Goal: Task Accomplishment & Management: Complete application form

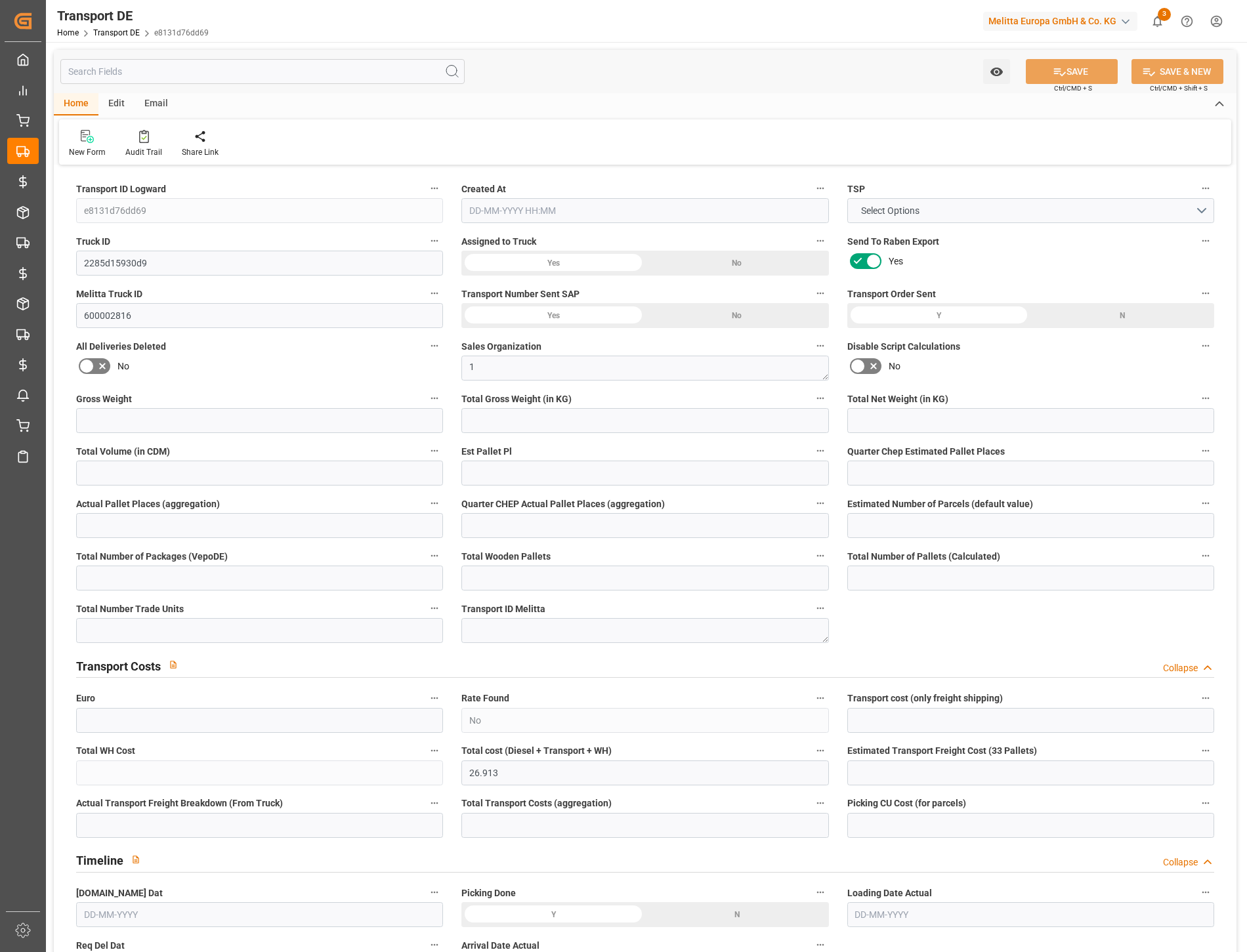
type input "299"
type input "267.552"
type input "245.376"
type input "973.44"
type input "1"
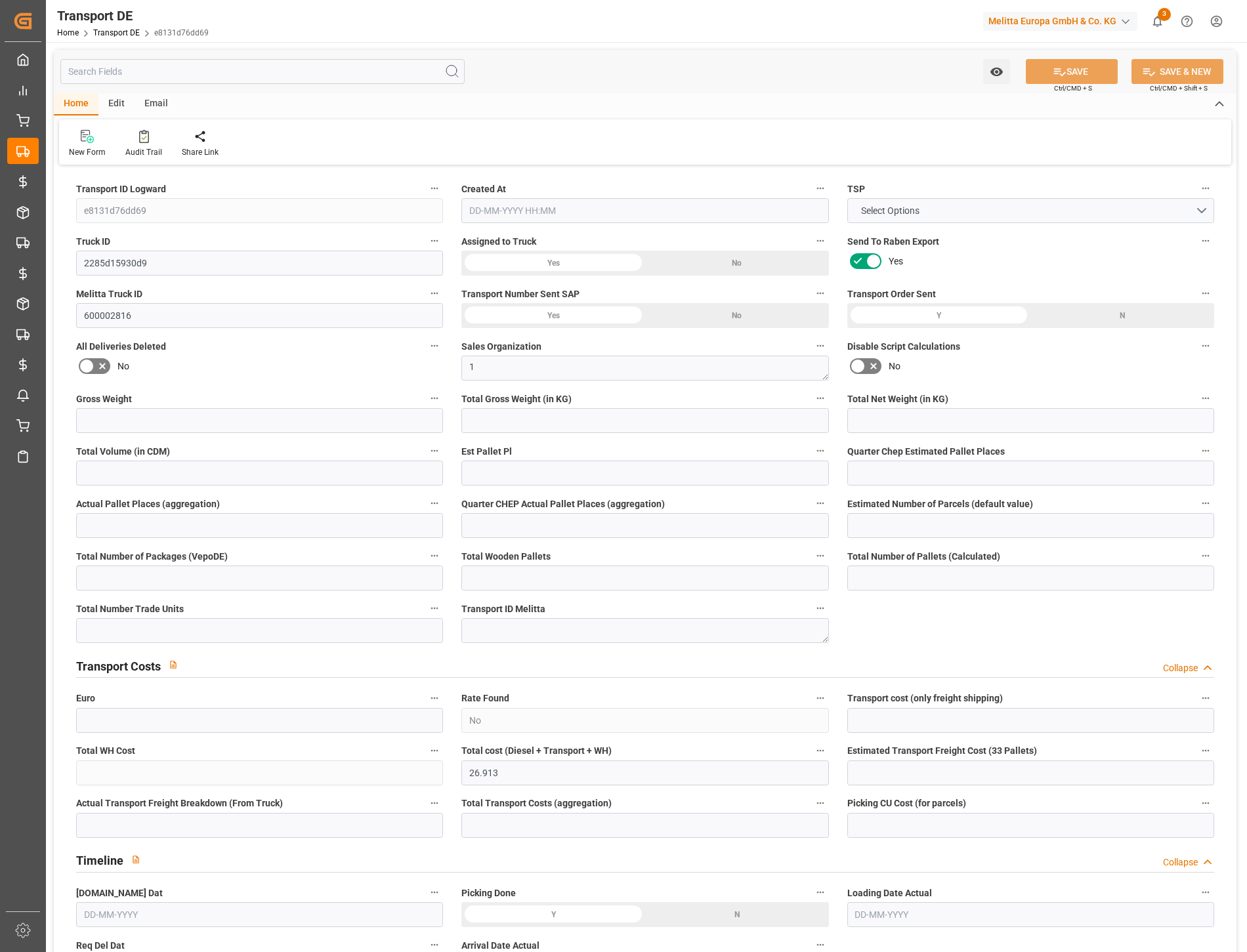
type input "0"
type input "1"
type input "0"
type input "1"
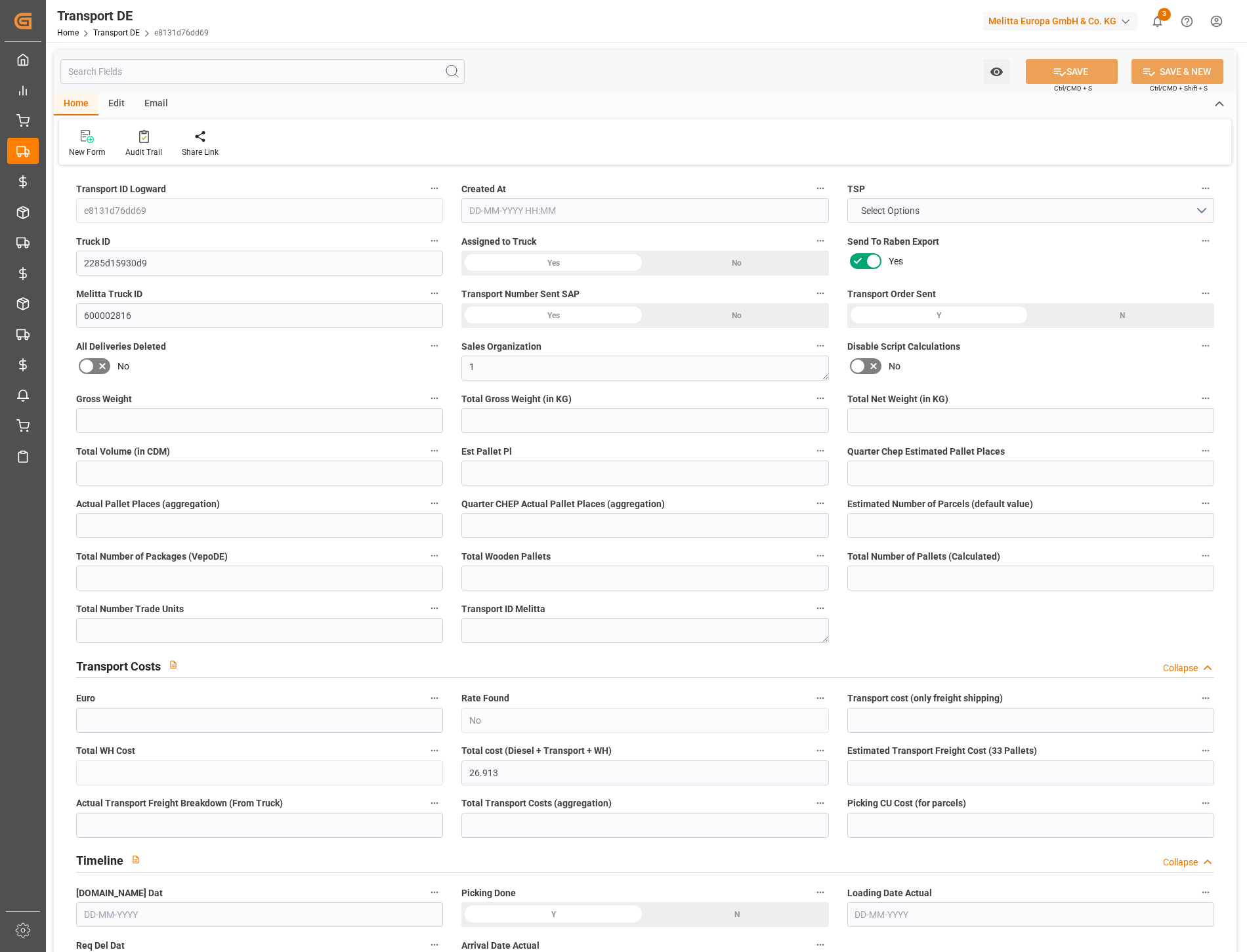
type input "1"
type input "0"
type input "18.75"
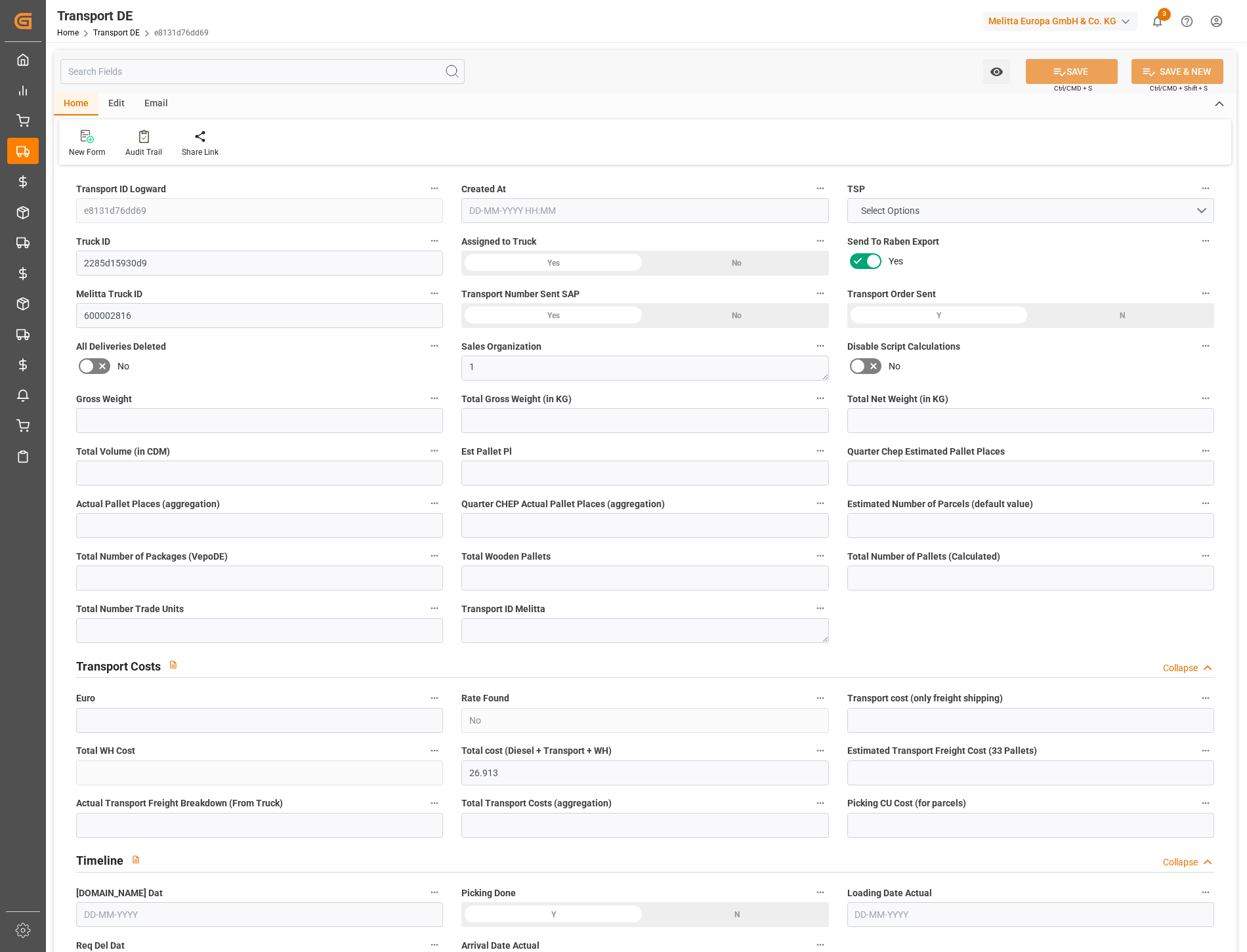
type input "8.163"
type input "18.75"
type input "44"
type input "1"
type input "0"
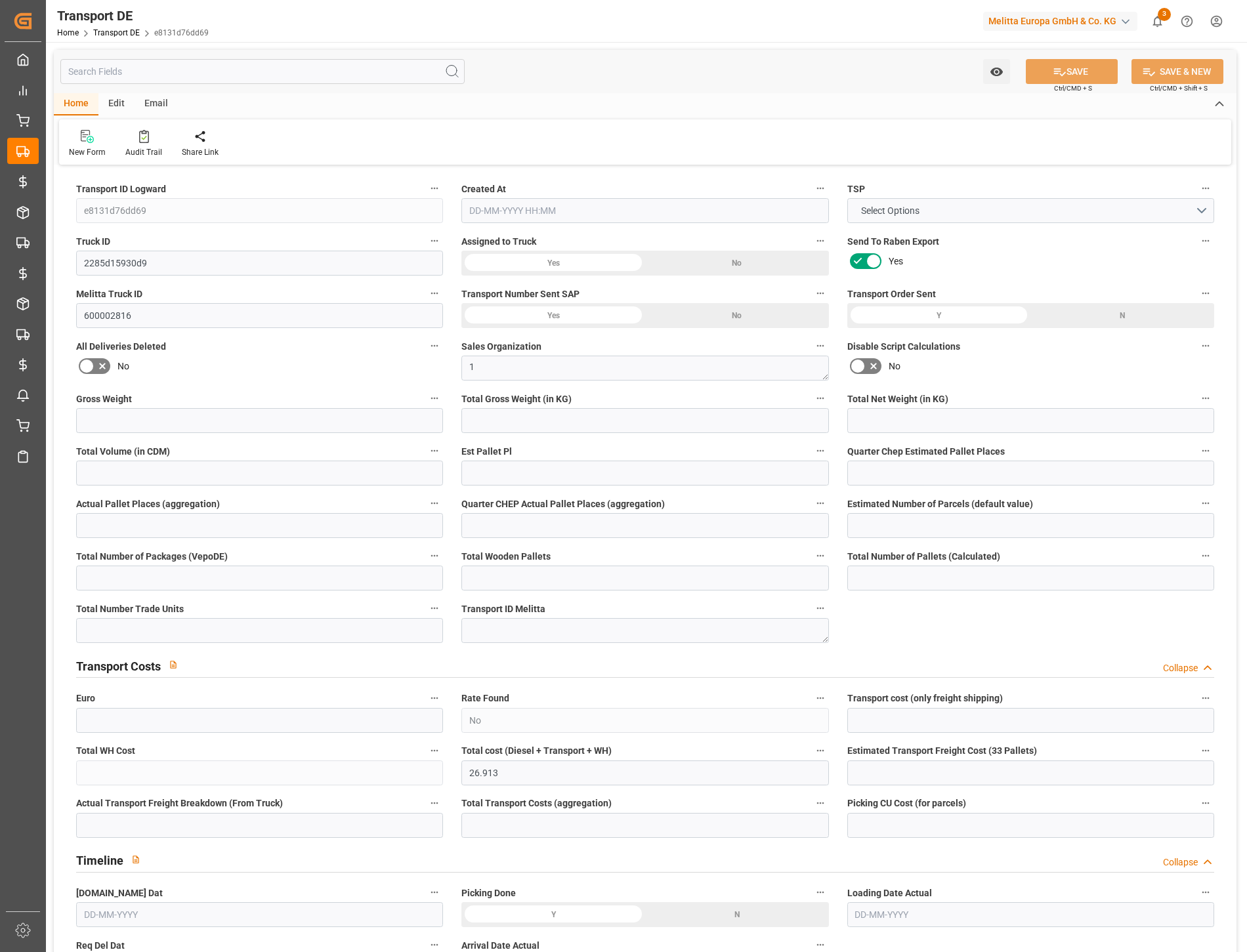
type input "0"
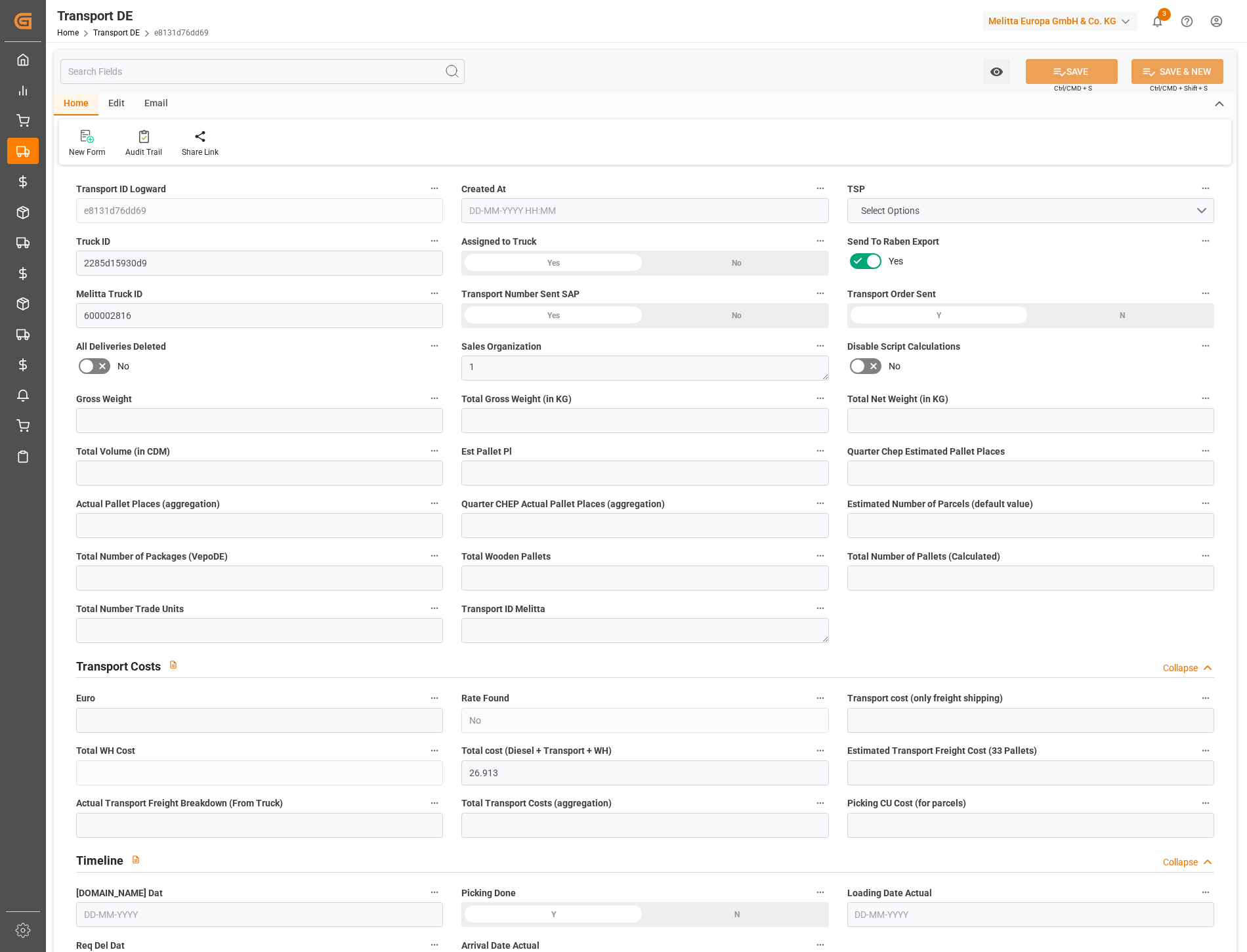
type input "0"
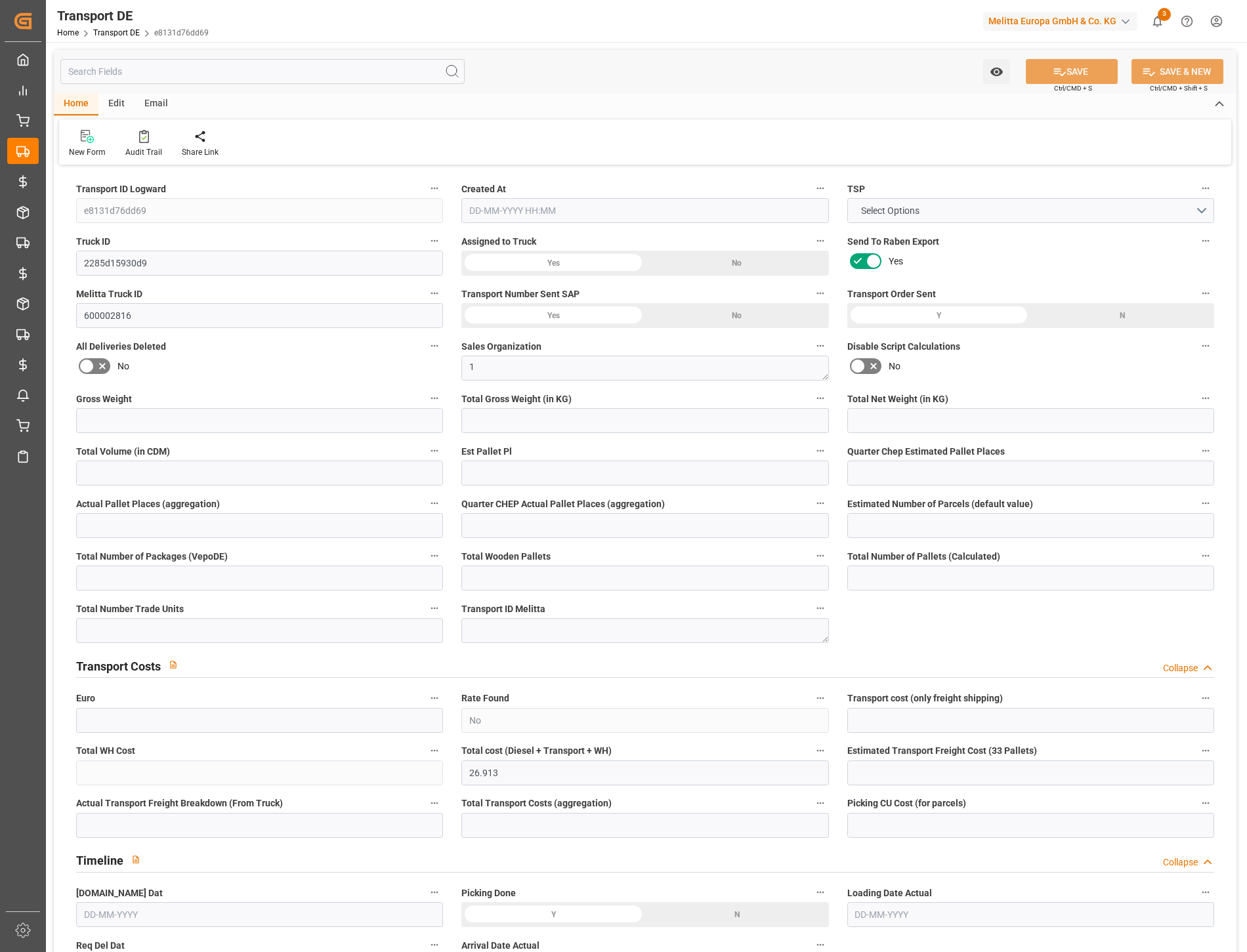
type input "0"
type input "267.552"
type input "4710.8598"
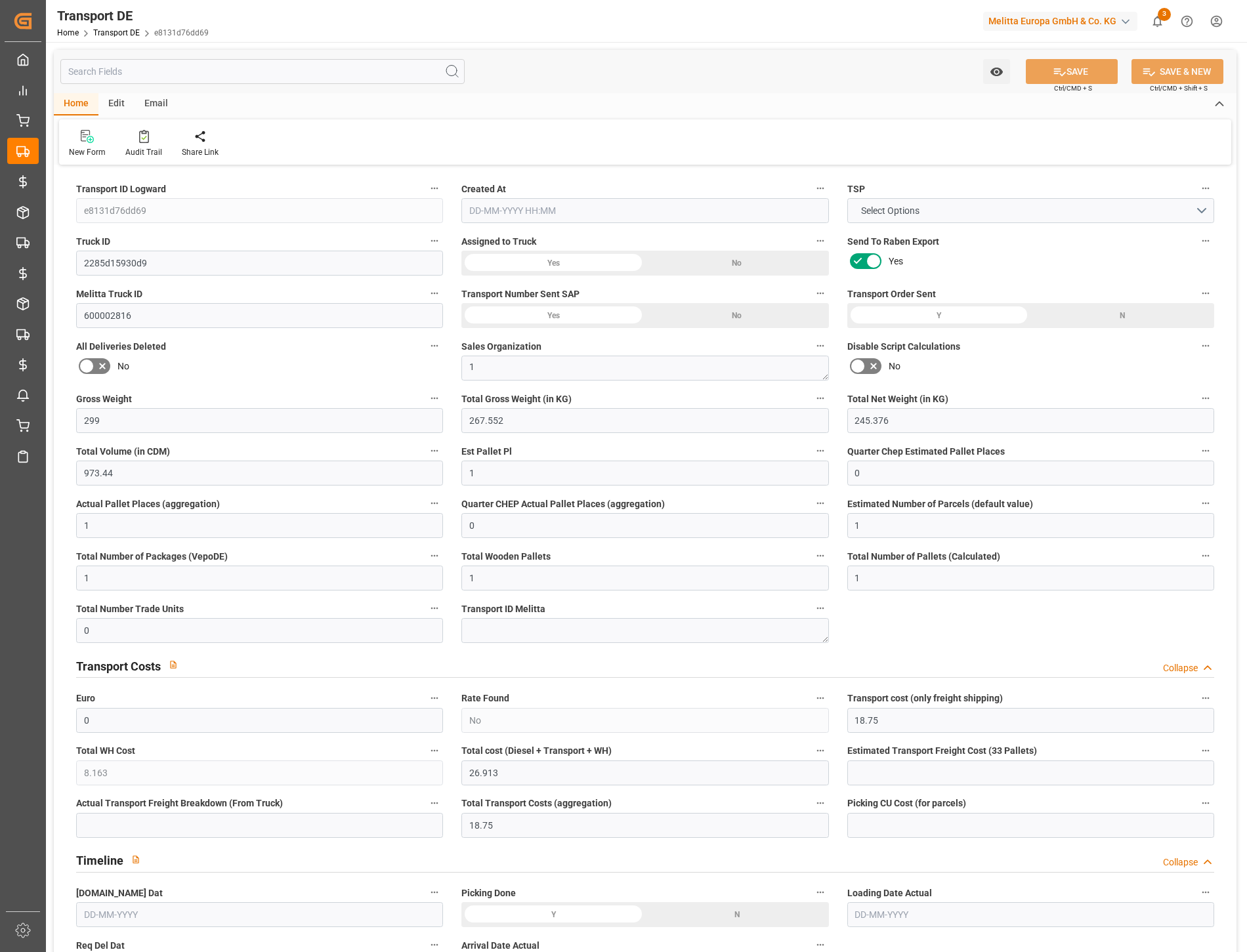
type input "21"
type input "35"
type input "0"
type input "1"
type input "0"
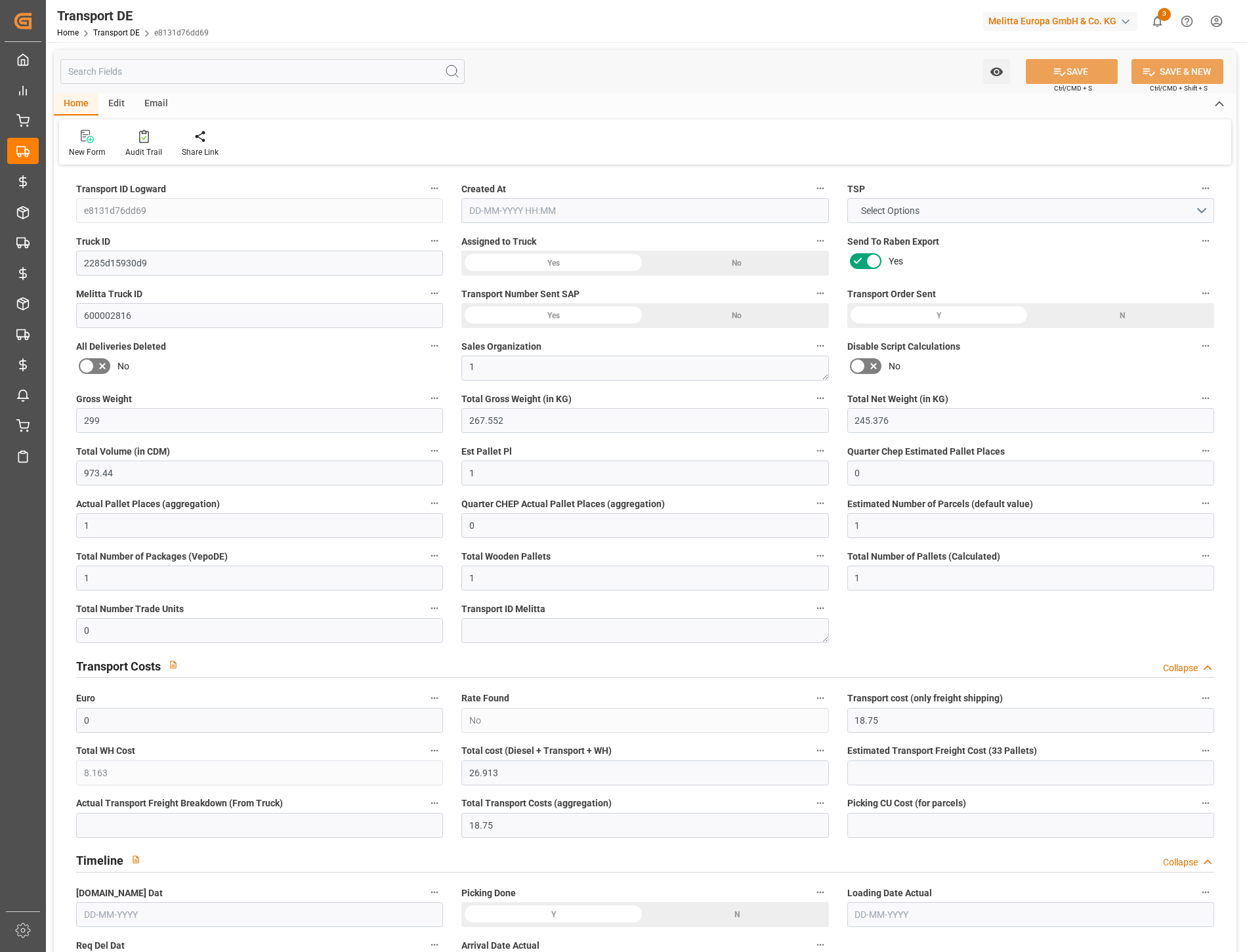
type input "0"
type input "1"
type input "0"
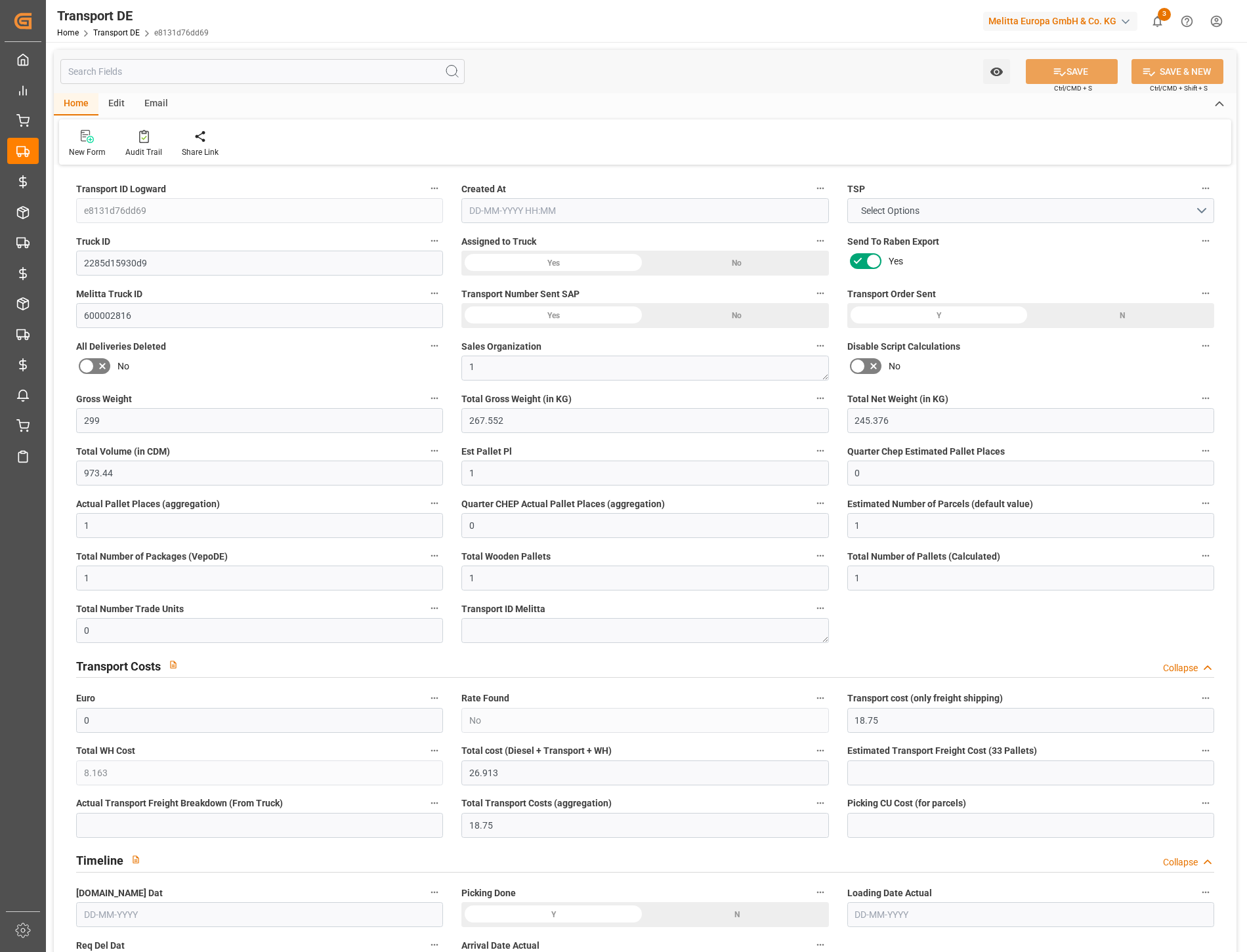
type input "0"
type input "144"
type input "26.913"
type input "18.75"
type input "22-09-2025 09:01"
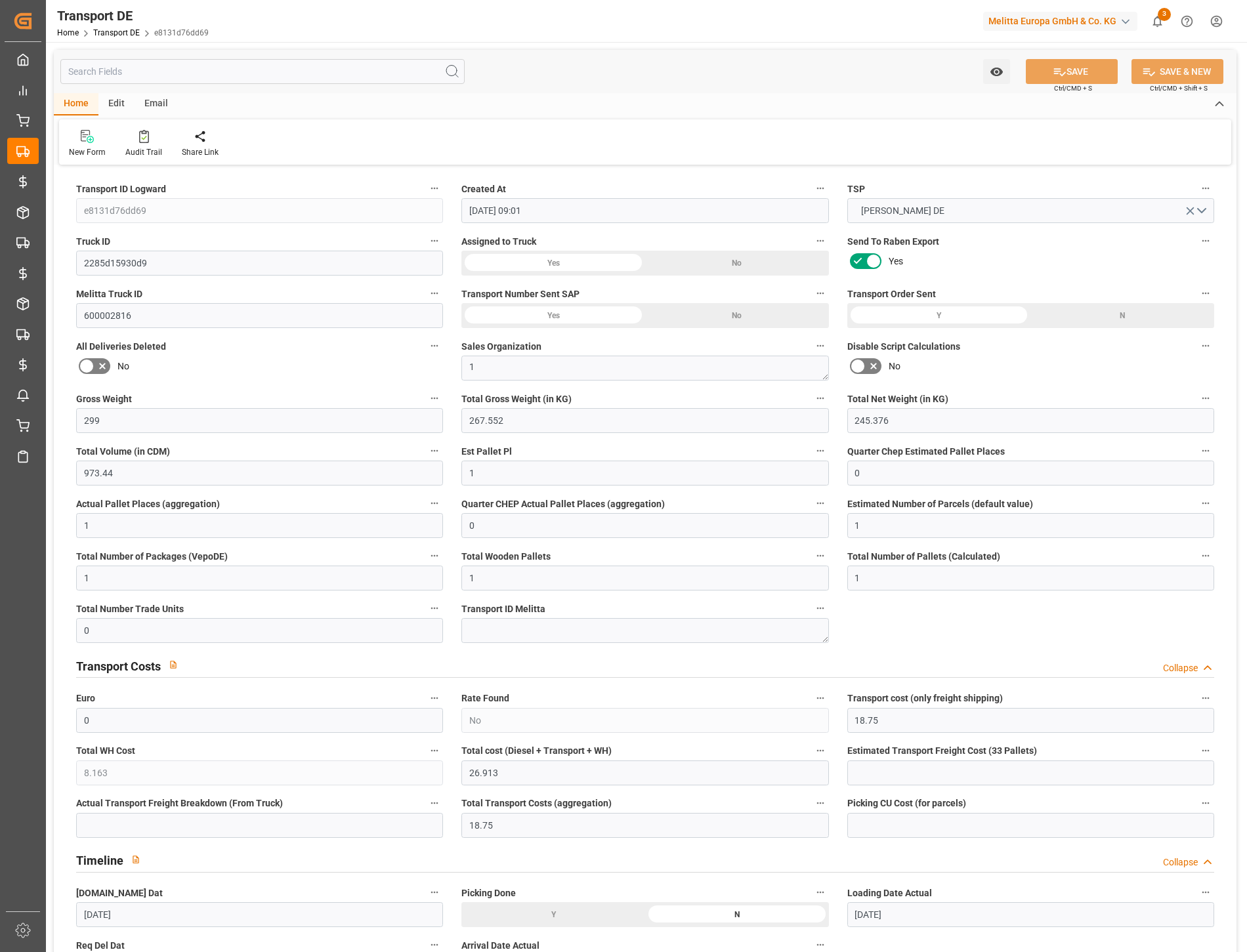
type input "[DATE]"
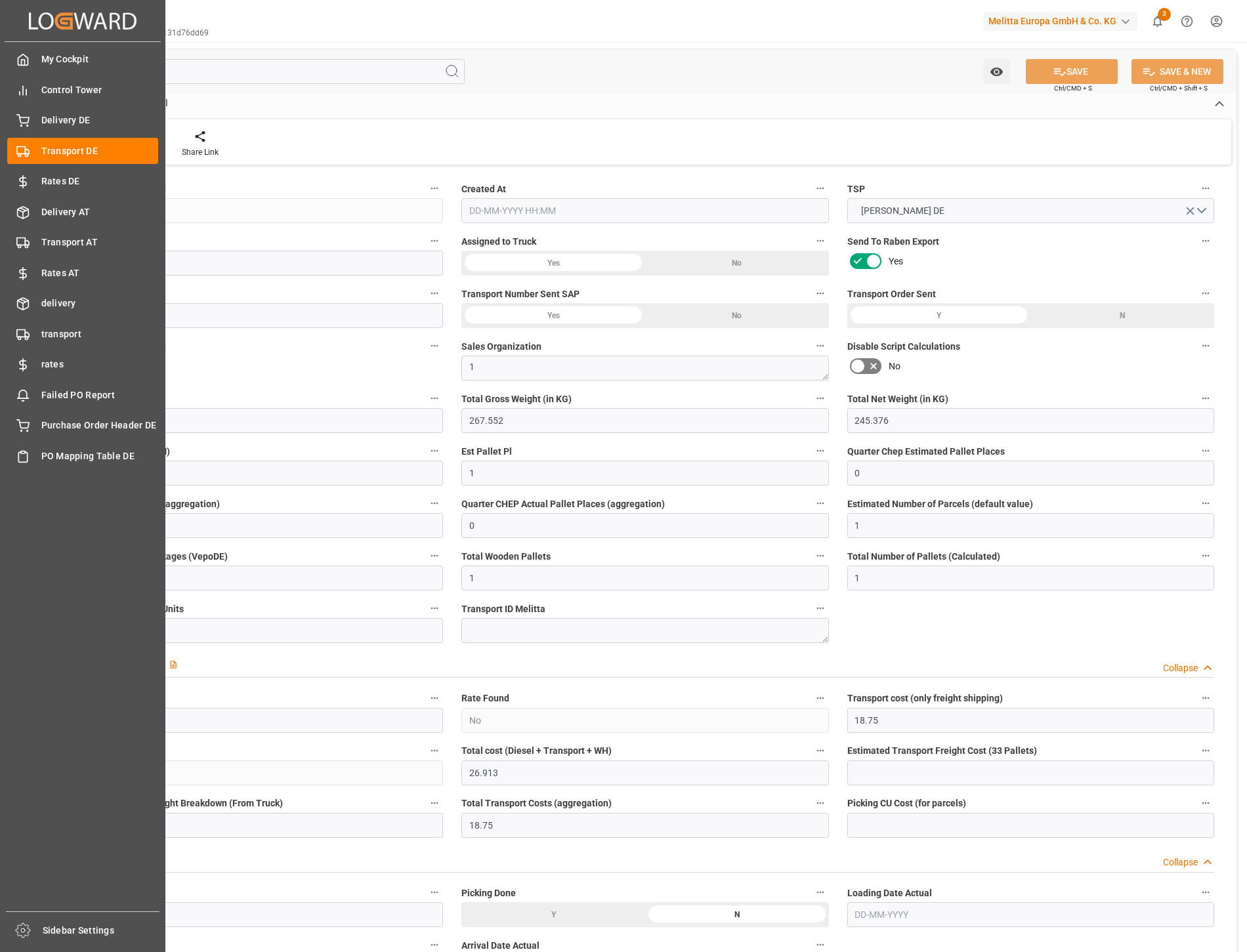
type input "299"
type input "267.552"
type input "245.376"
type input "973.44"
type input "1"
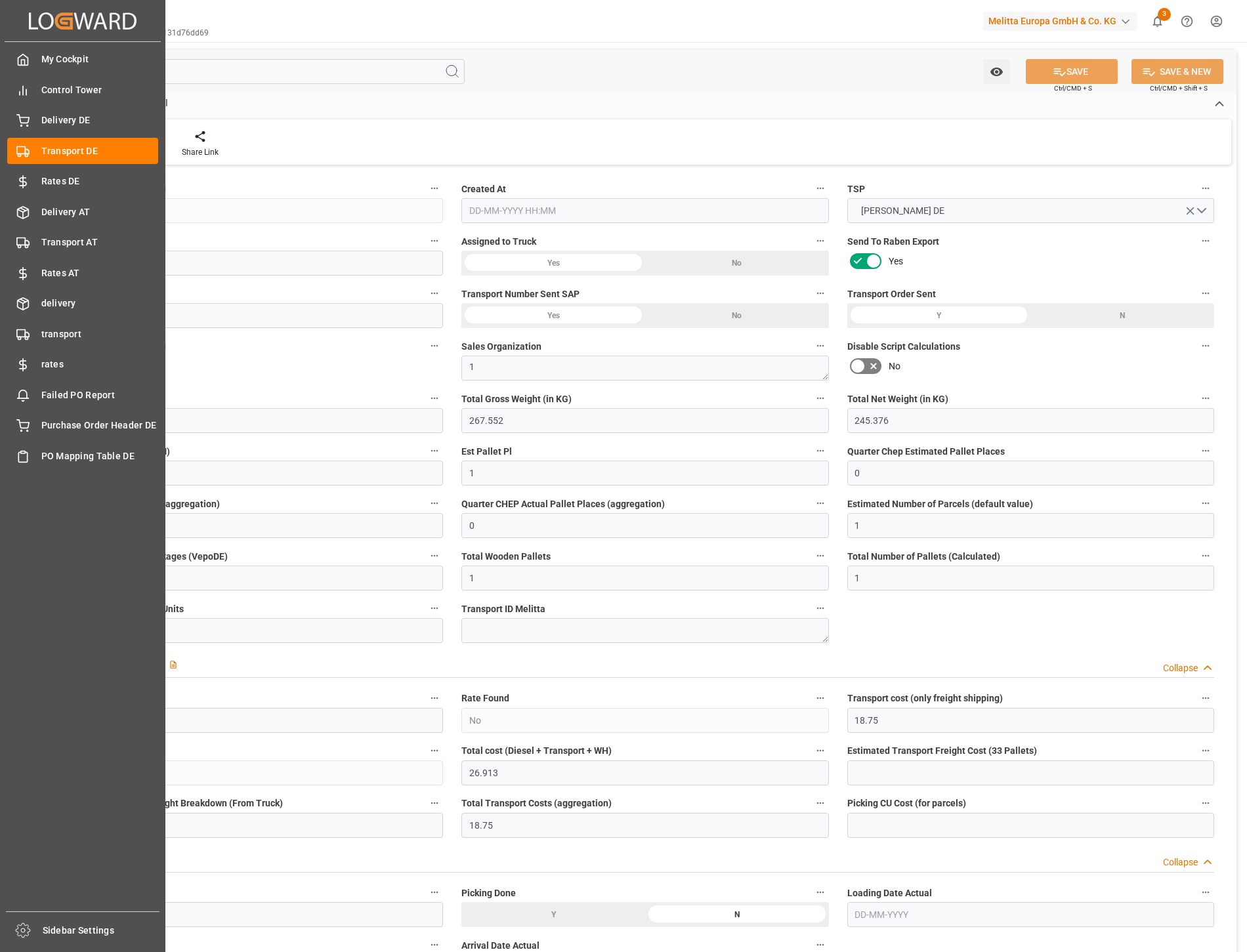
type input "0"
type input "1"
type input "0"
type input "1"
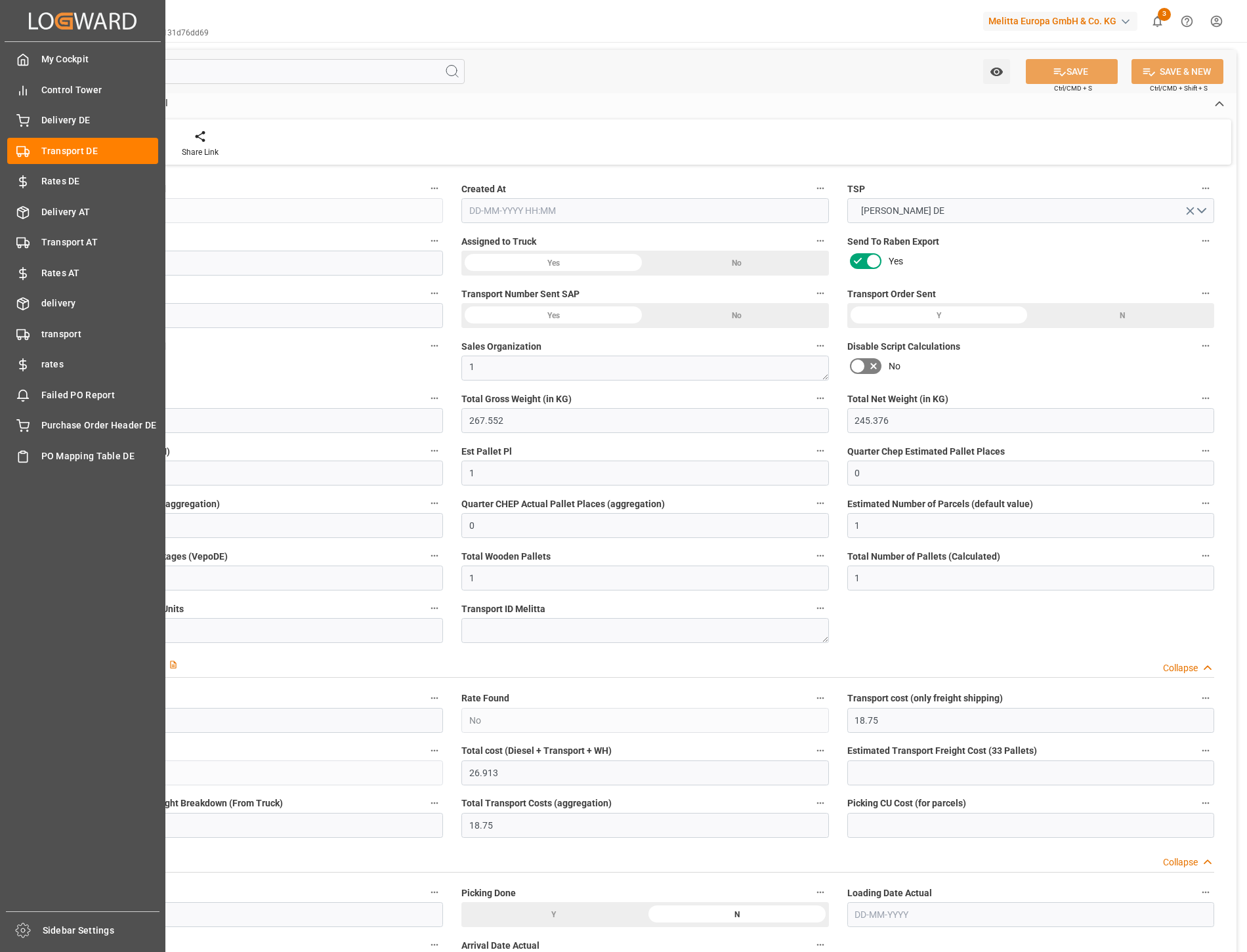
type input "1"
type input "0"
type input "18.75"
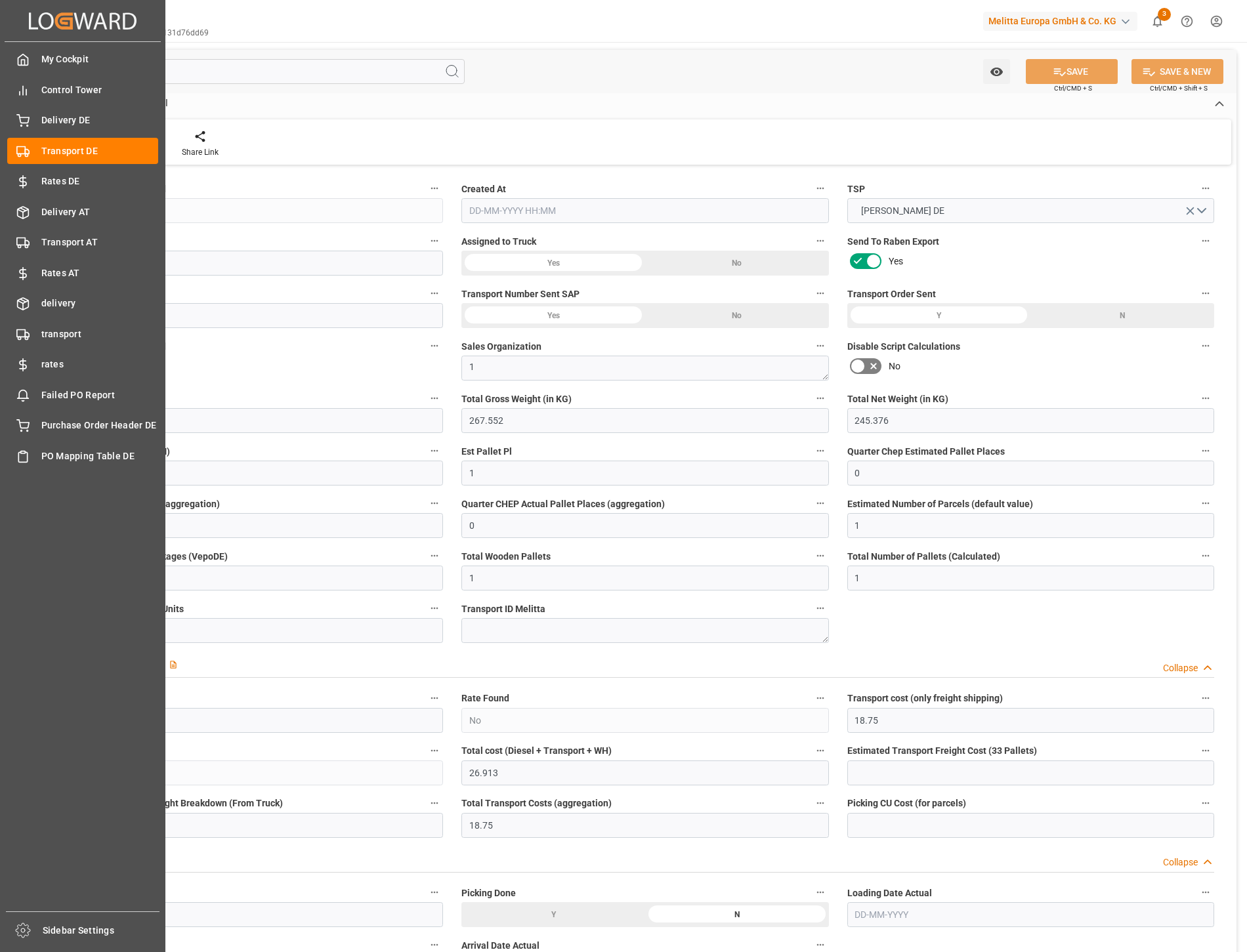
type input "8.163"
type input "18.75"
type input "44"
type input "1"
type input "0"
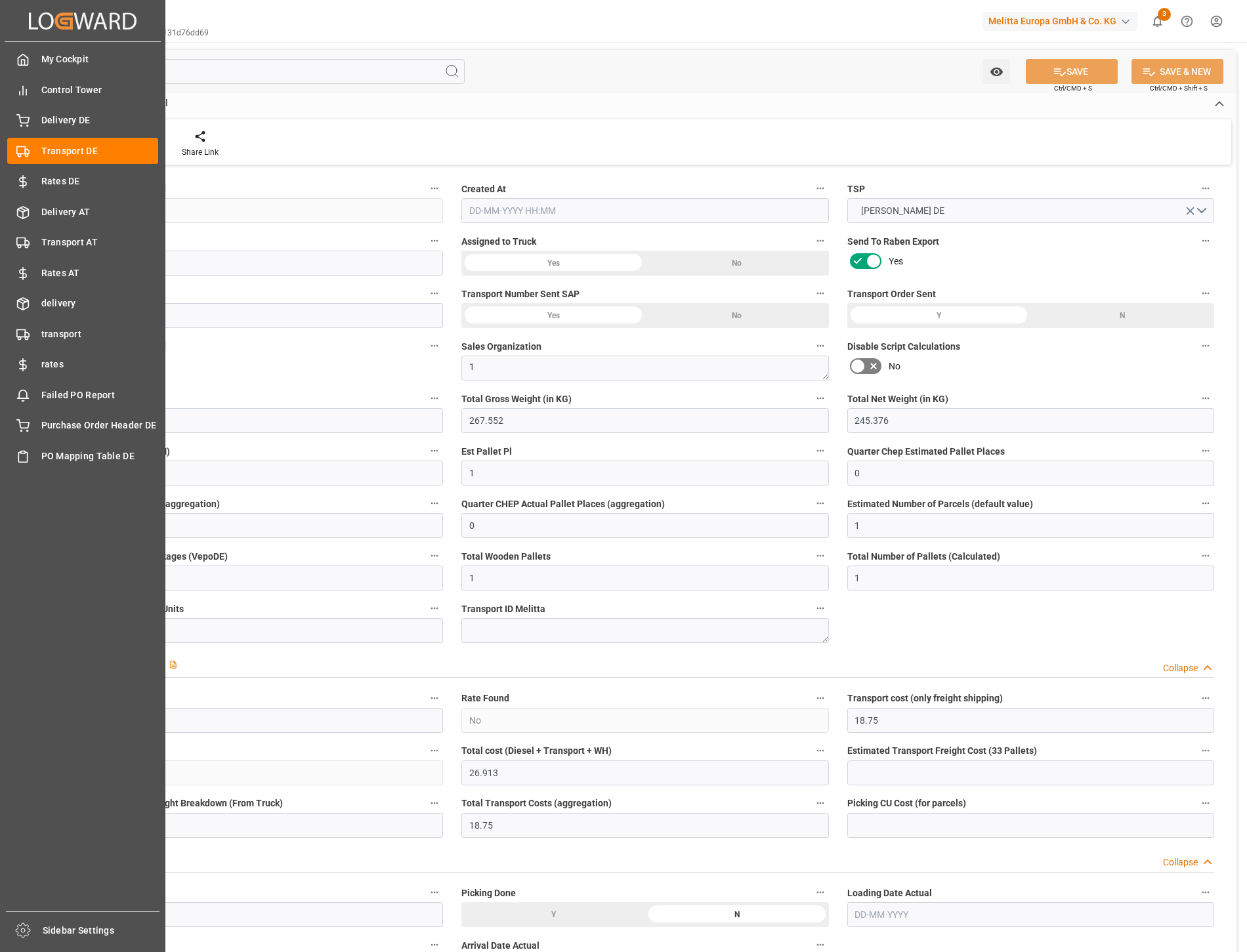
type input "0"
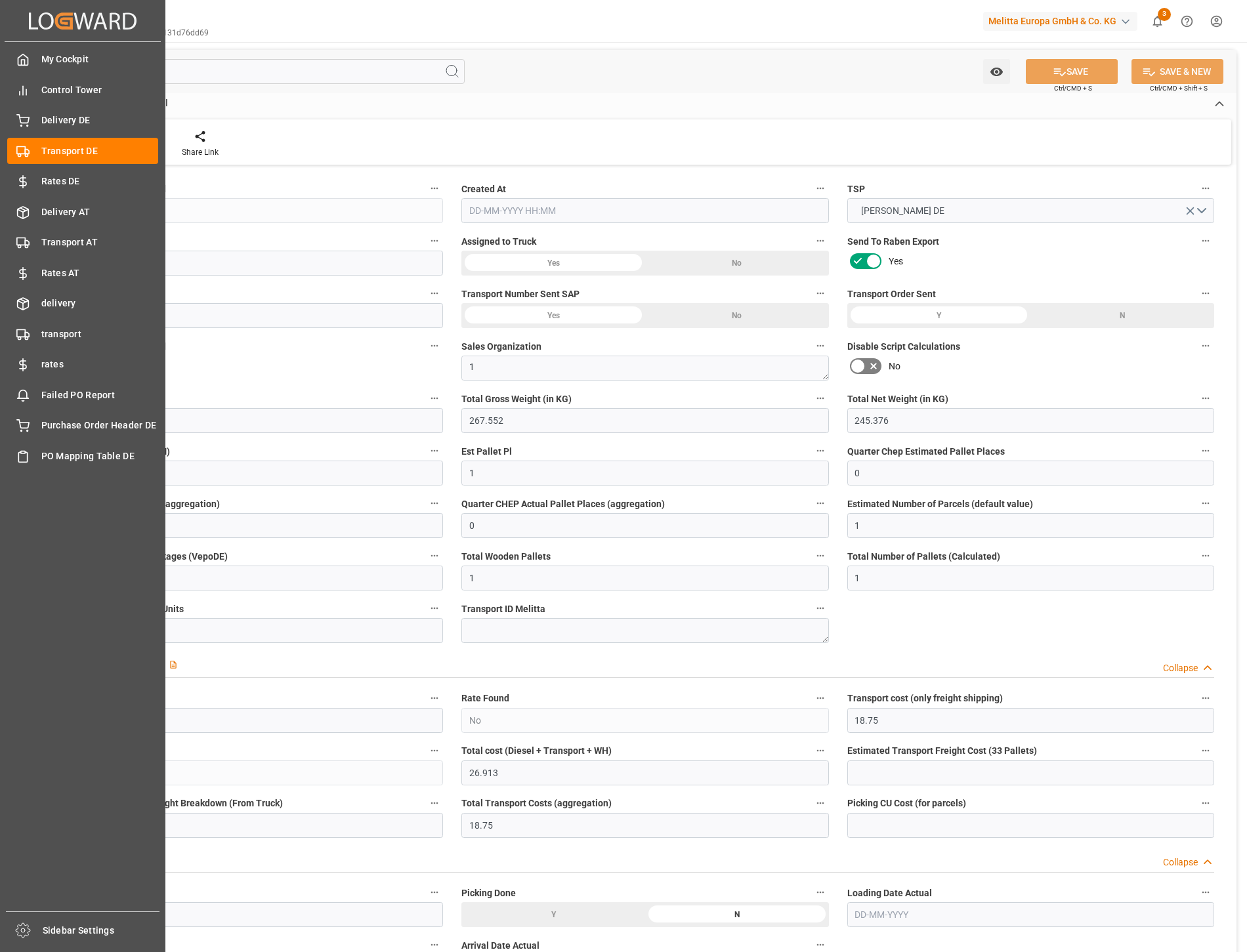
type input "0"
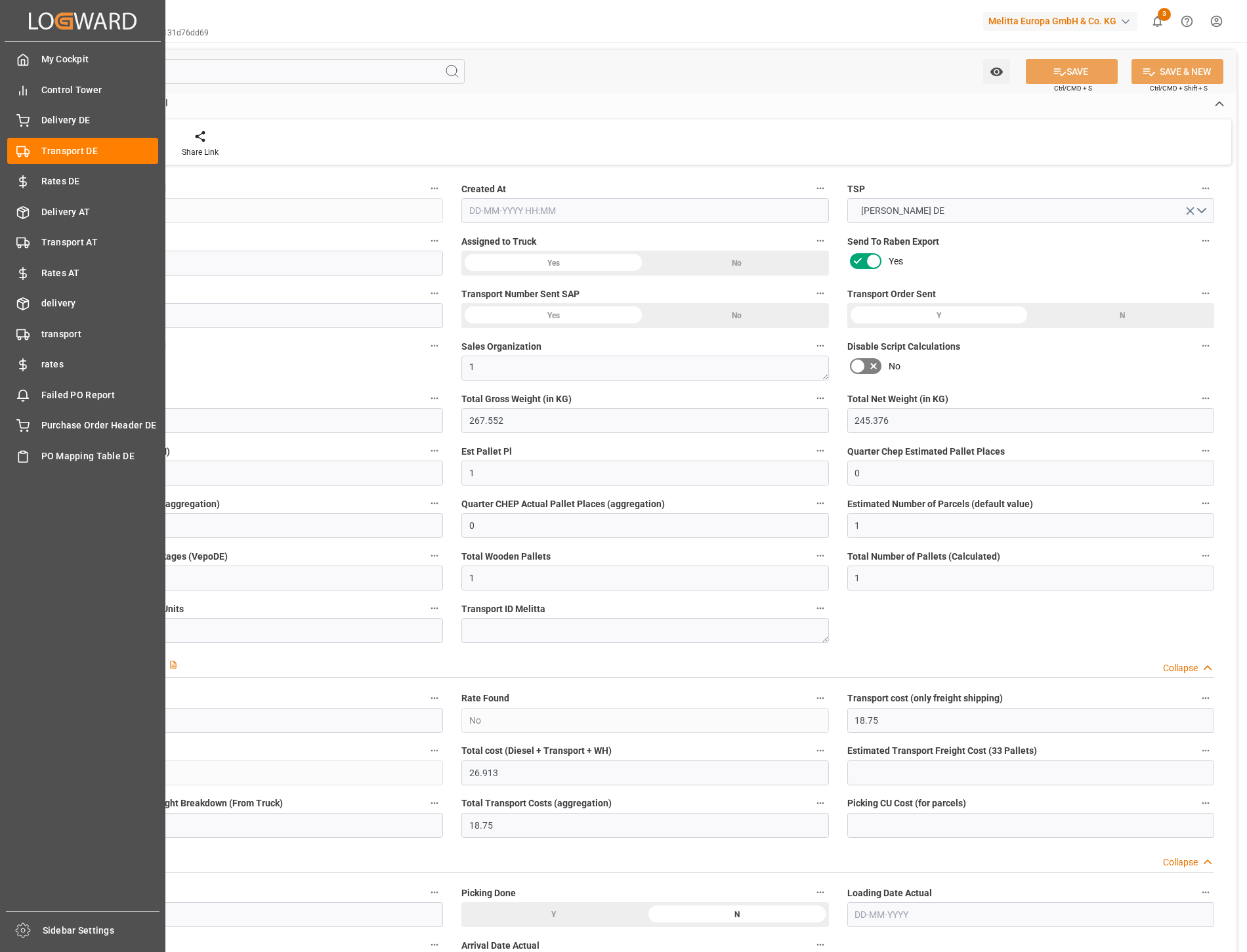
type input "0"
type input "267.552"
type input "4710.8598"
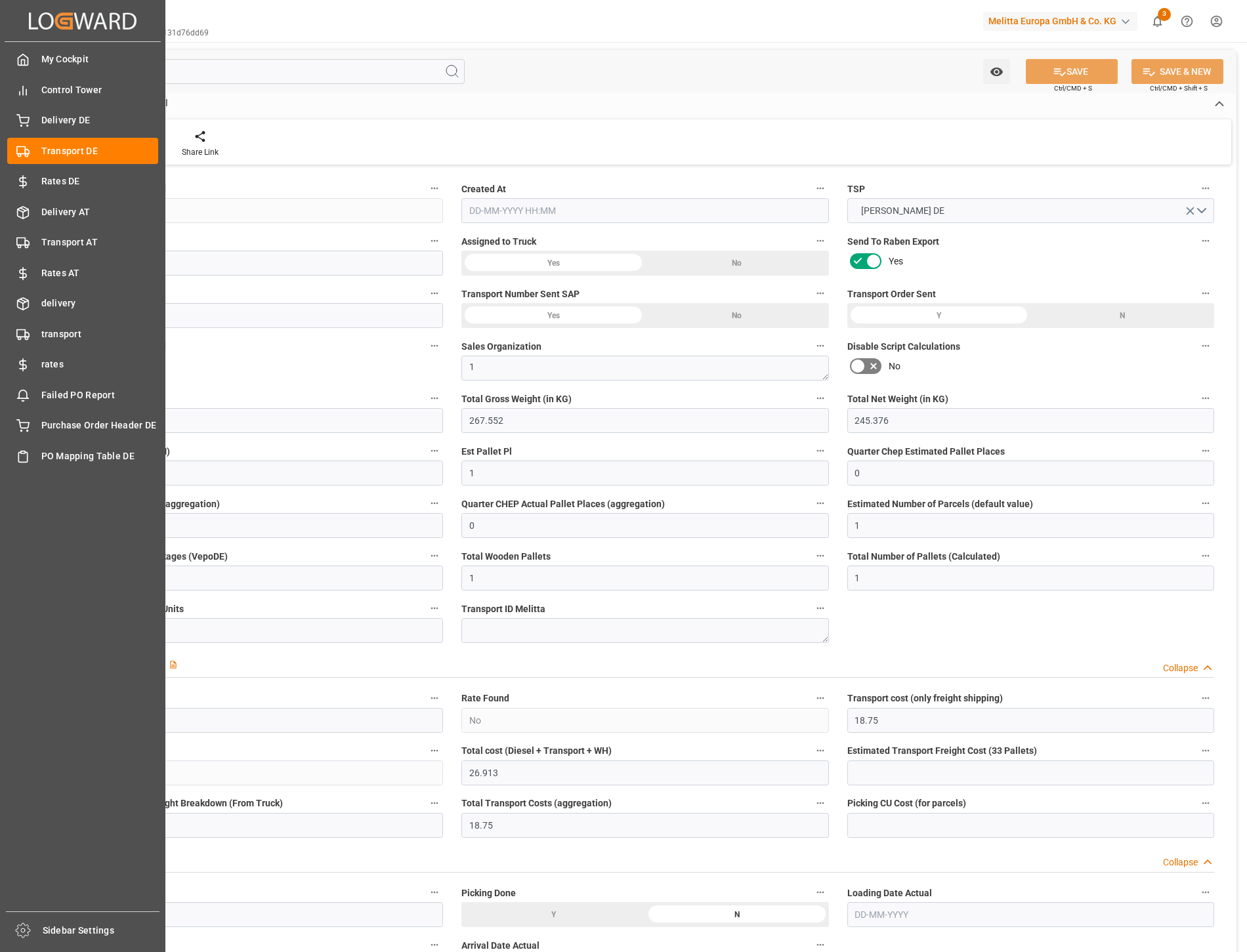
type input "21"
type input "35"
type input "0"
type input "1"
type input "0"
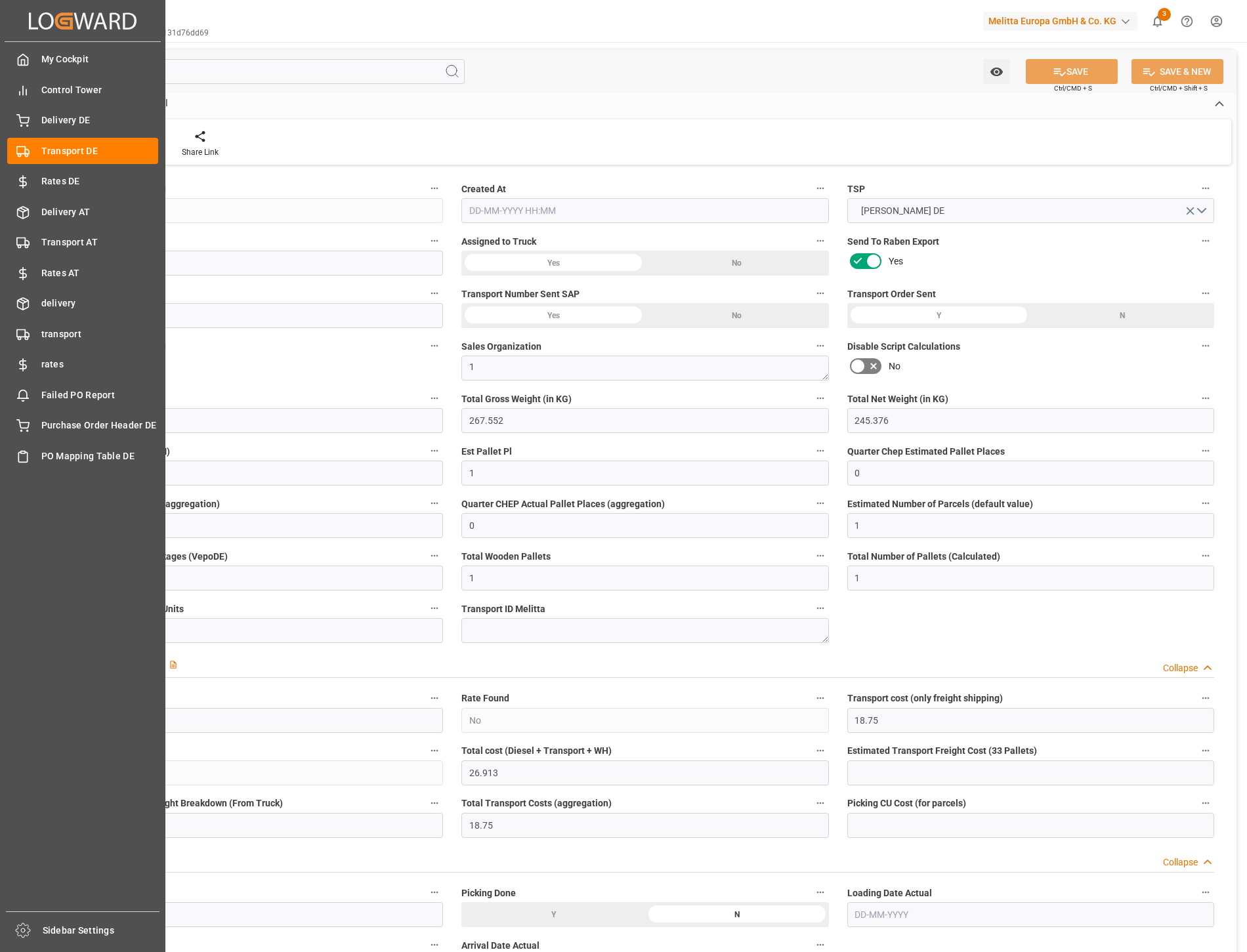
type input "0"
type input "1"
type input "0"
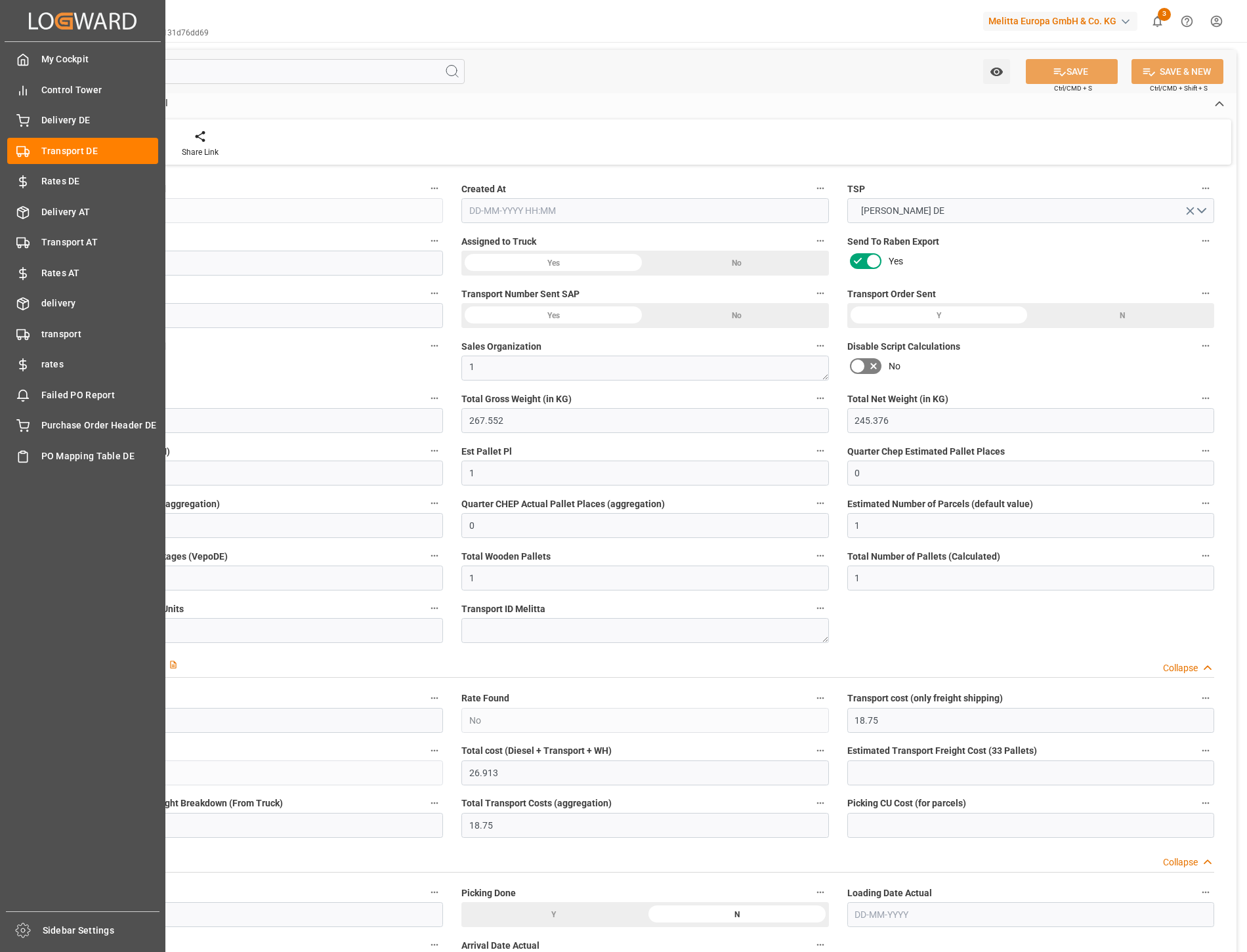
type input "0"
type input "144"
type input "26.913"
type input "18.75"
type input "22-09-2025 09:01"
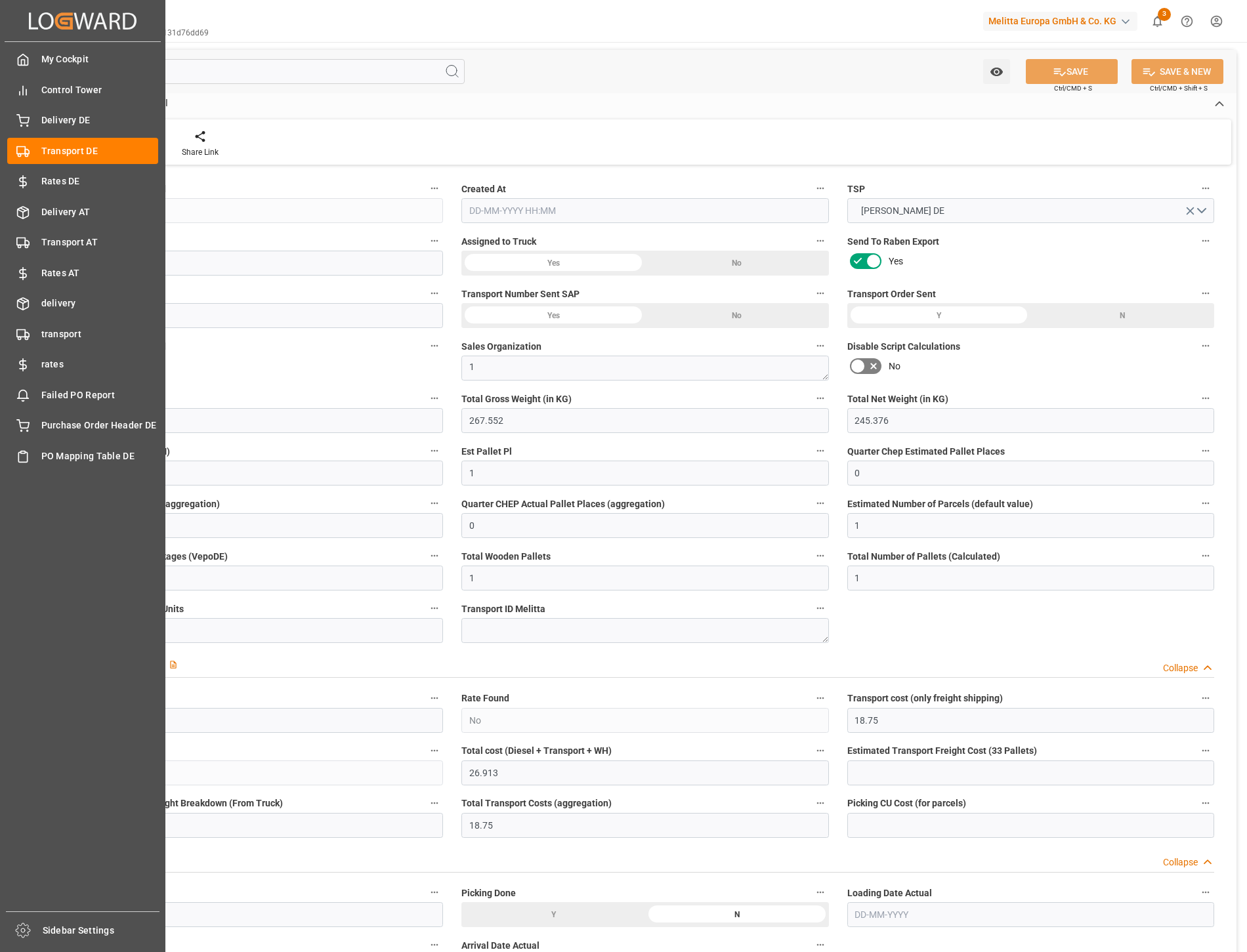
type input "[DATE]"
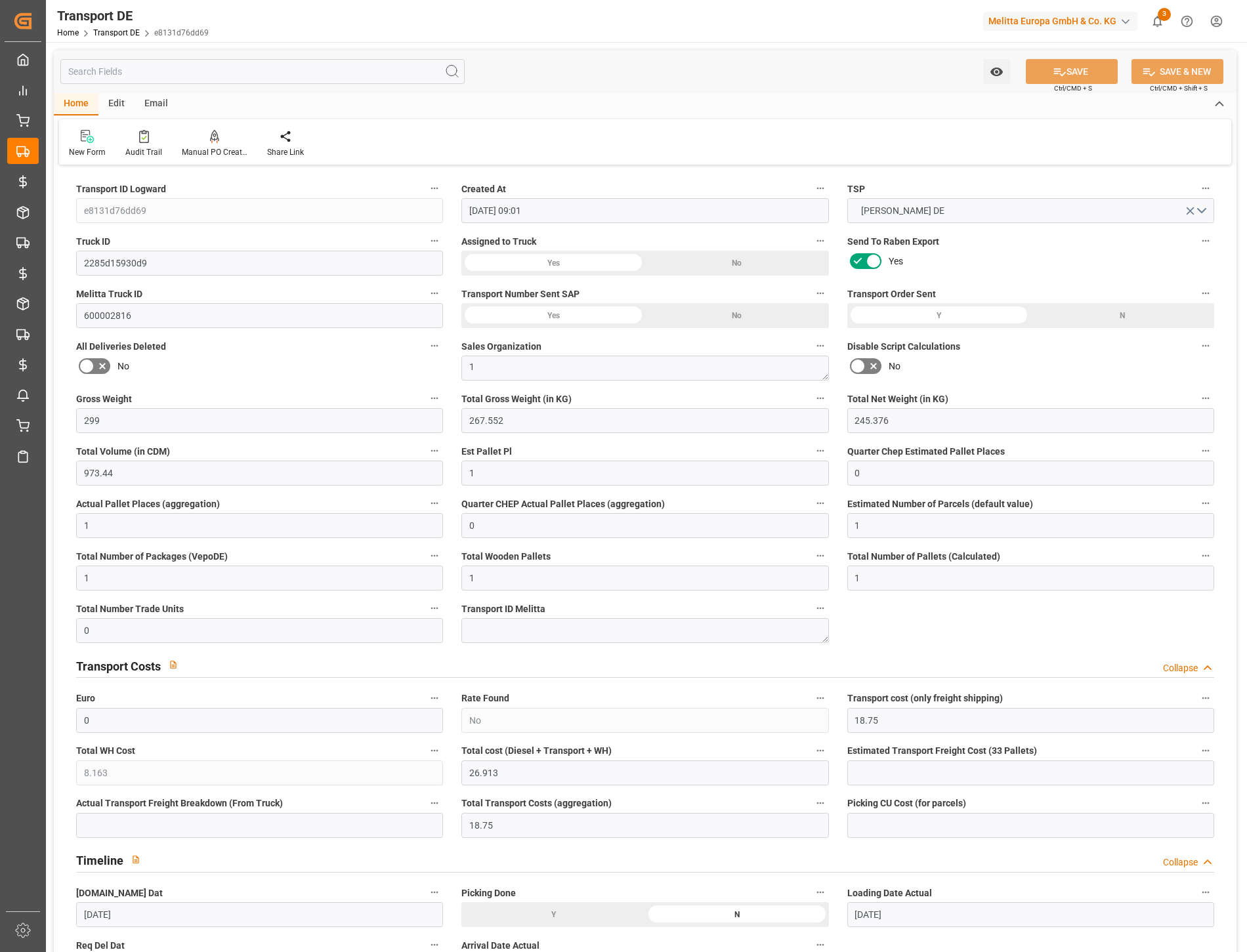
scroll to position [73, 0]
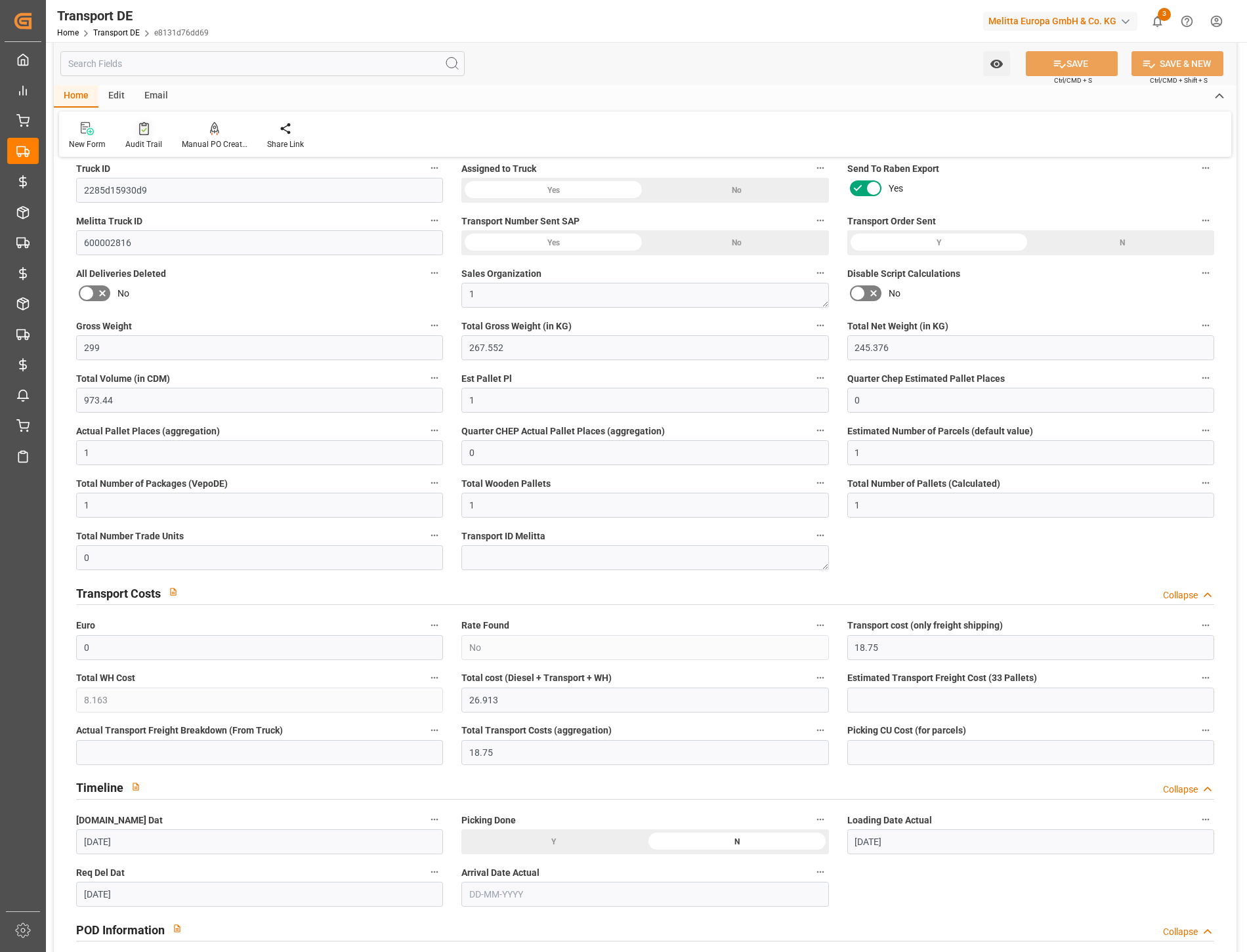
click at [145, 134] on icon at bounding box center [144, 128] width 10 height 13
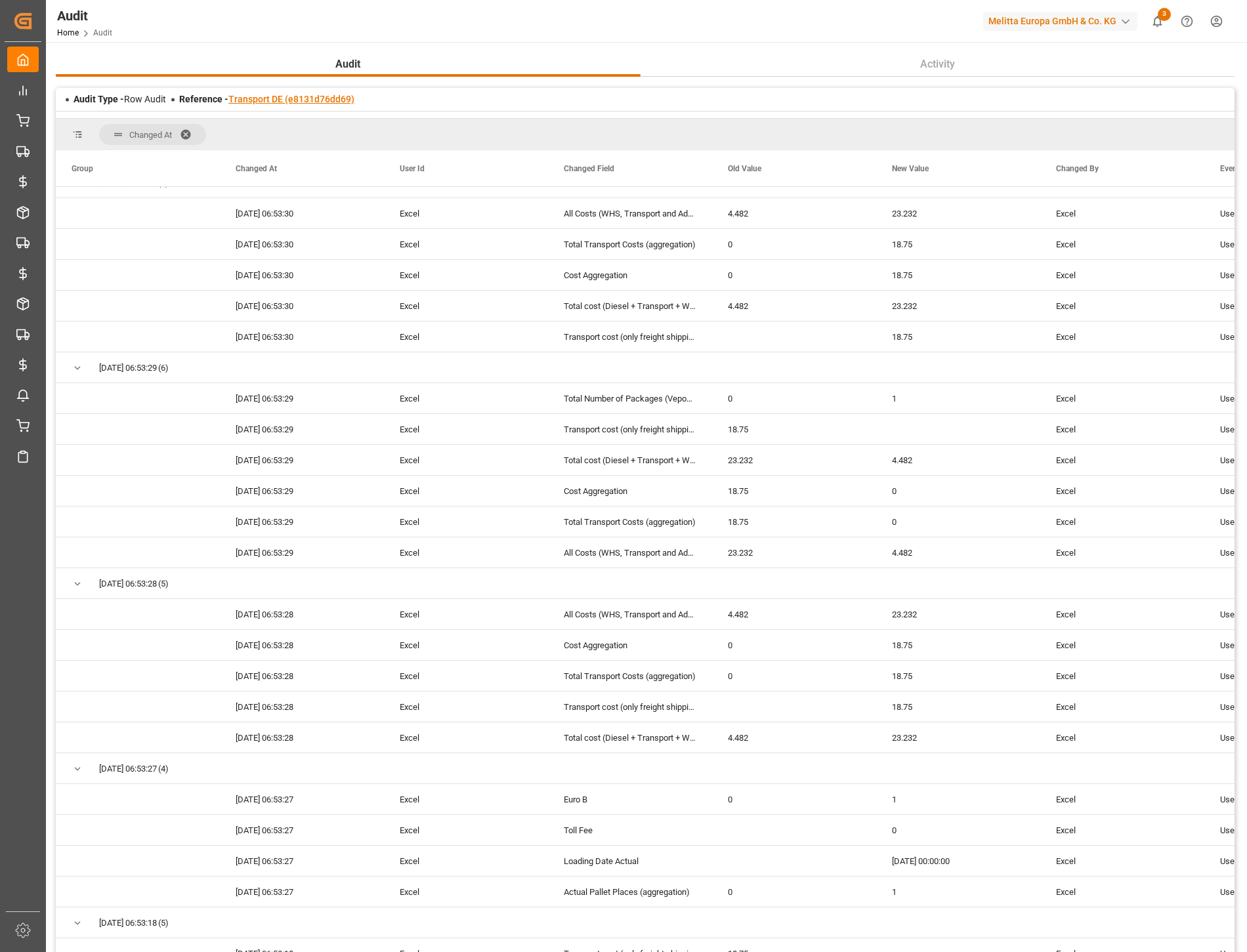
click at [294, 94] on link "Transport DE (e8131d76dd69)" at bounding box center [291, 99] width 126 height 10
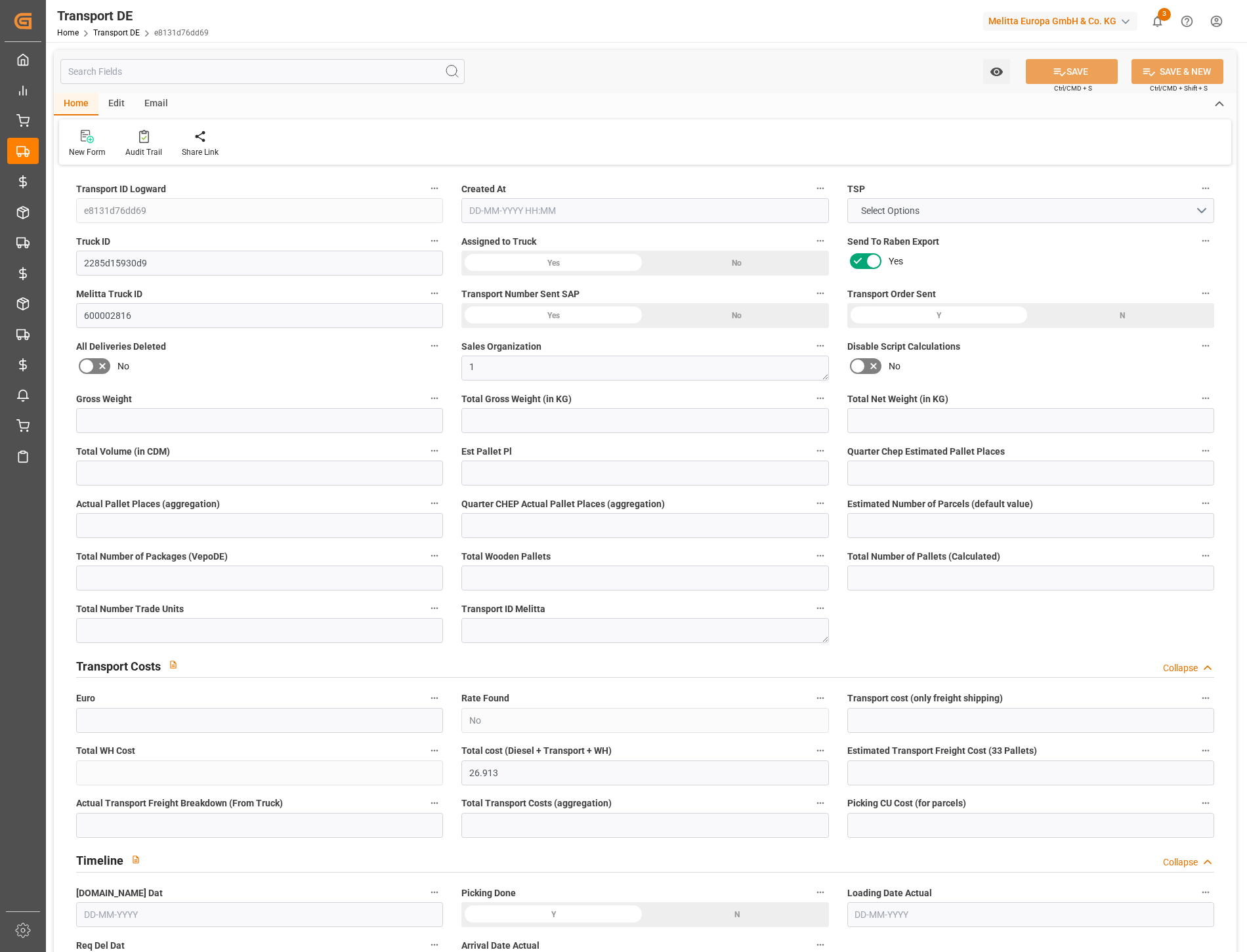
type input "e8131d76dd69"
type input "2285d15930d9"
type input "600002816"
type textarea "1"
type input "No"
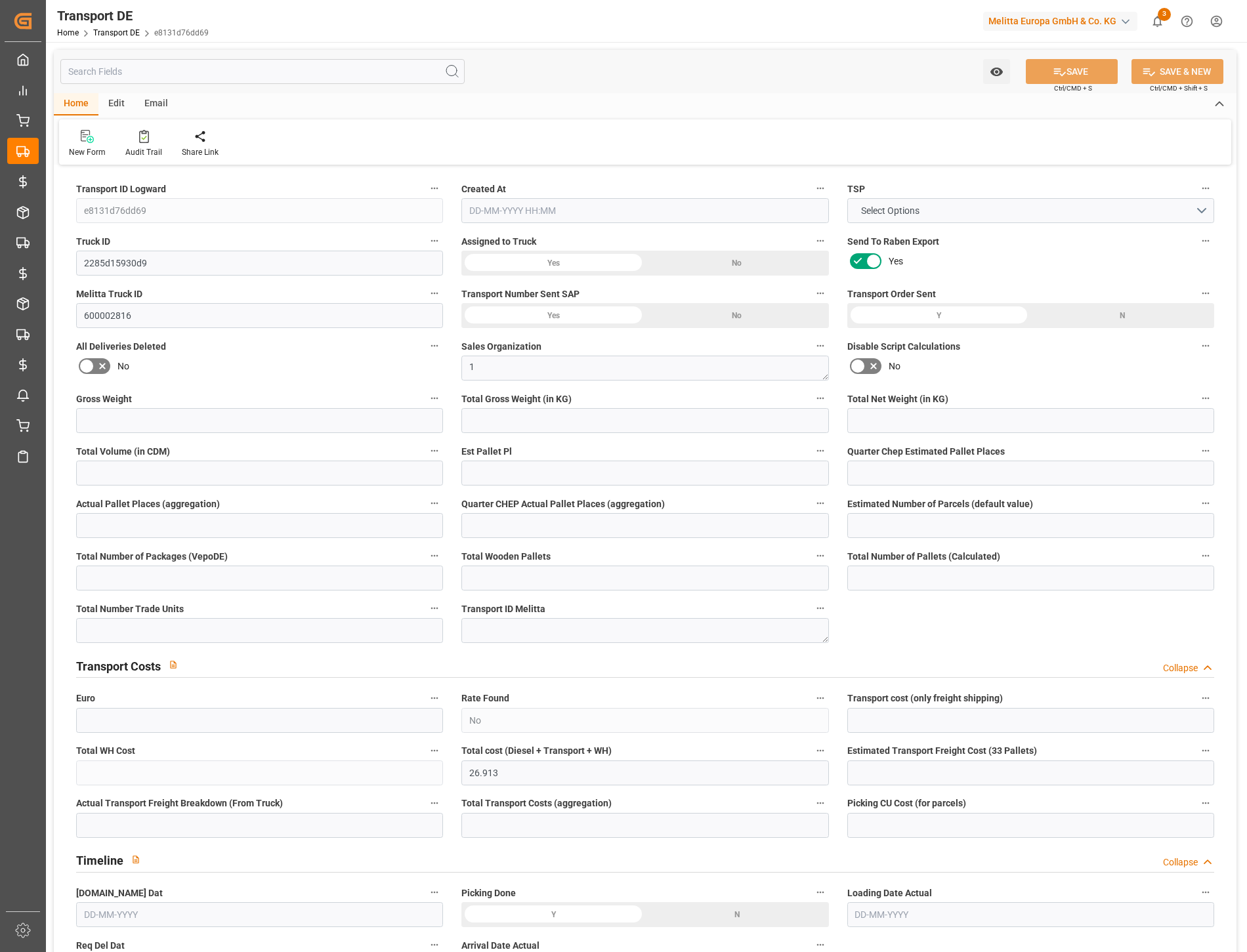
type input "26.913"
type textarea "0000061292"
type textarea "Rewe Dortmund SE Co. KG"
type input "[STREET_ADDRESS][PERSON_NAME]"
type input "44309"
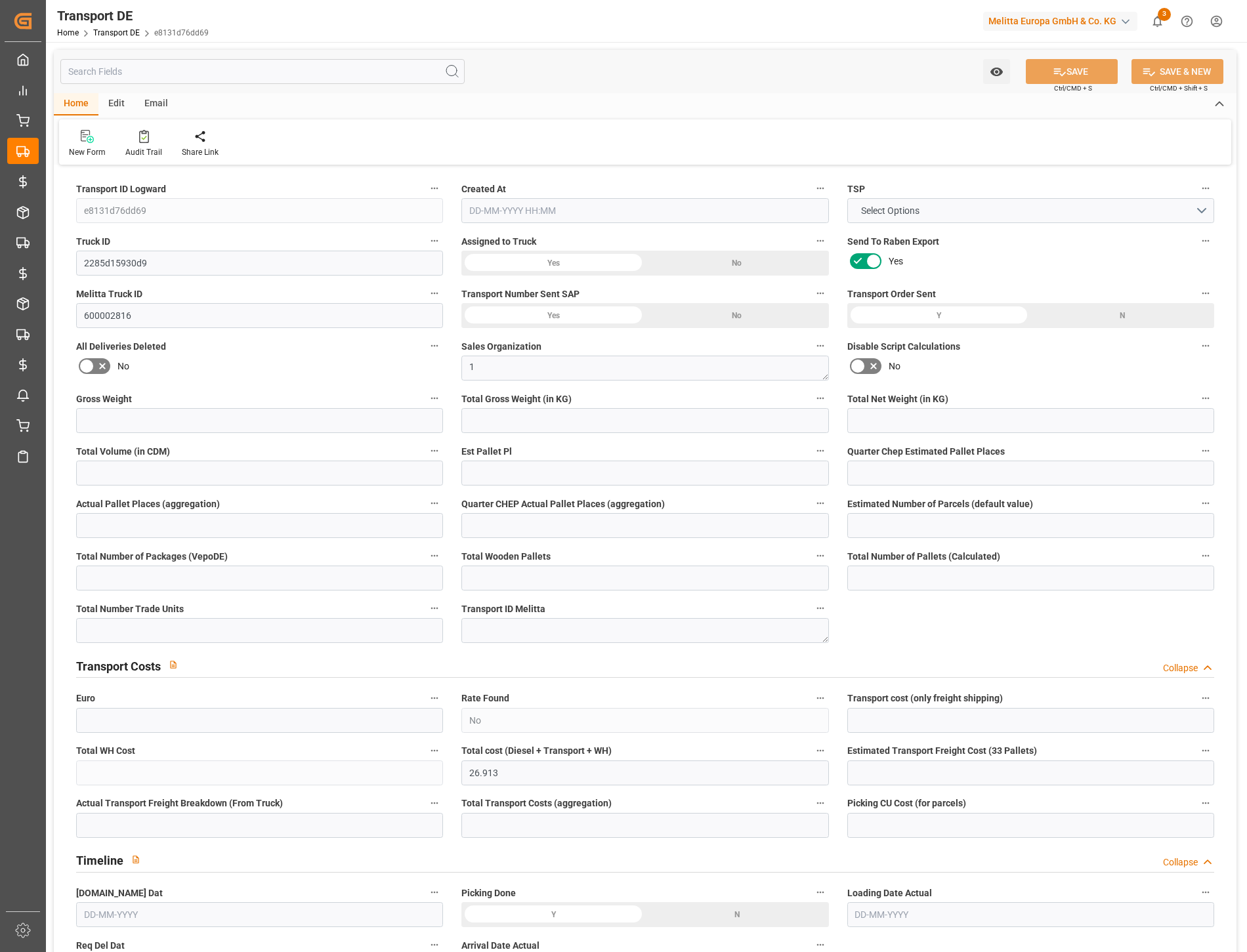
type textarea "[GEOGRAPHIC_DATA]"
type input "DE"
type input "DE-32423"
type input "Rhenus Retail Services GmbH"
type input "Hans-Böckler-Strasse 37"
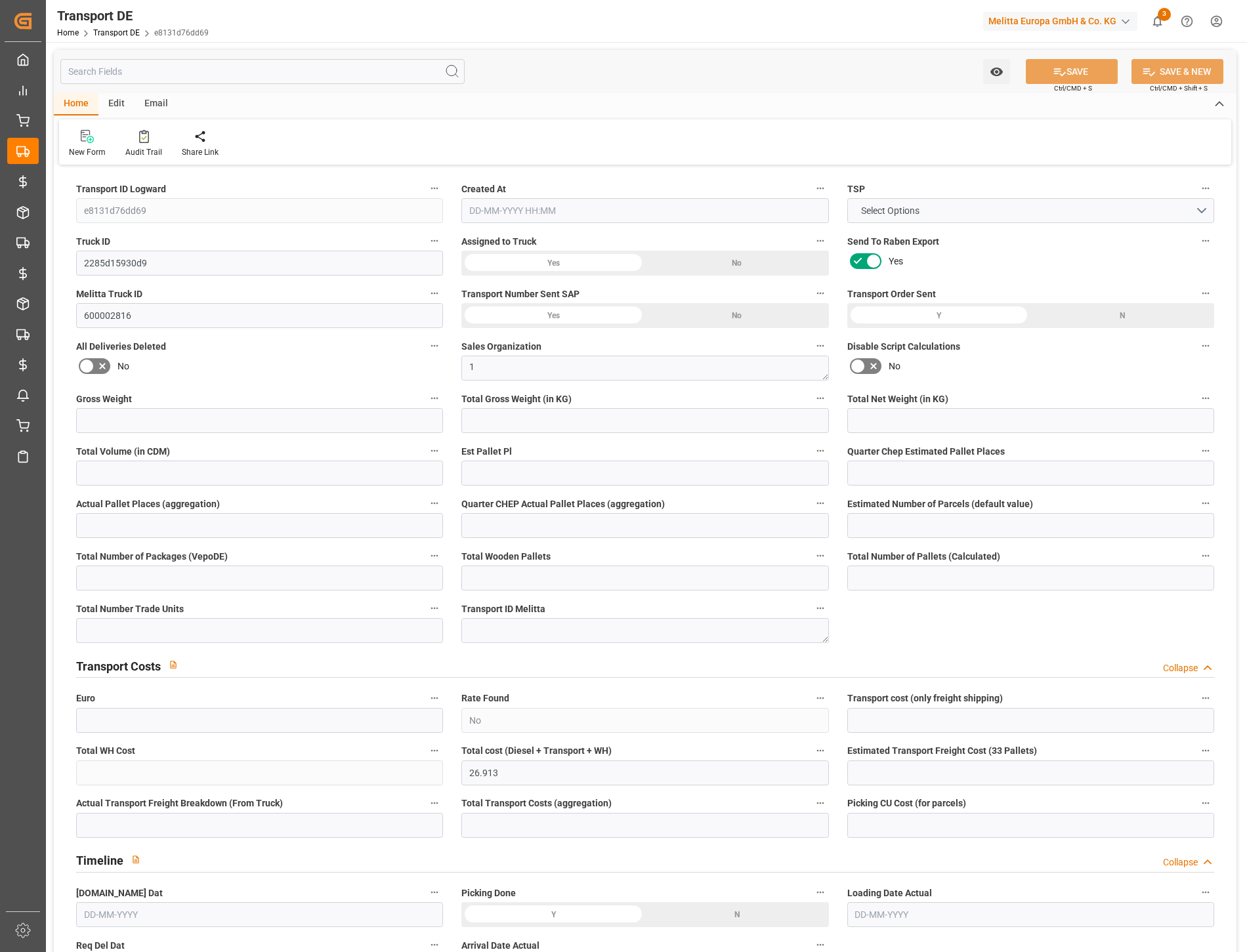
type input "32423"
type input "Minden"
type input "DE"
type input "Melitta Europa GmbH & Co. KG"
type input "[STREET_ADDRESS]"
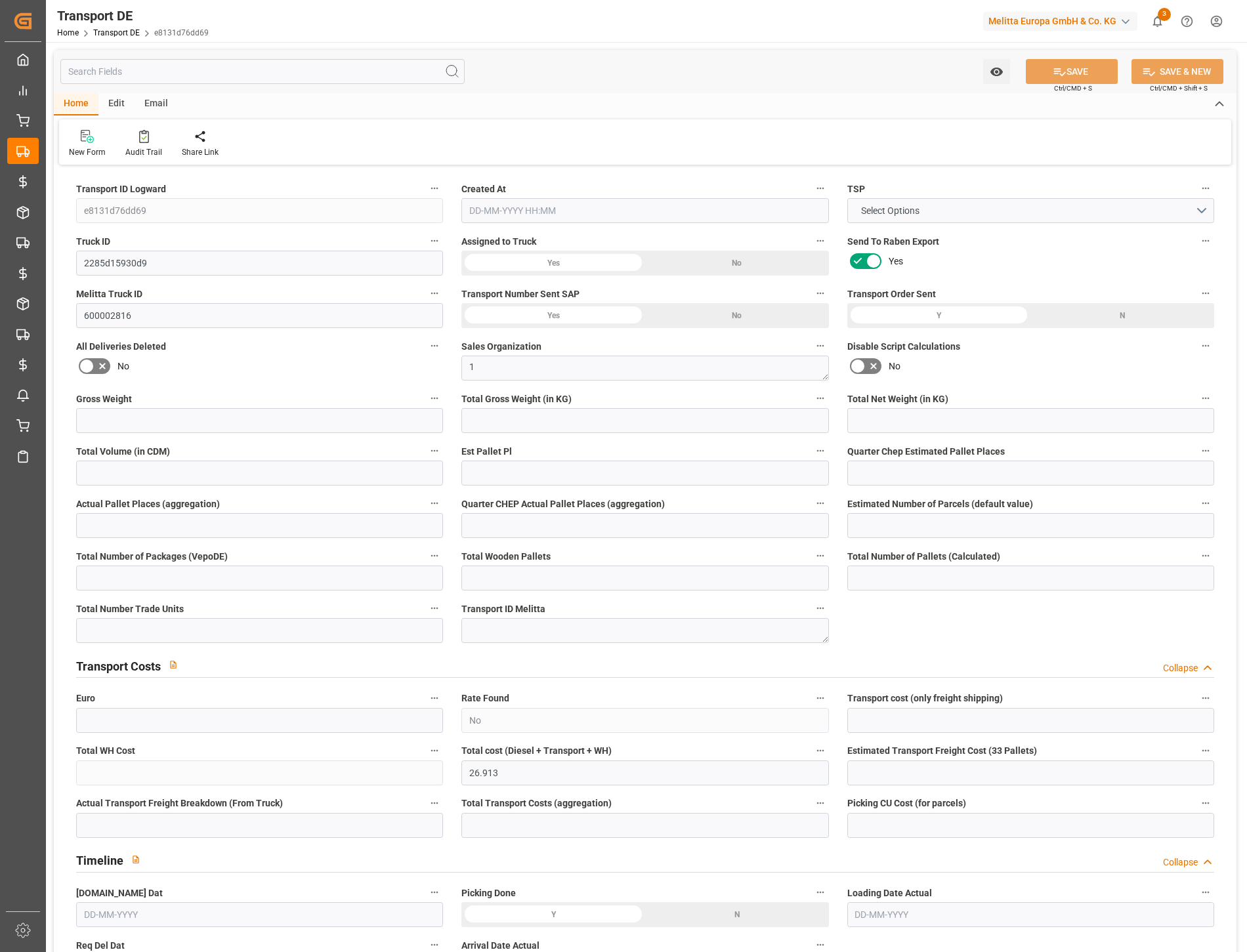
type input "32427"
type input "Minden"
type input "DE"
type input "Road"
type input "DE"
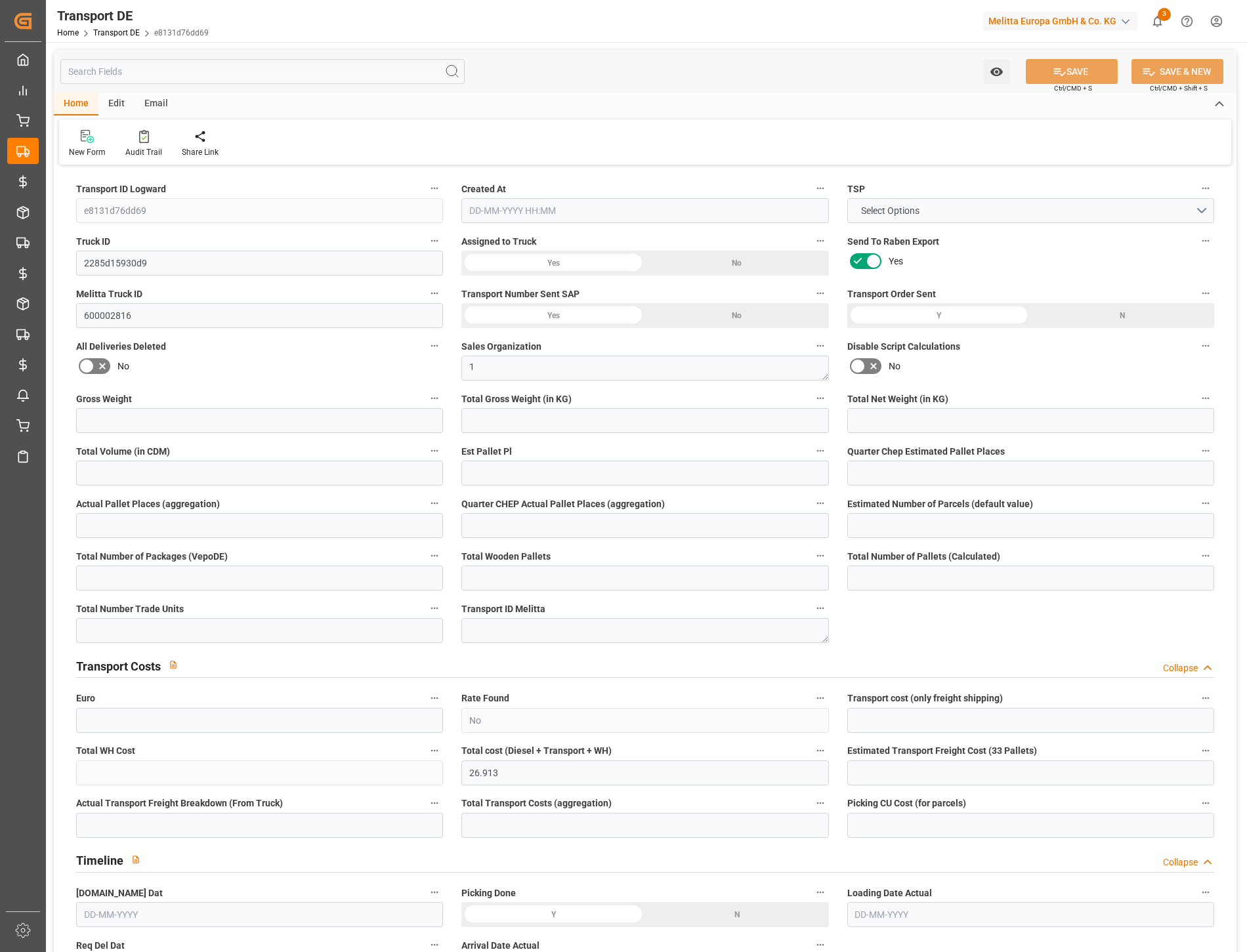
type input "32423"
type input "DE"
type input "44309"
type input "Small Shipment"
type input "3.5-7.5 t"
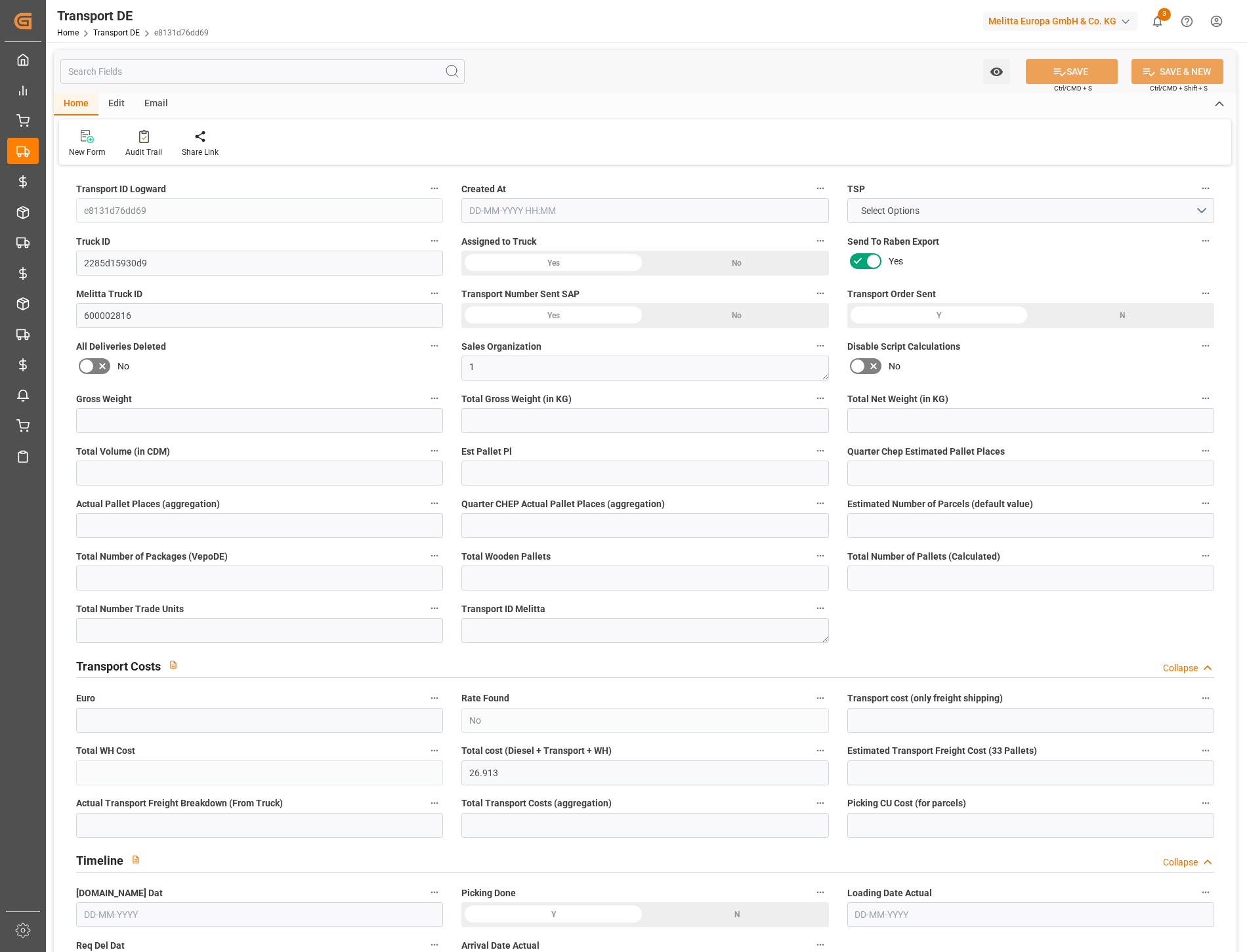
type input "EURO 6"
type input "Diesel"
type input "DE_02"
type input "DAP"
type input "DE 126011900"
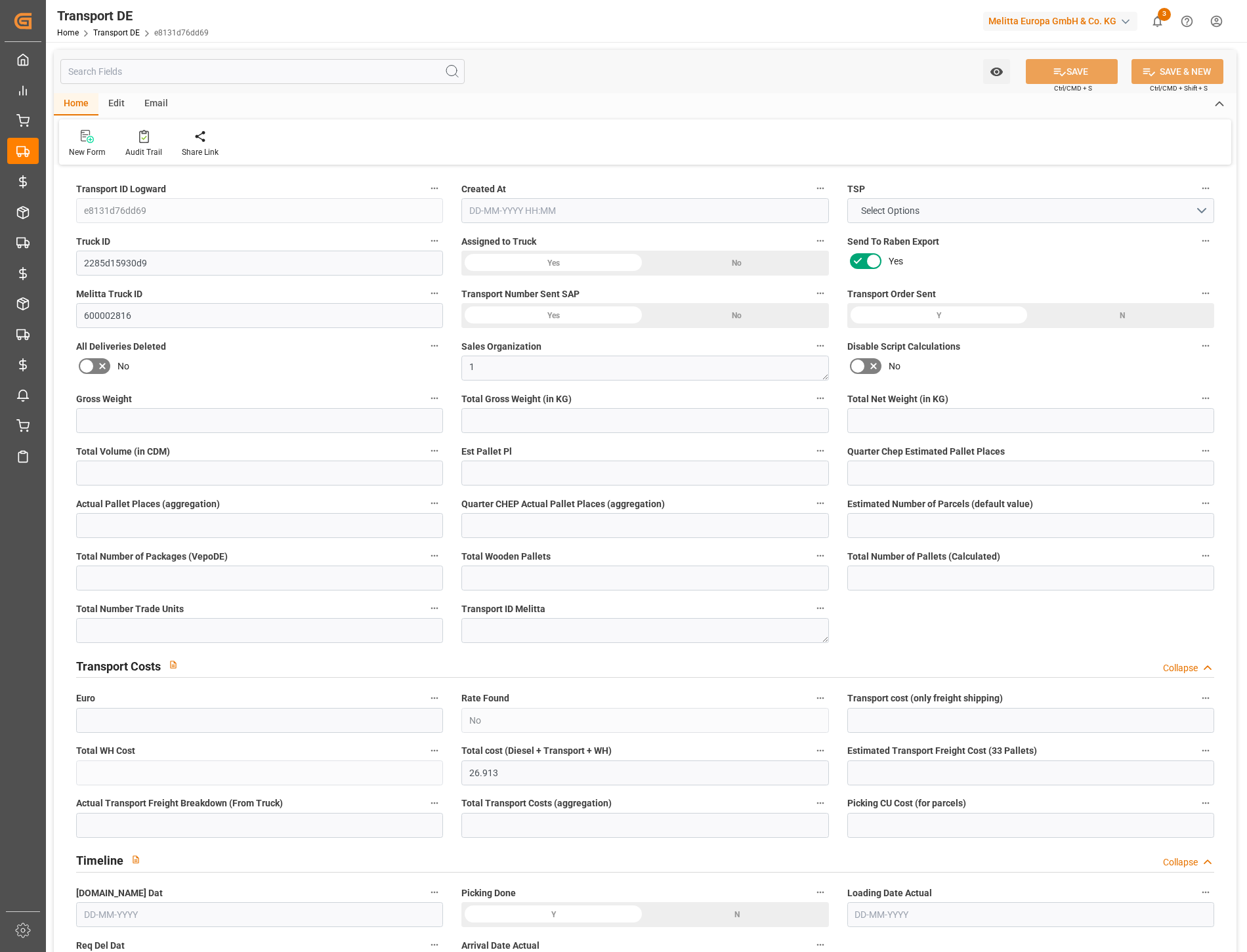
type input "299"
type input "267.552"
type input "245.376"
type input "973.44"
type input "1"
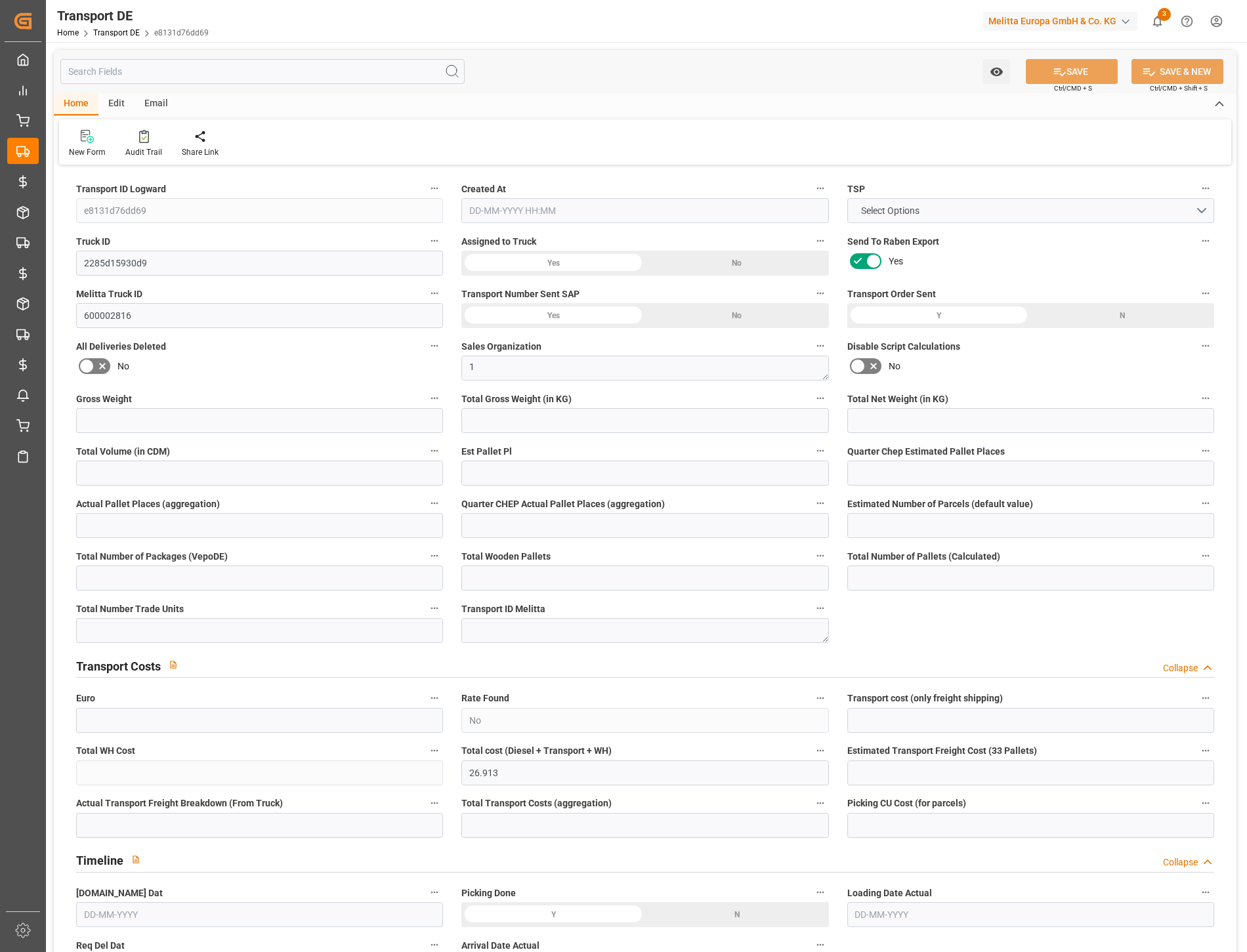
type input "0"
type input "1"
type input "0"
type input "1"
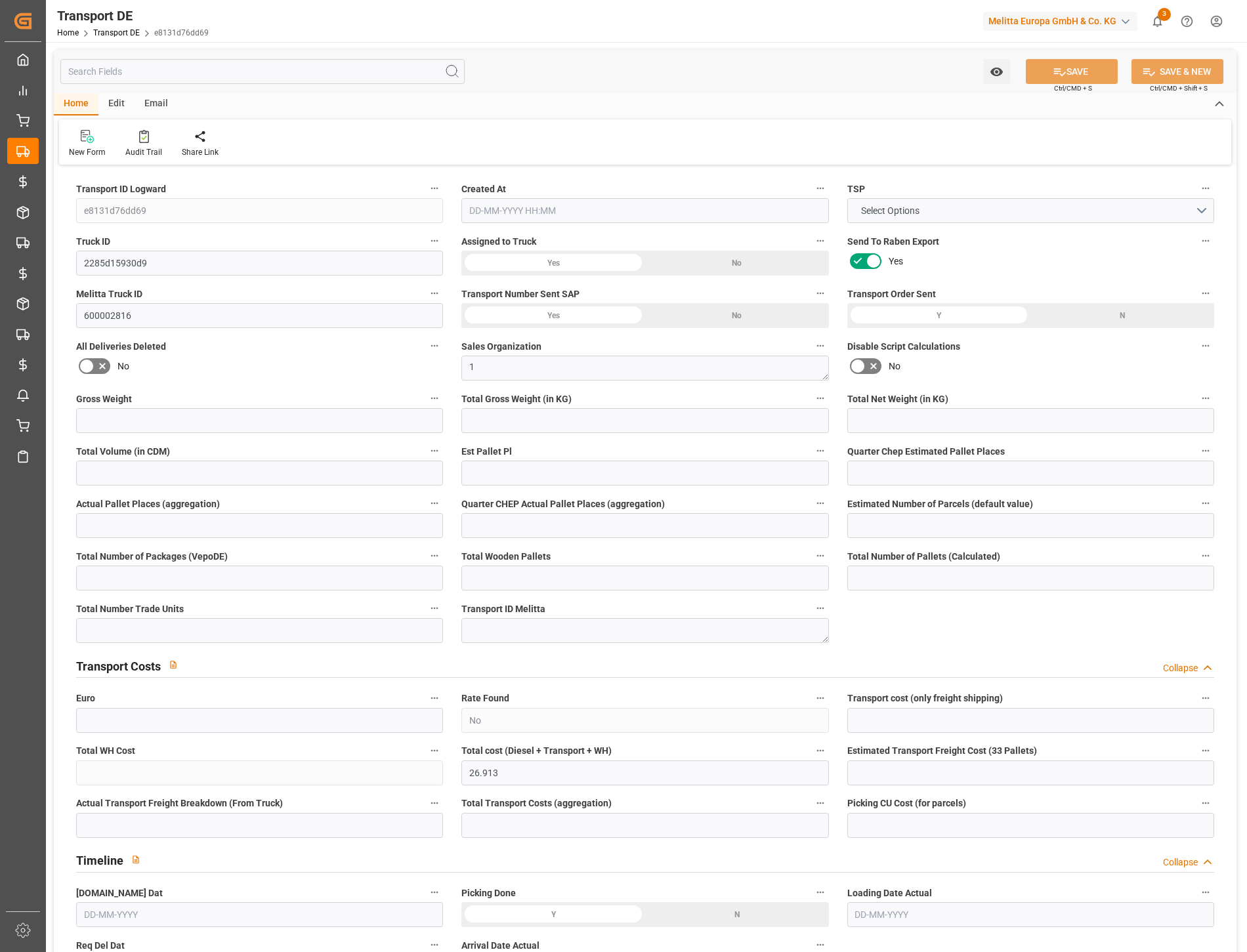
type input "1"
type input "0"
type input "18.75"
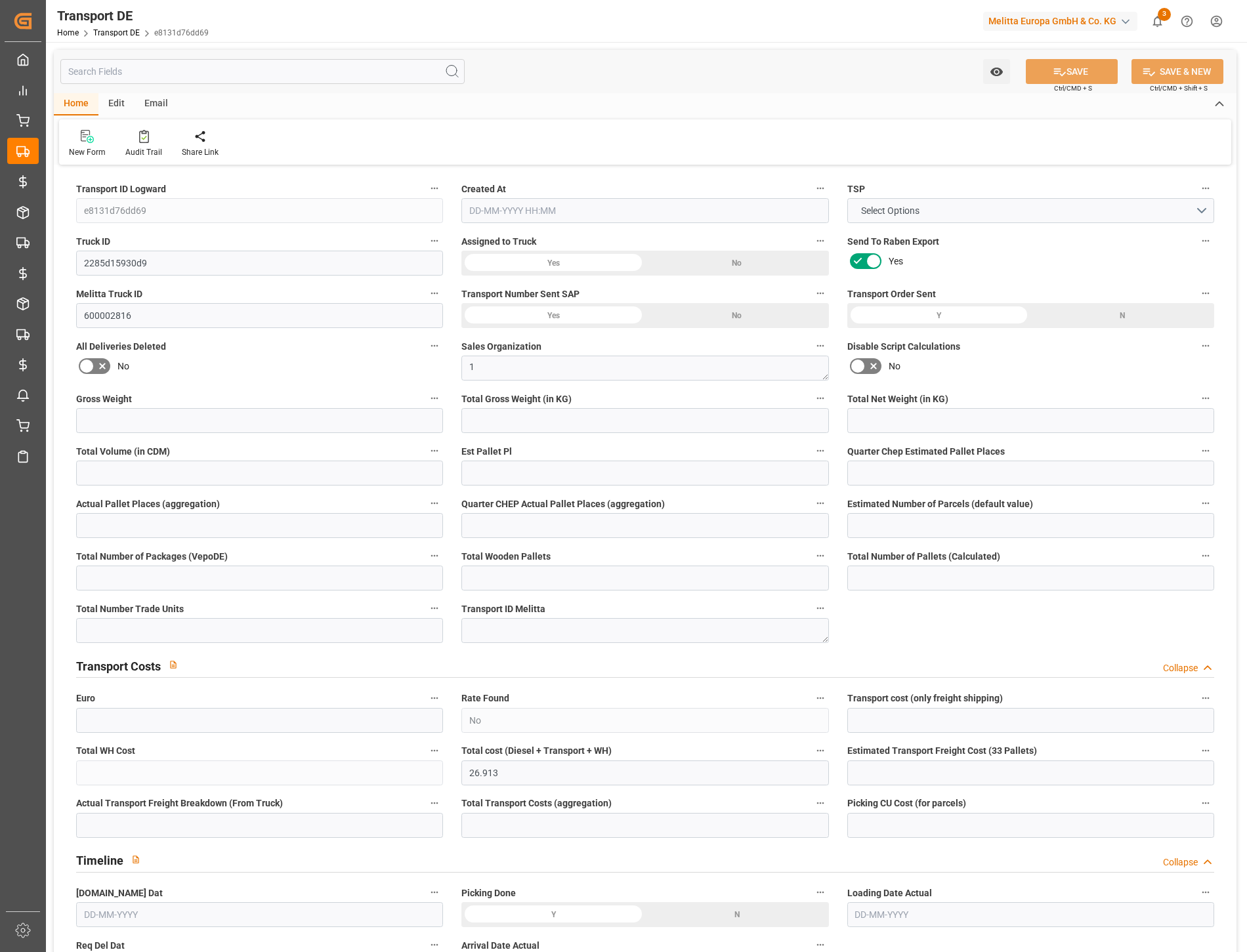
type input "8.163"
type input "18.75"
type input "44"
type input "1"
type input "0"
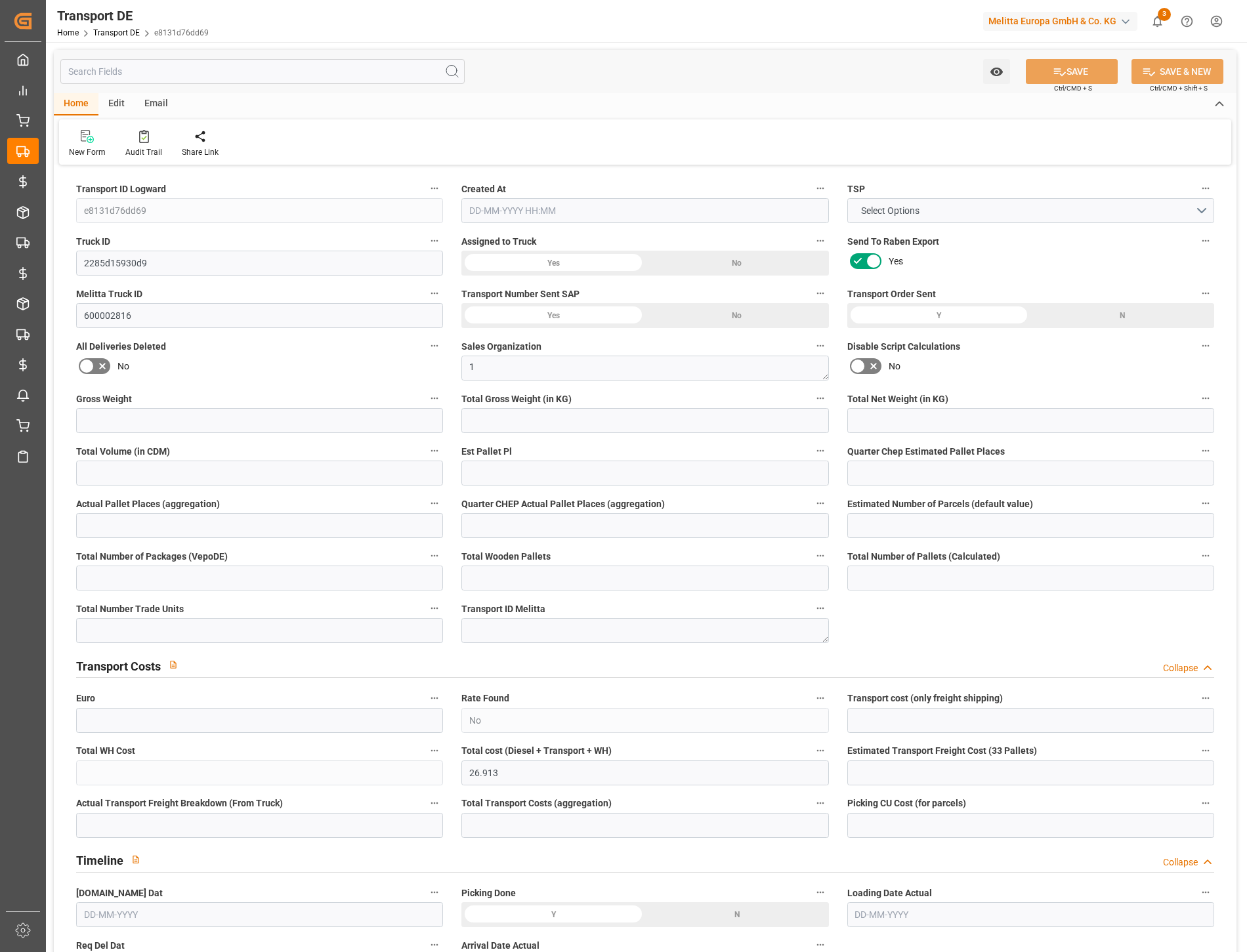
type input "0"
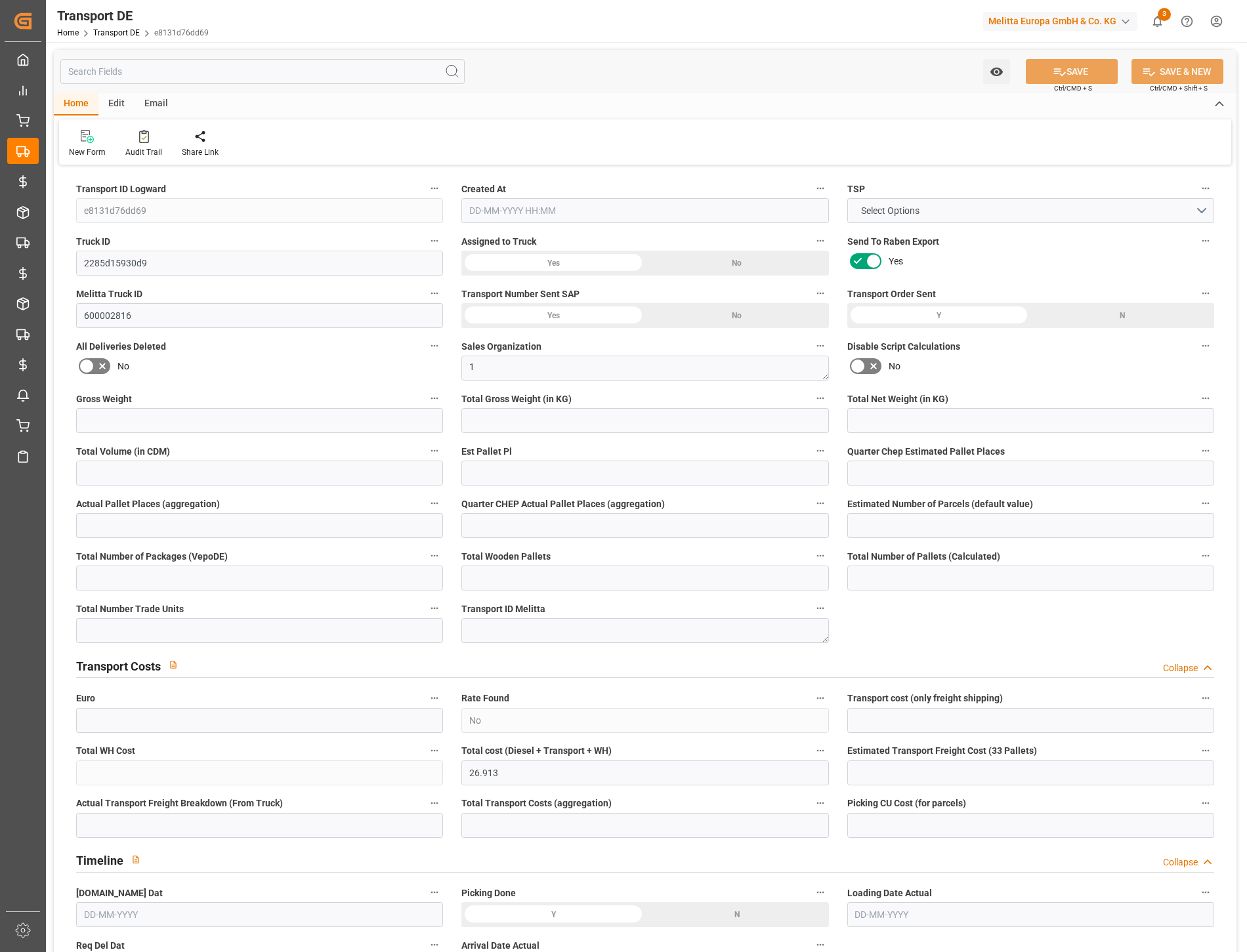
type input "0"
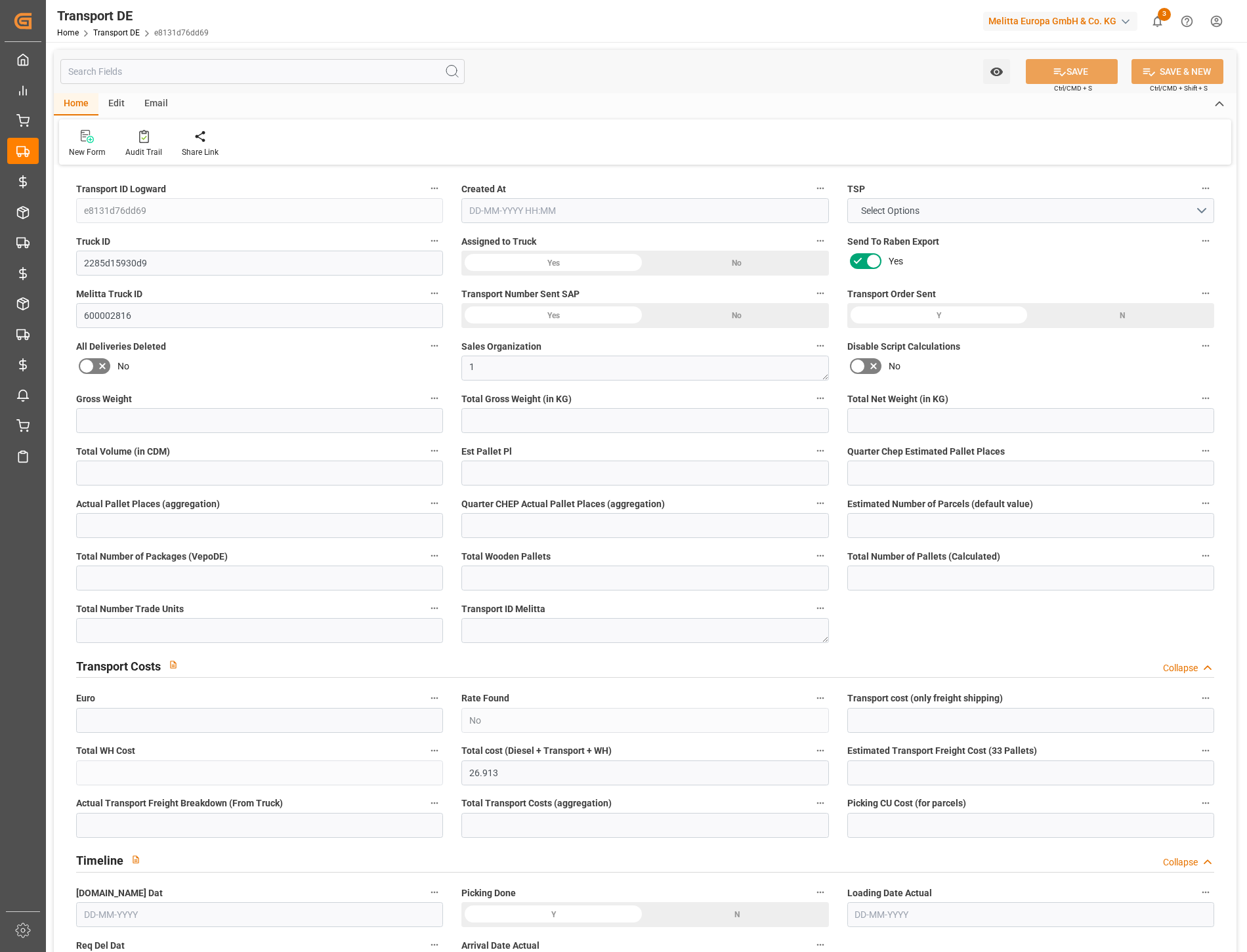
type input "0"
type input "267.552"
type input "4710.8598"
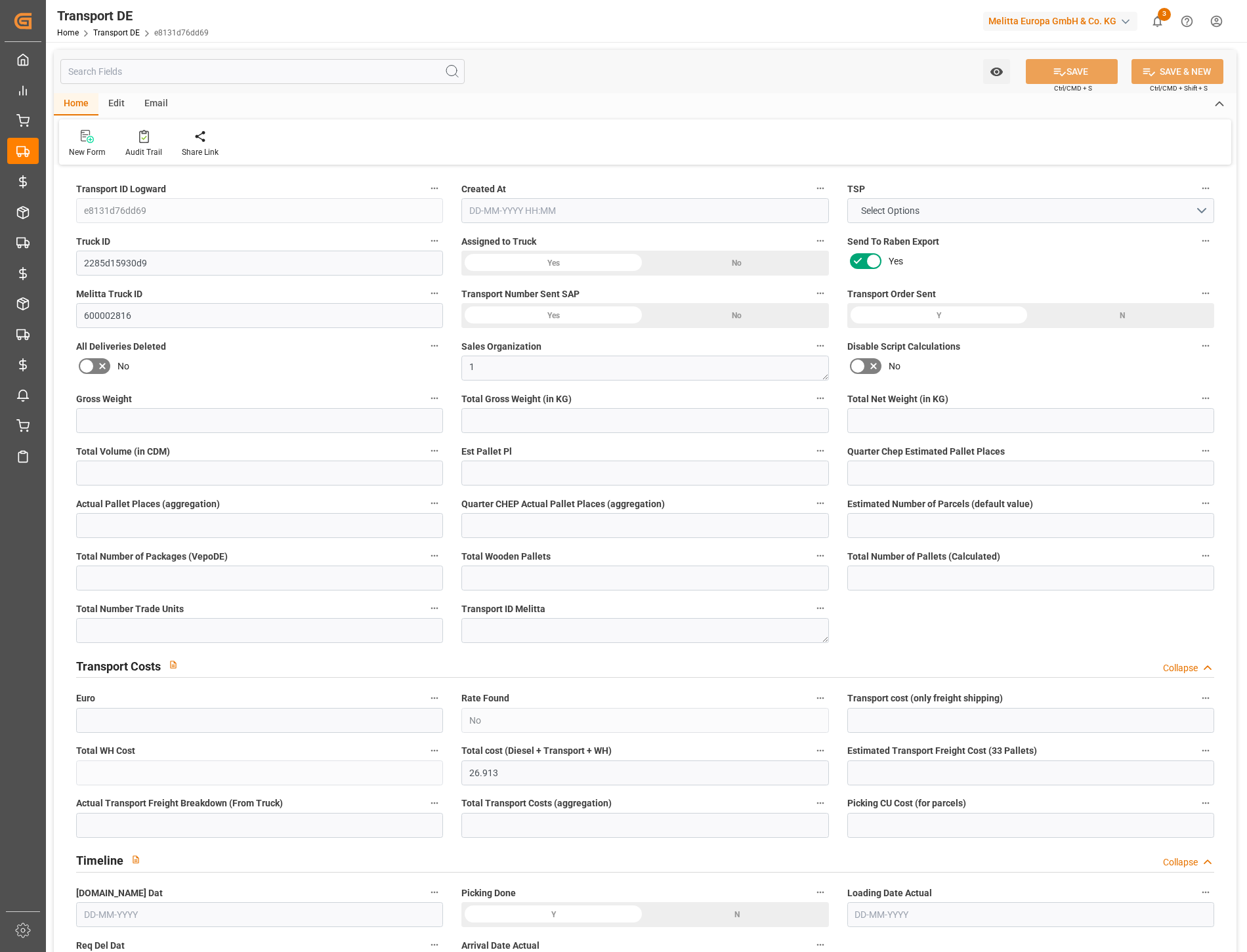
type input "21"
type input "35"
type input "0"
type input "1"
type input "0"
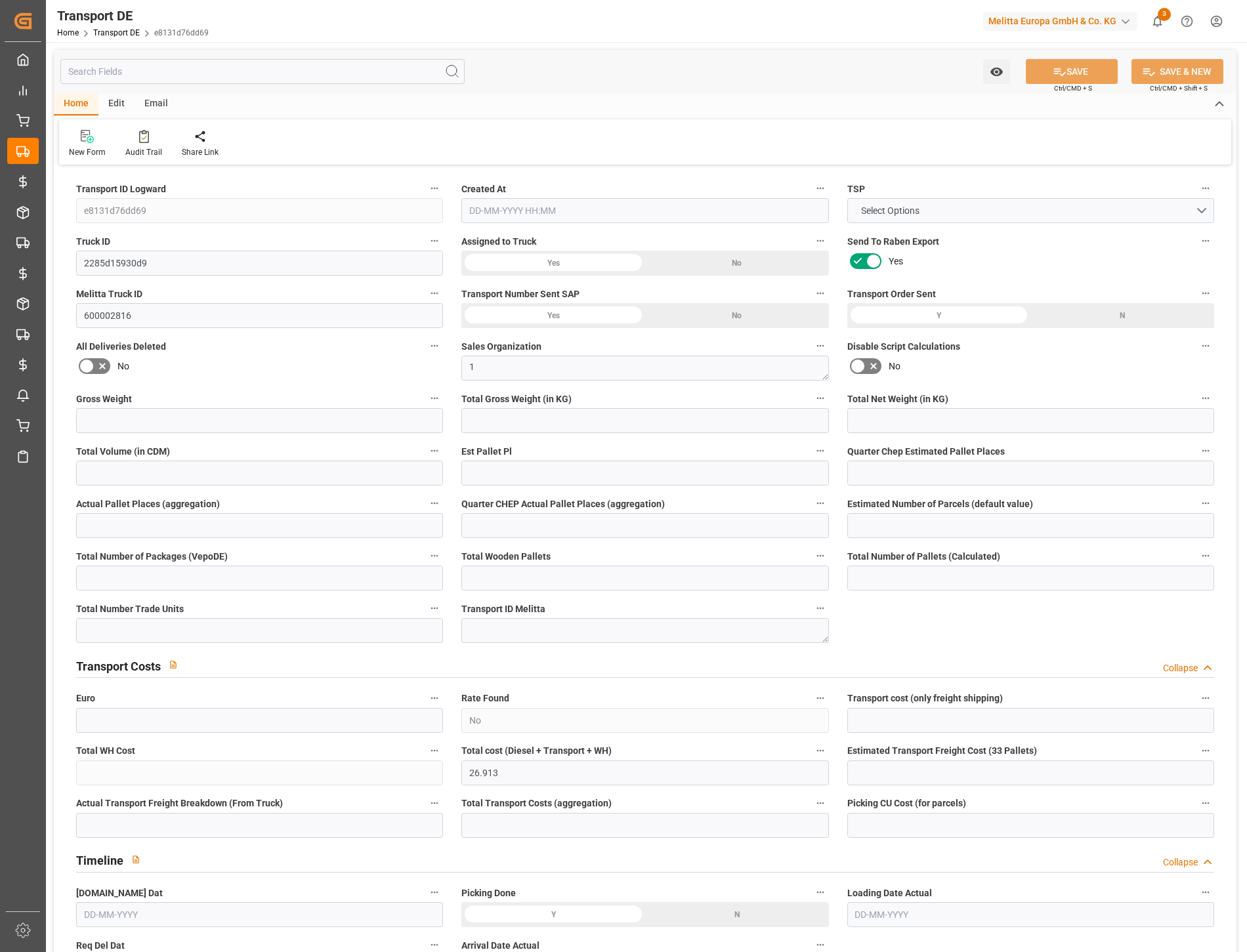
type input "0"
type input "1"
type input "0"
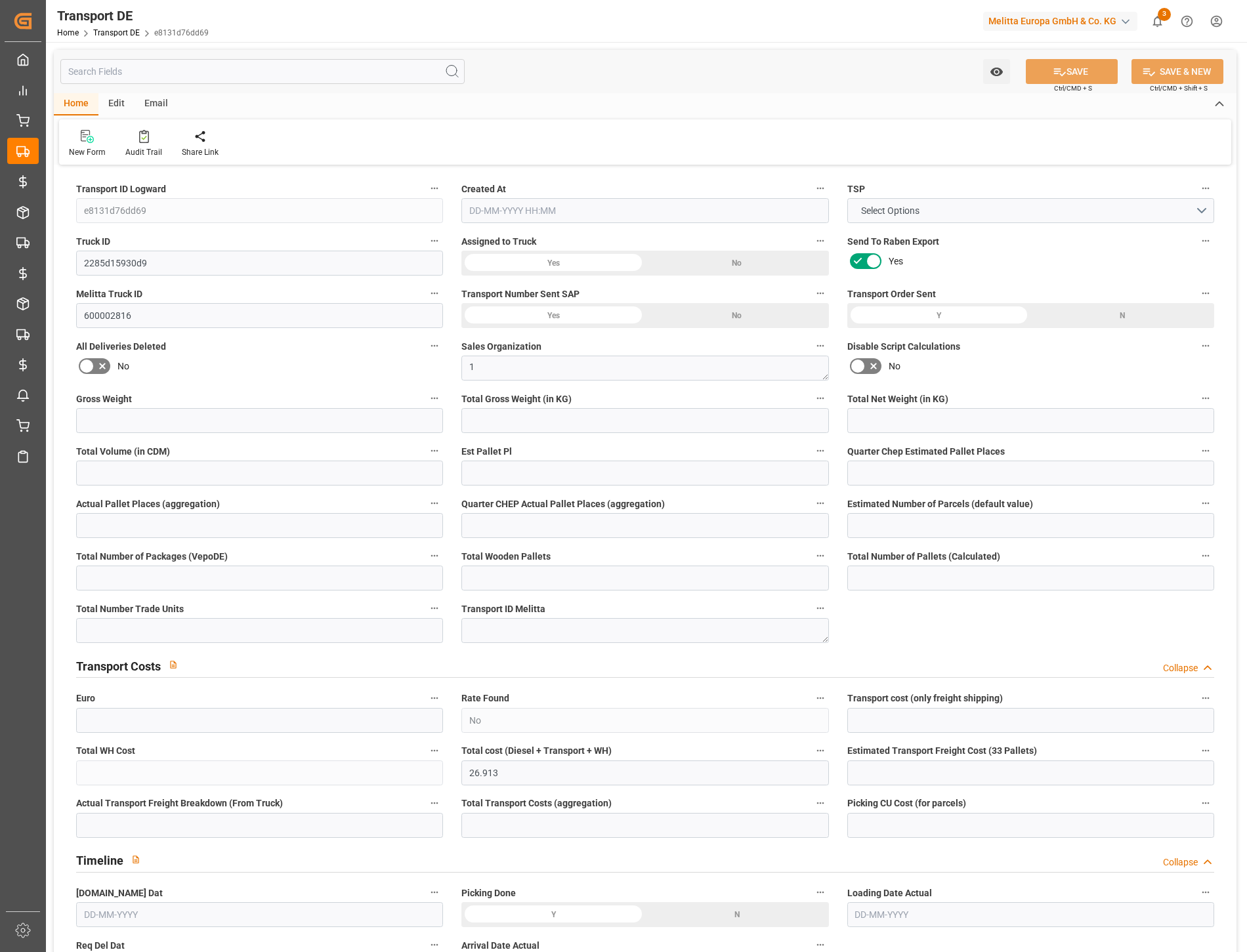
type input "0"
type input "144"
type input "26.913"
type input "18.75"
type input "22-09-2025 09:01"
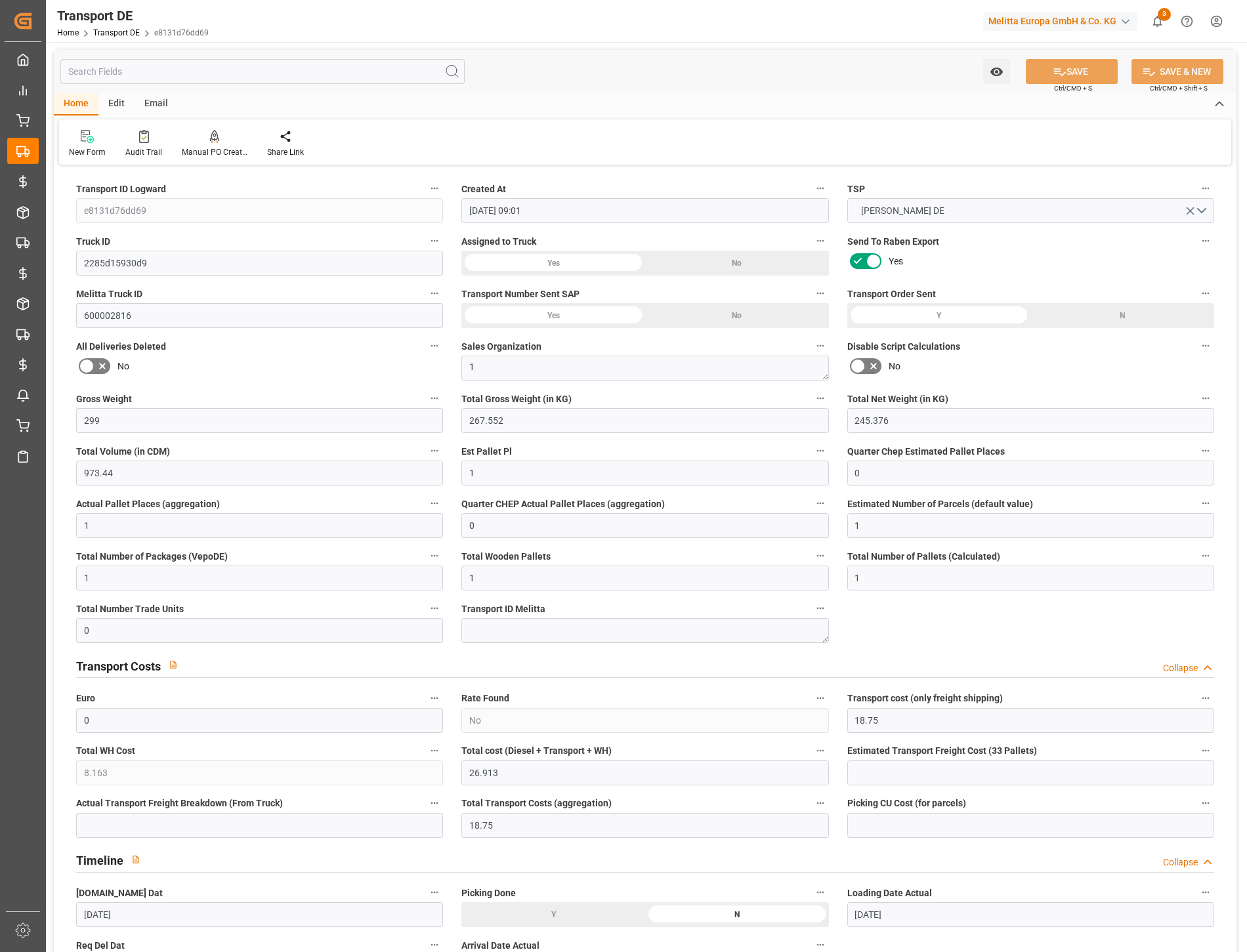
type input "[DATE]"
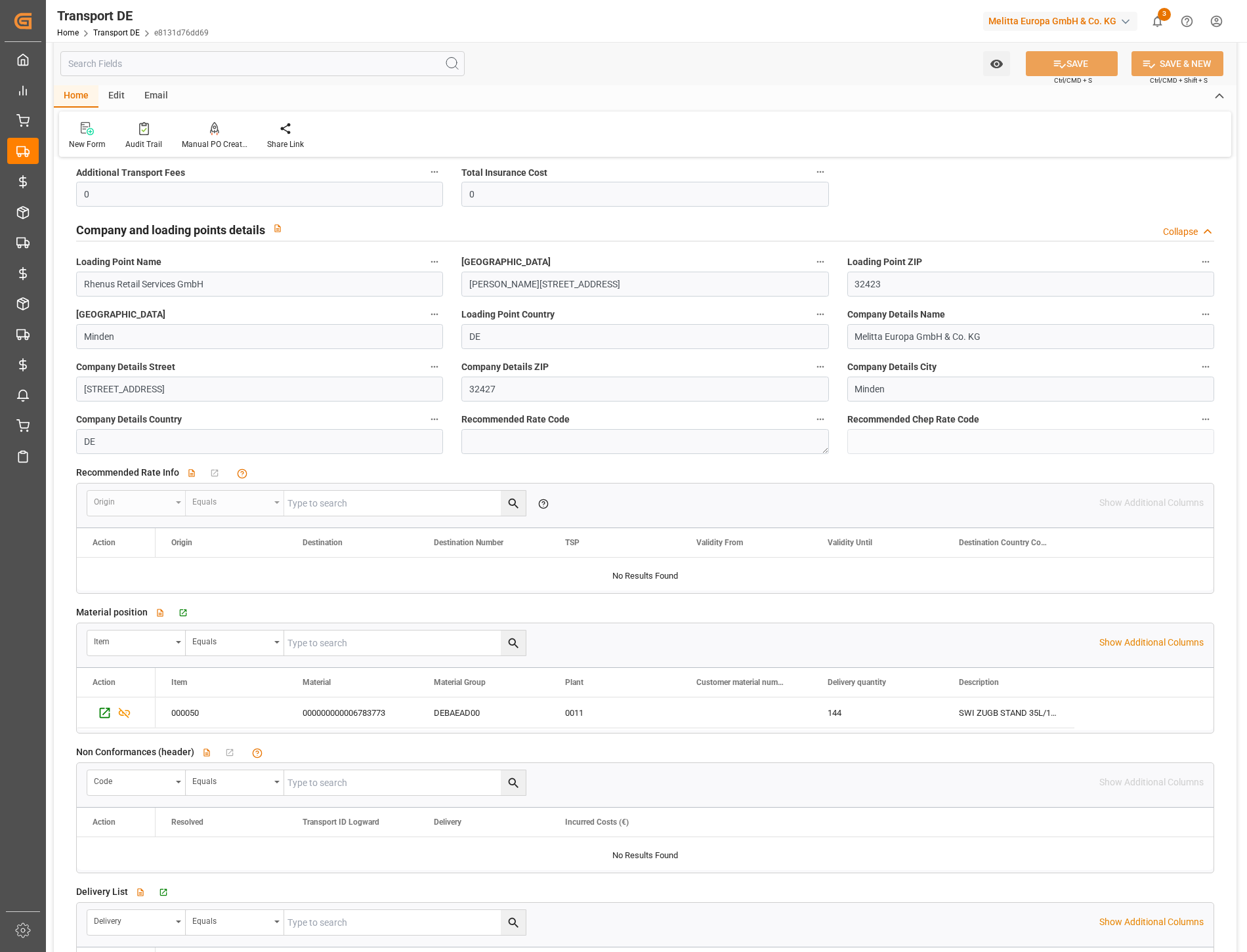
scroll to position [2114, 0]
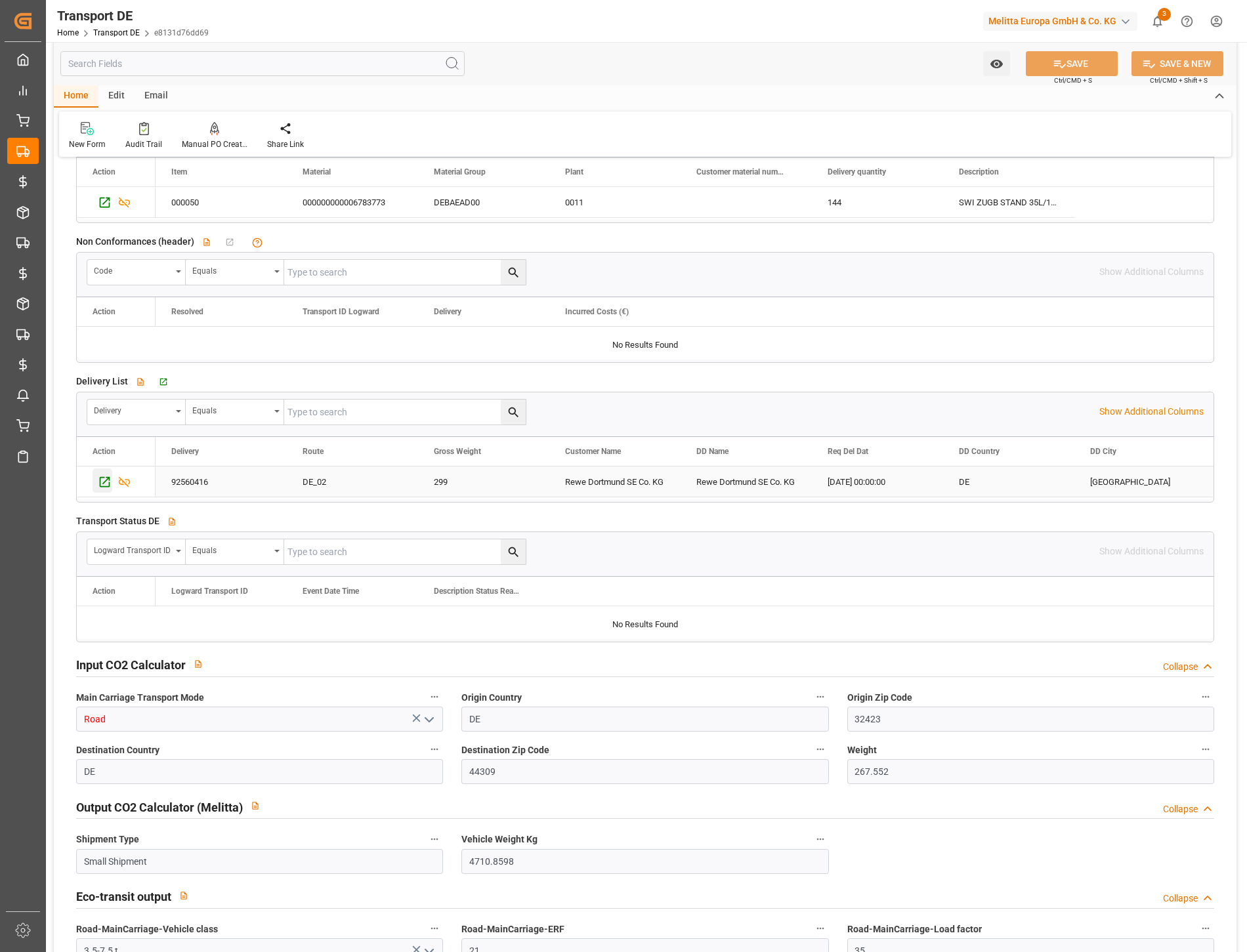
click at [99, 480] on icon "Press SPACE to select this row." at bounding box center [105, 482] width 14 height 14
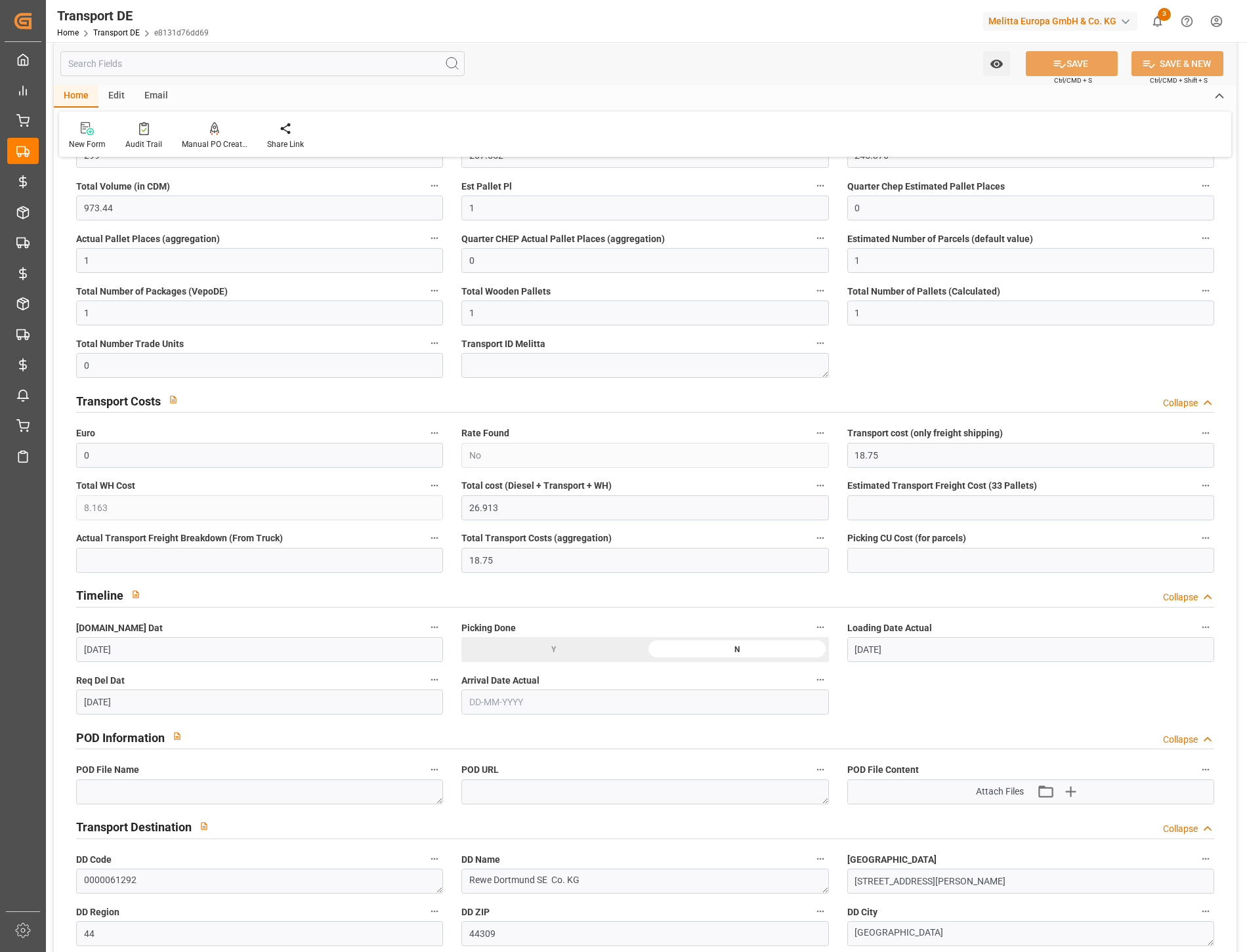
scroll to position [145, 0]
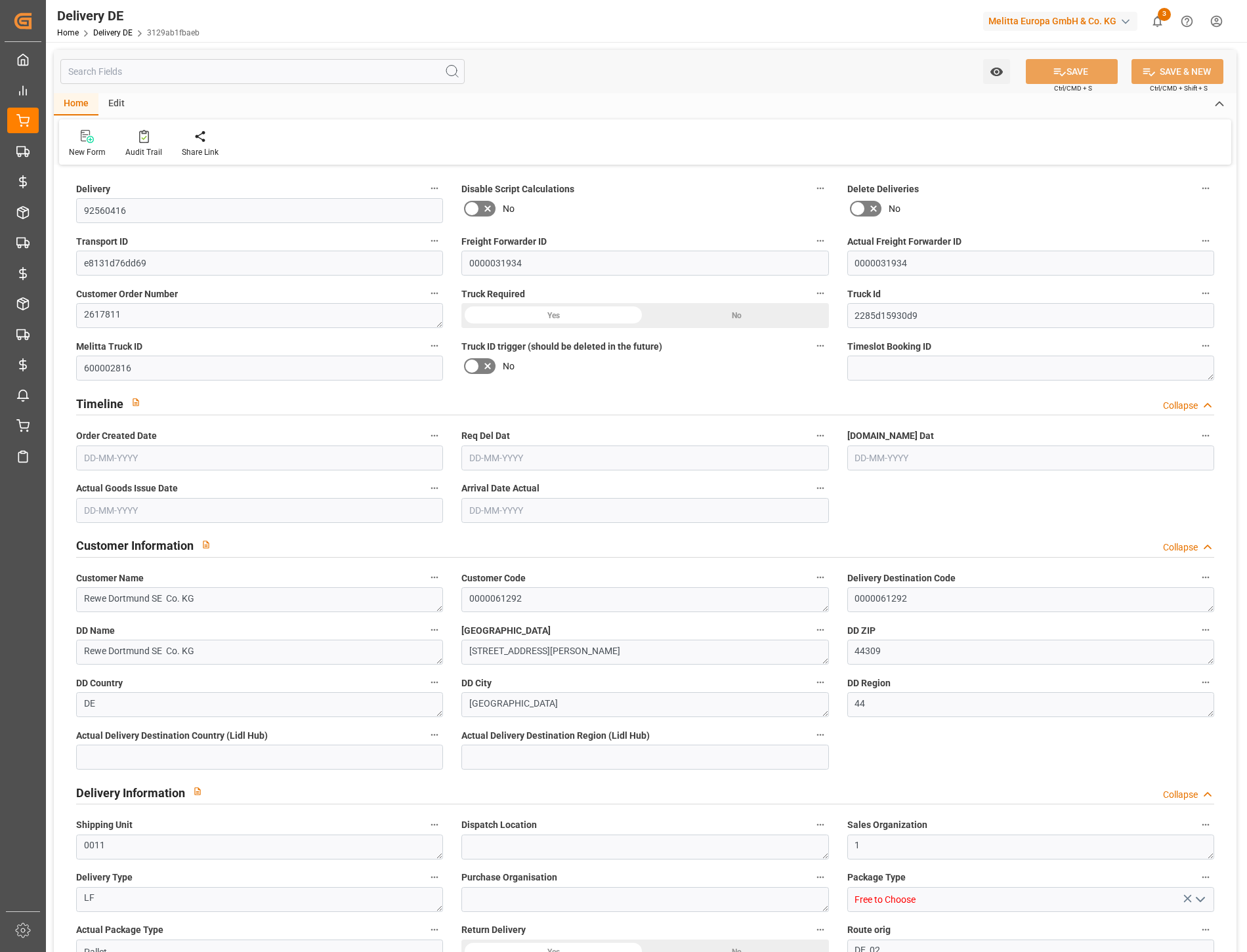
type input "1"
type input "245.376"
type input "299"
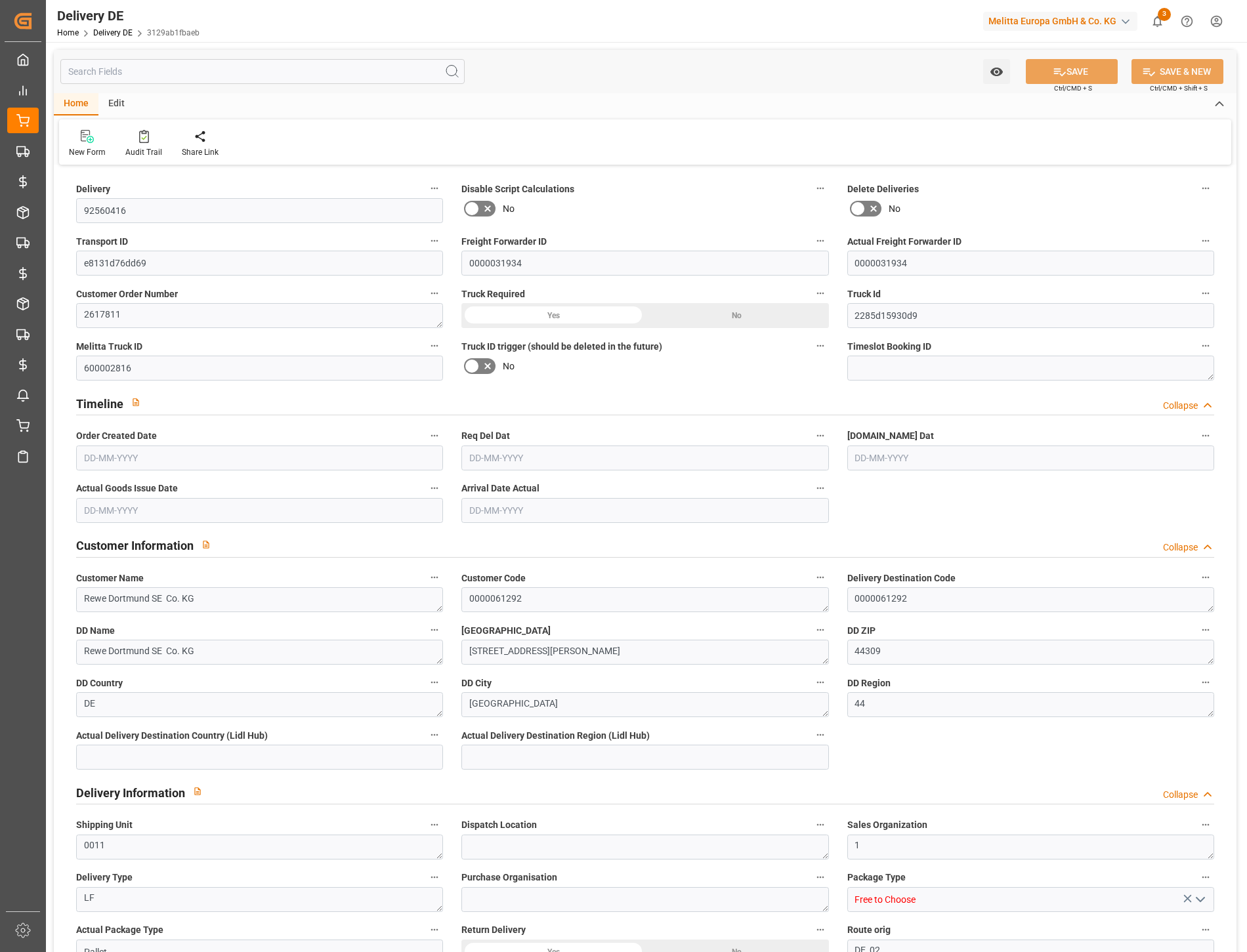
type input "973.44"
type input "[DATE]"
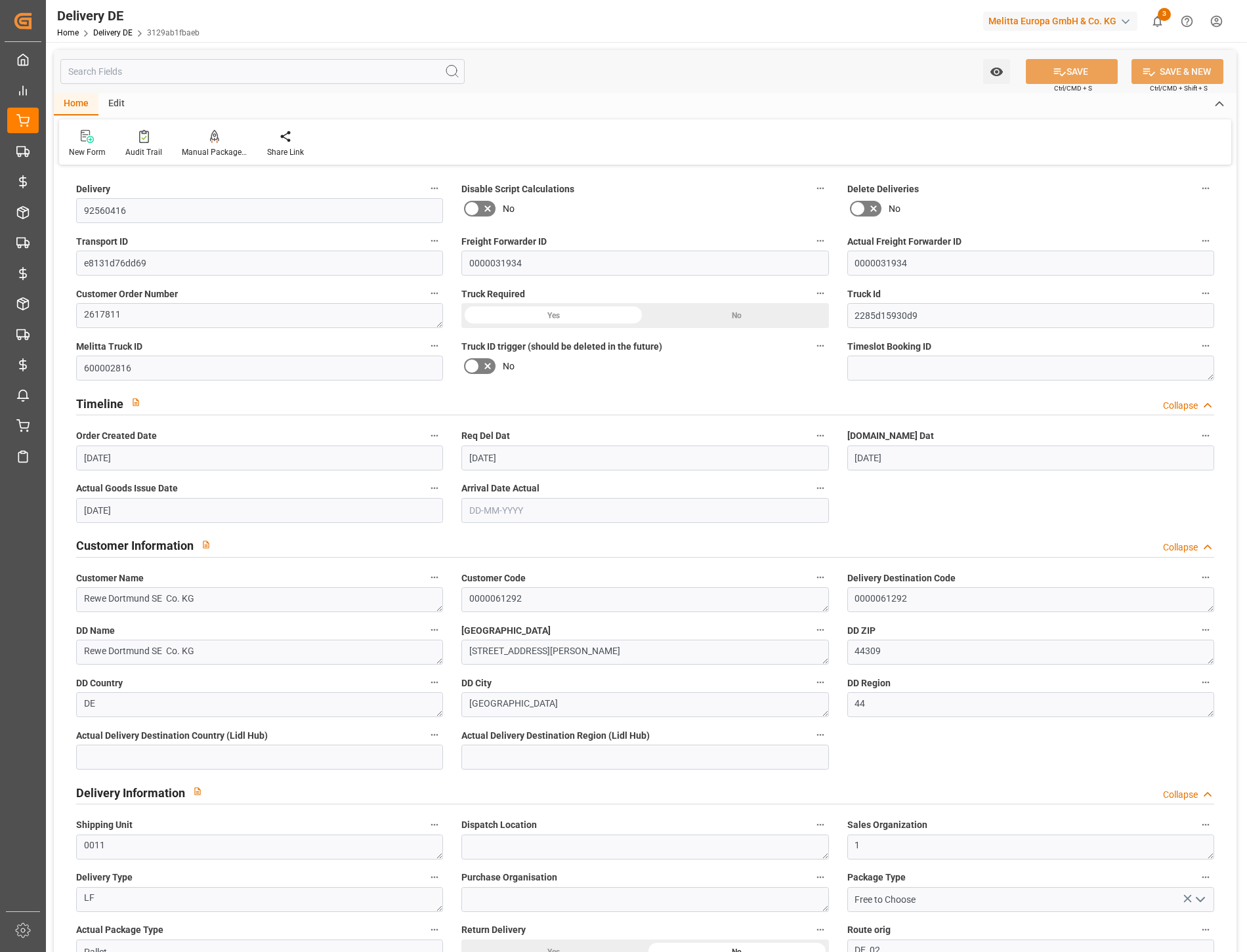
click at [147, 79] on input "text" at bounding box center [263, 71] width 404 height 24
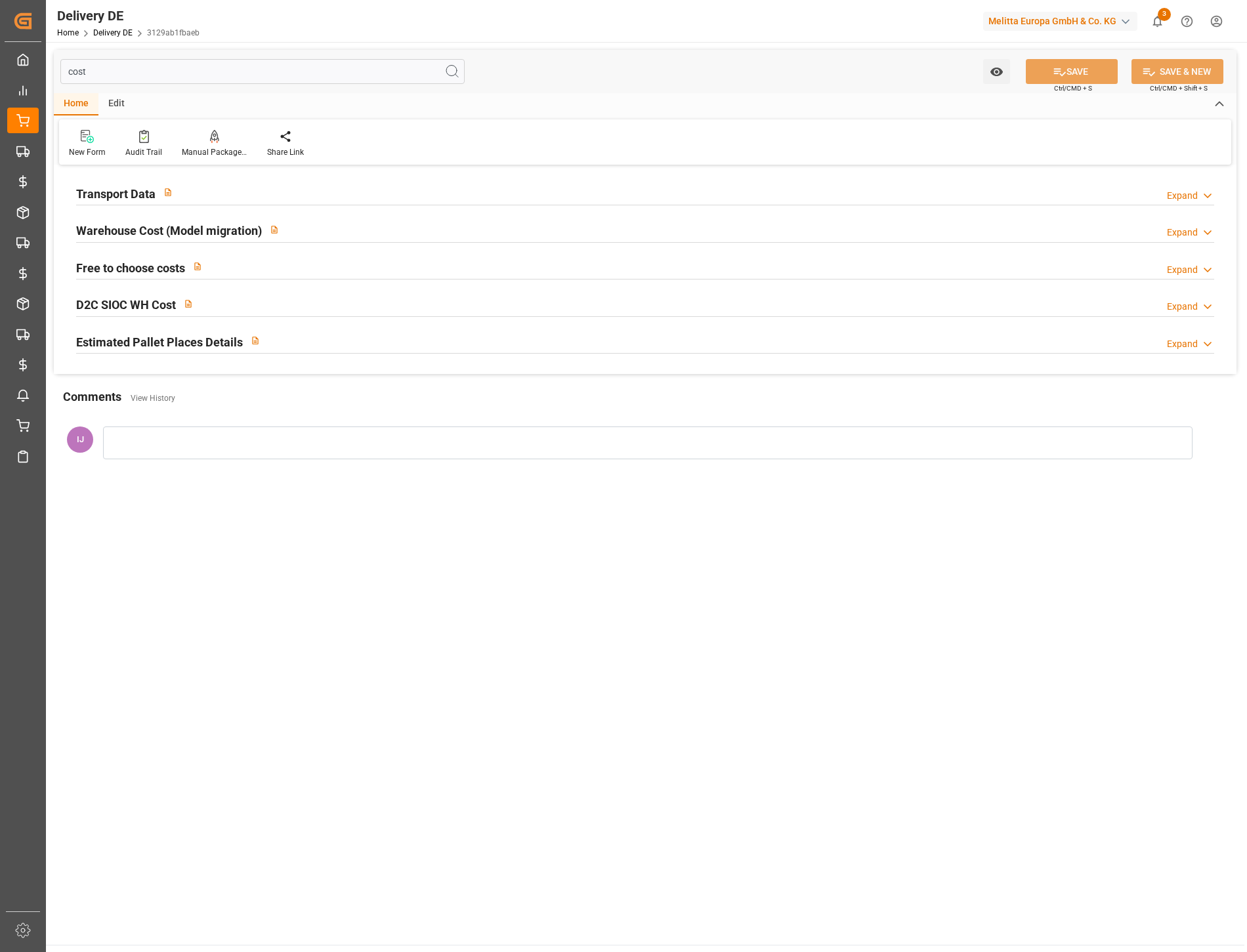
type input "cost"
click at [118, 194] on h2 "Transport Data" at bounding box center [116, 193] width 80 height 18
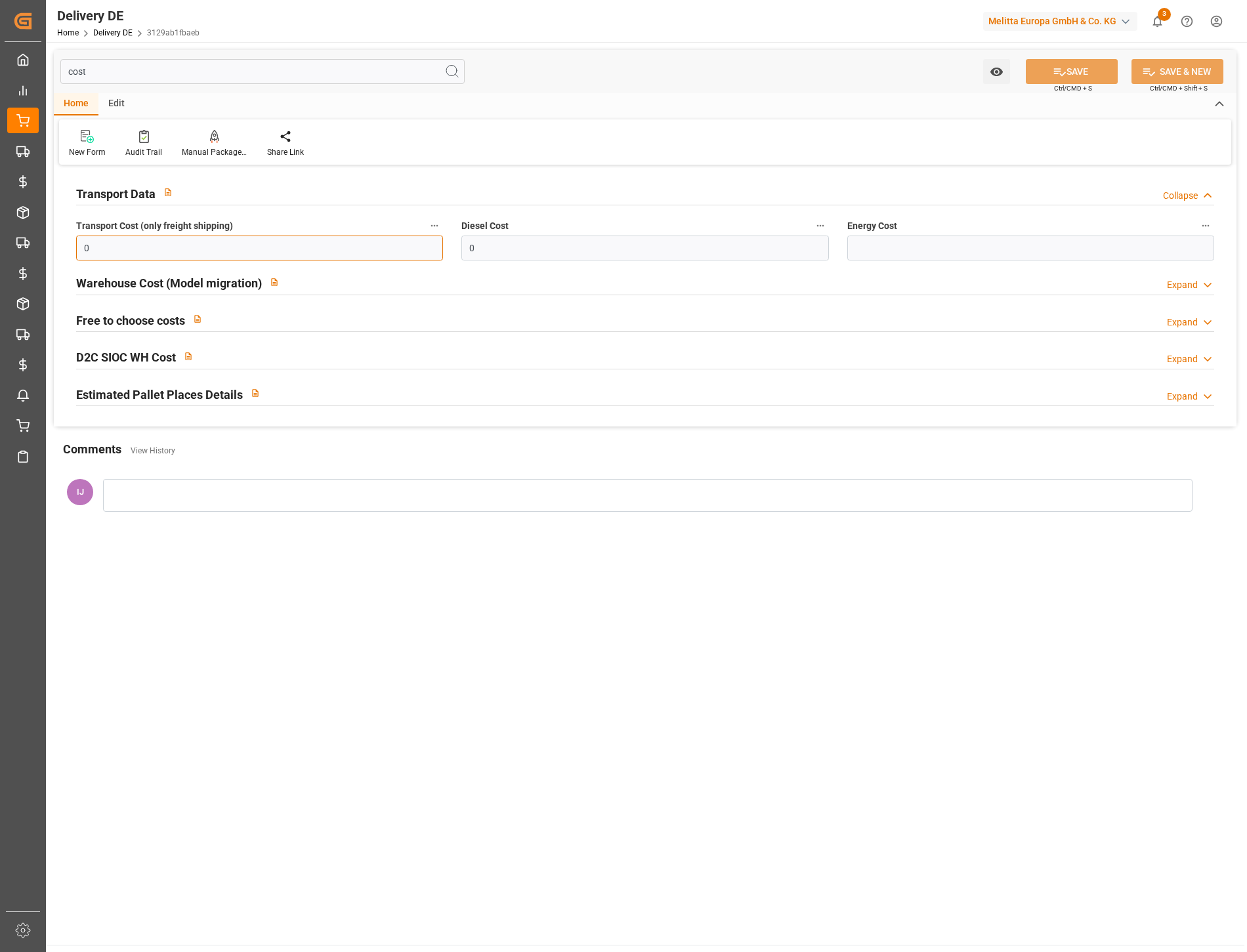
drag, startPoint x: 61, startPoint y: 253, endPoint x: 54, endPoint y: 253, distance: 7.0
click at [55, 253] on div "Transport Data Collapse Transport Cost (only freight shipping) 0 Diesel Cost 0 …" at bounding box center [644, 298] width 1182 height 258
type input "18.75"
click at [1061, 66] on icon at bounding box center [1060, 72] width 14 height 14
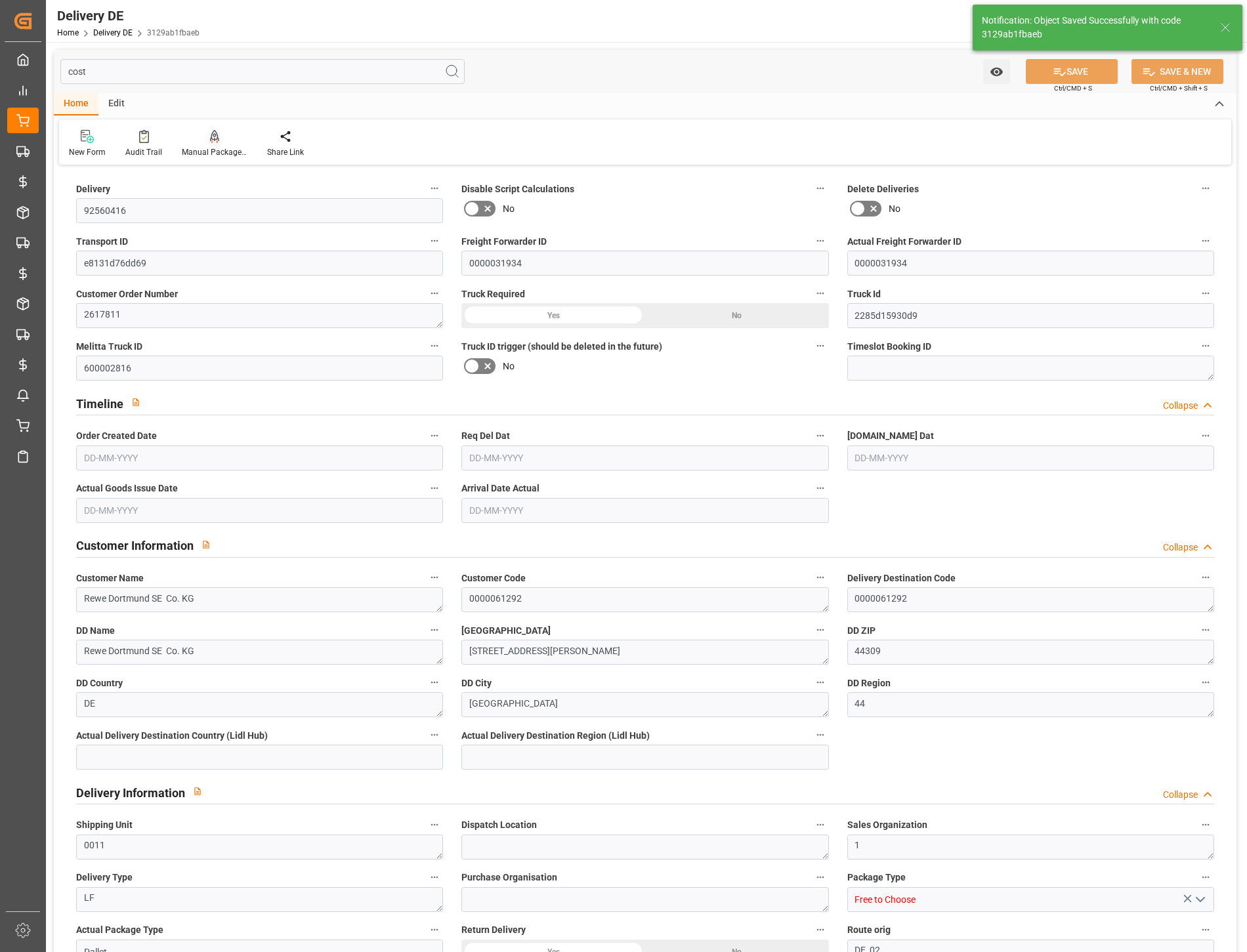
type input "1"
type input "245.376"
type input "299"
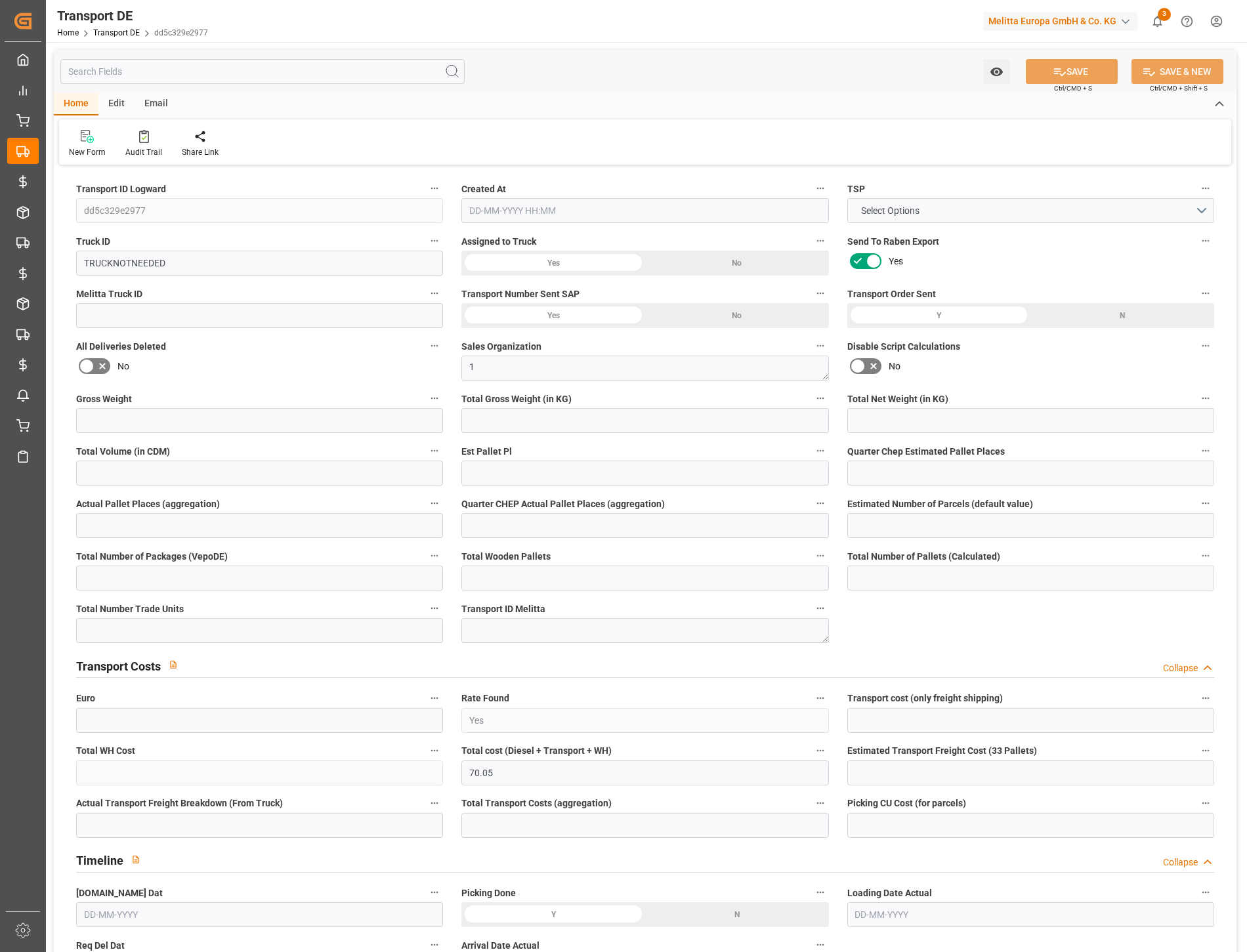
type input "0"
type input "153.236"
type input "122.722"
type input "0"
type input "1"
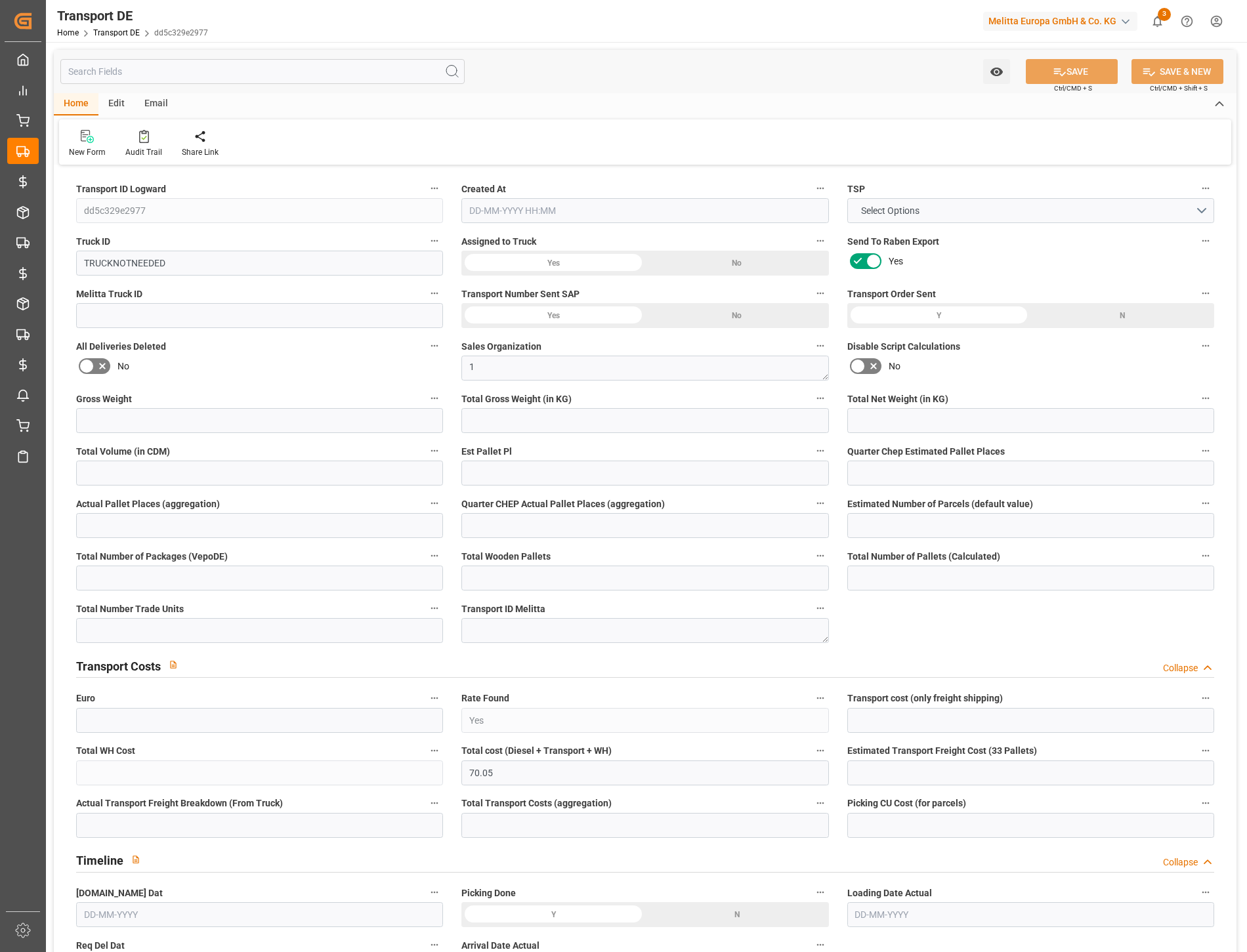
type input "0"
type input "1"
type input "0"
type input "1"
type input "0"
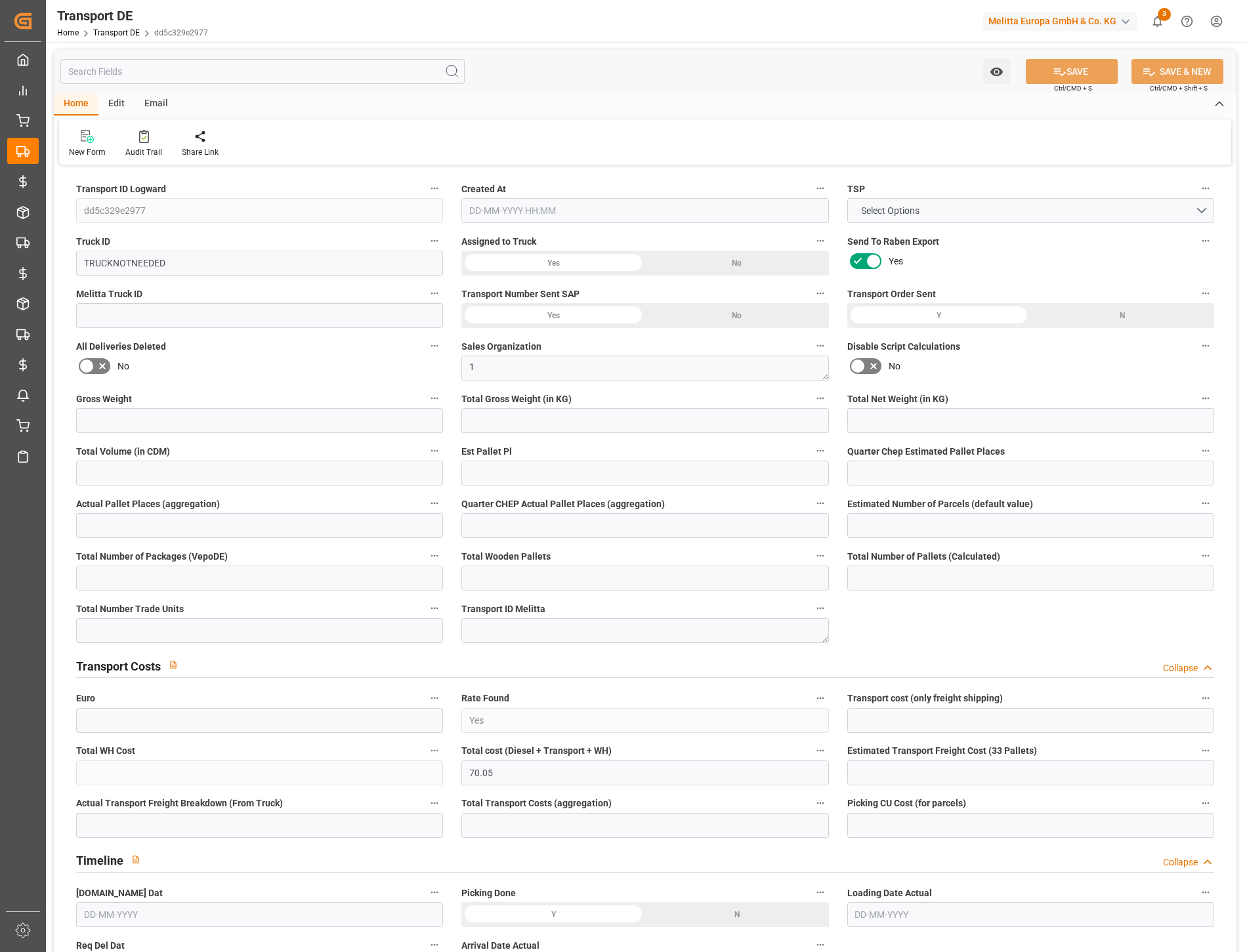
type input "0"
type input "42"
type input "0"
type input "70.05"
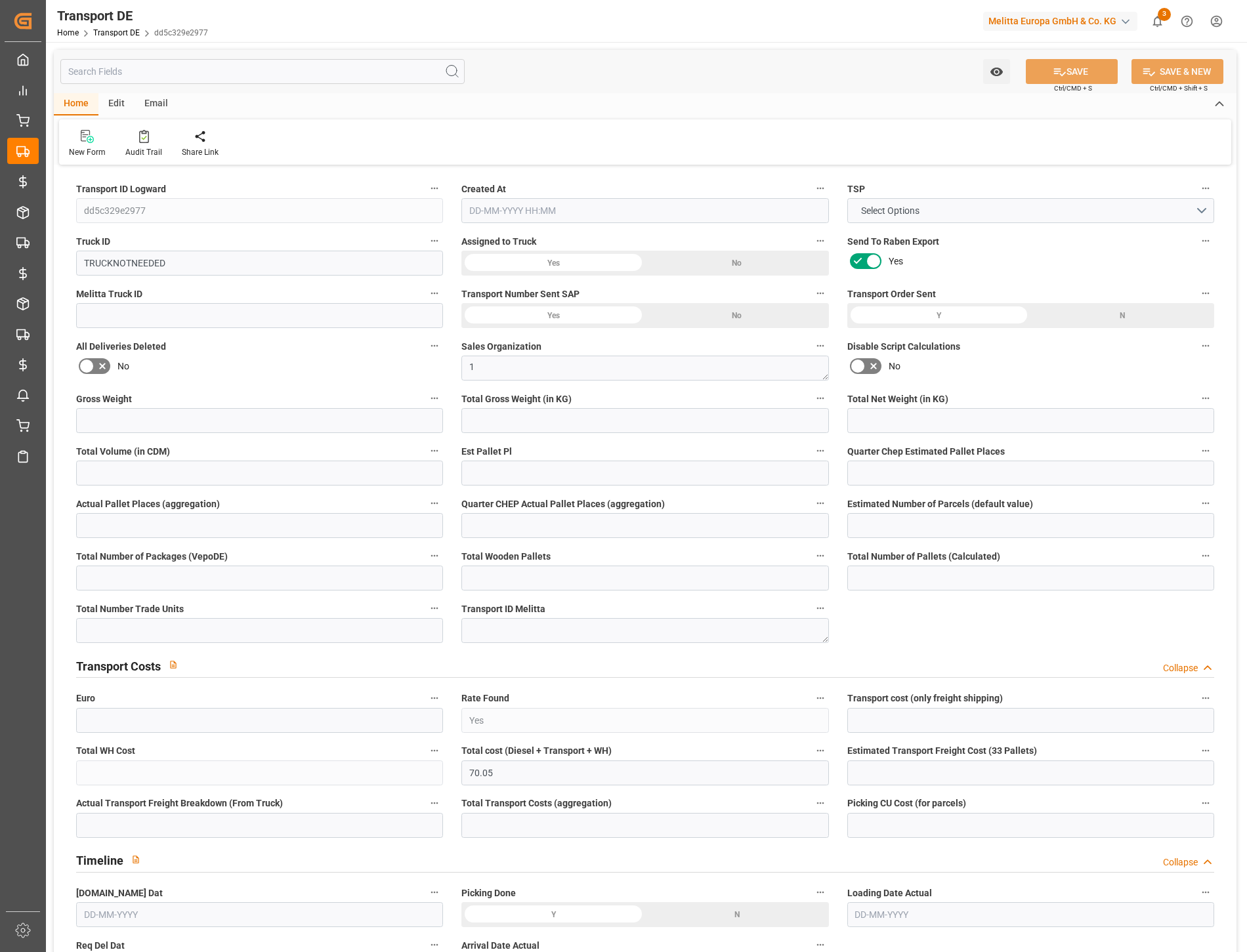
type input "70.05"
type input "97"
type input "0"
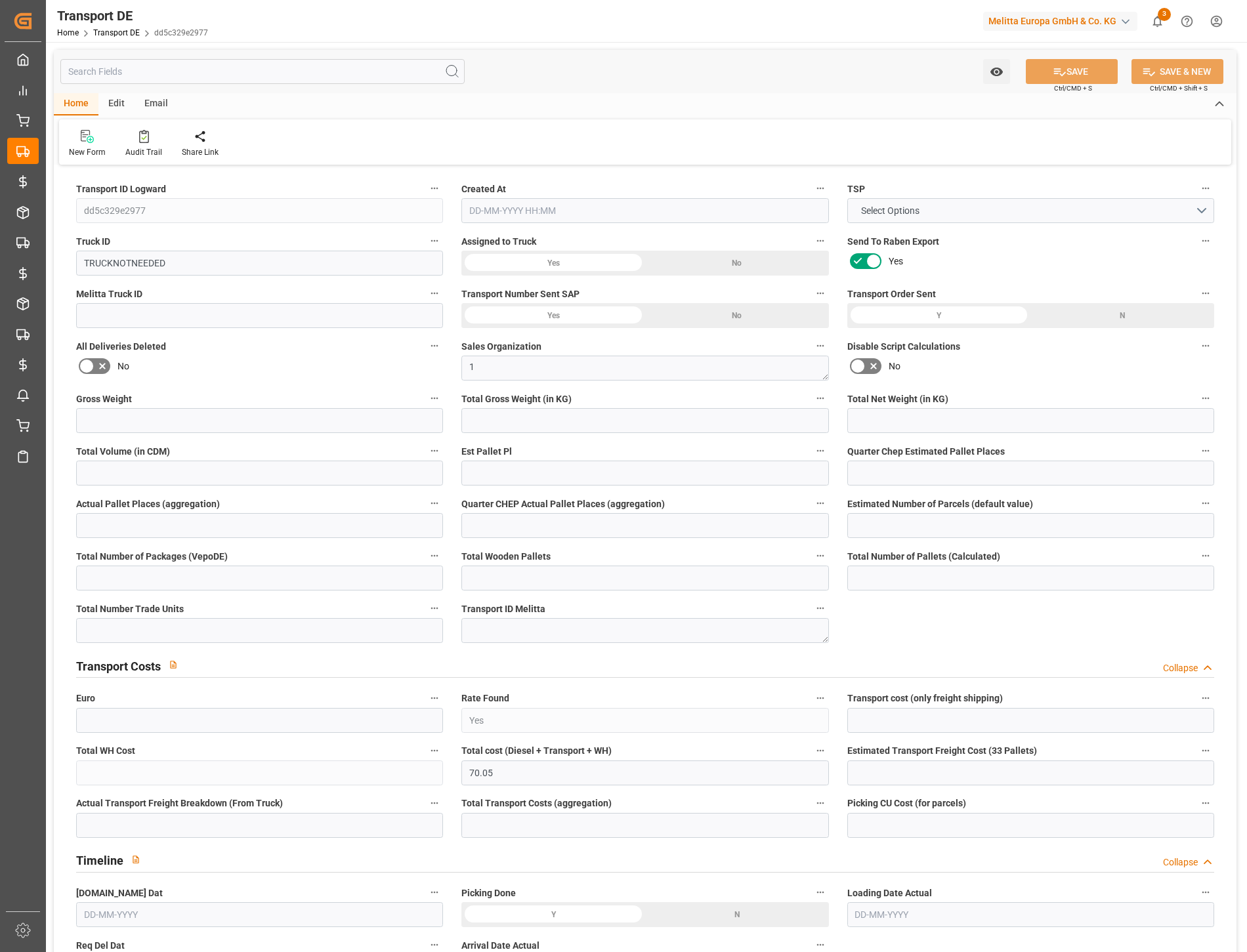
type input "0"
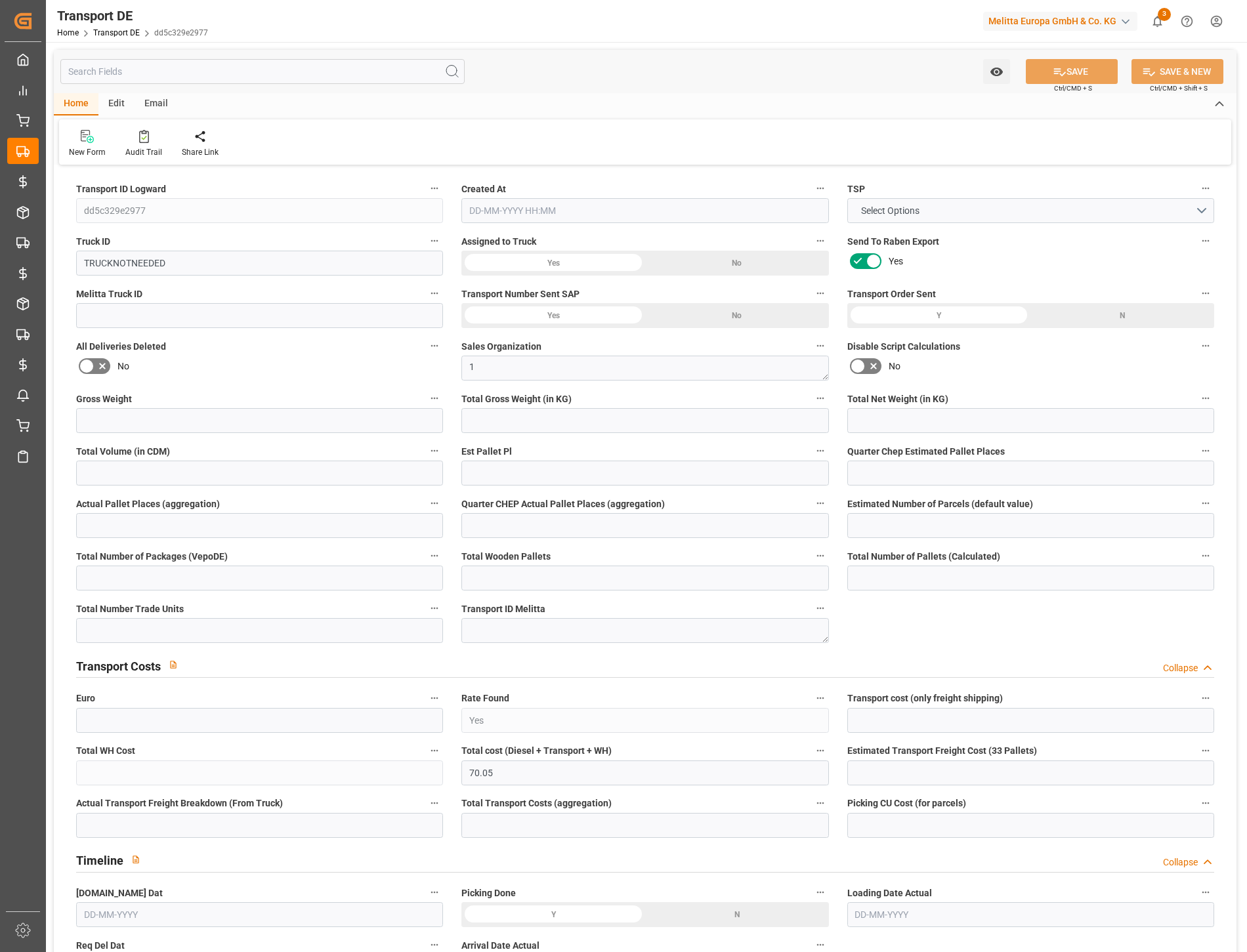
type input "0"
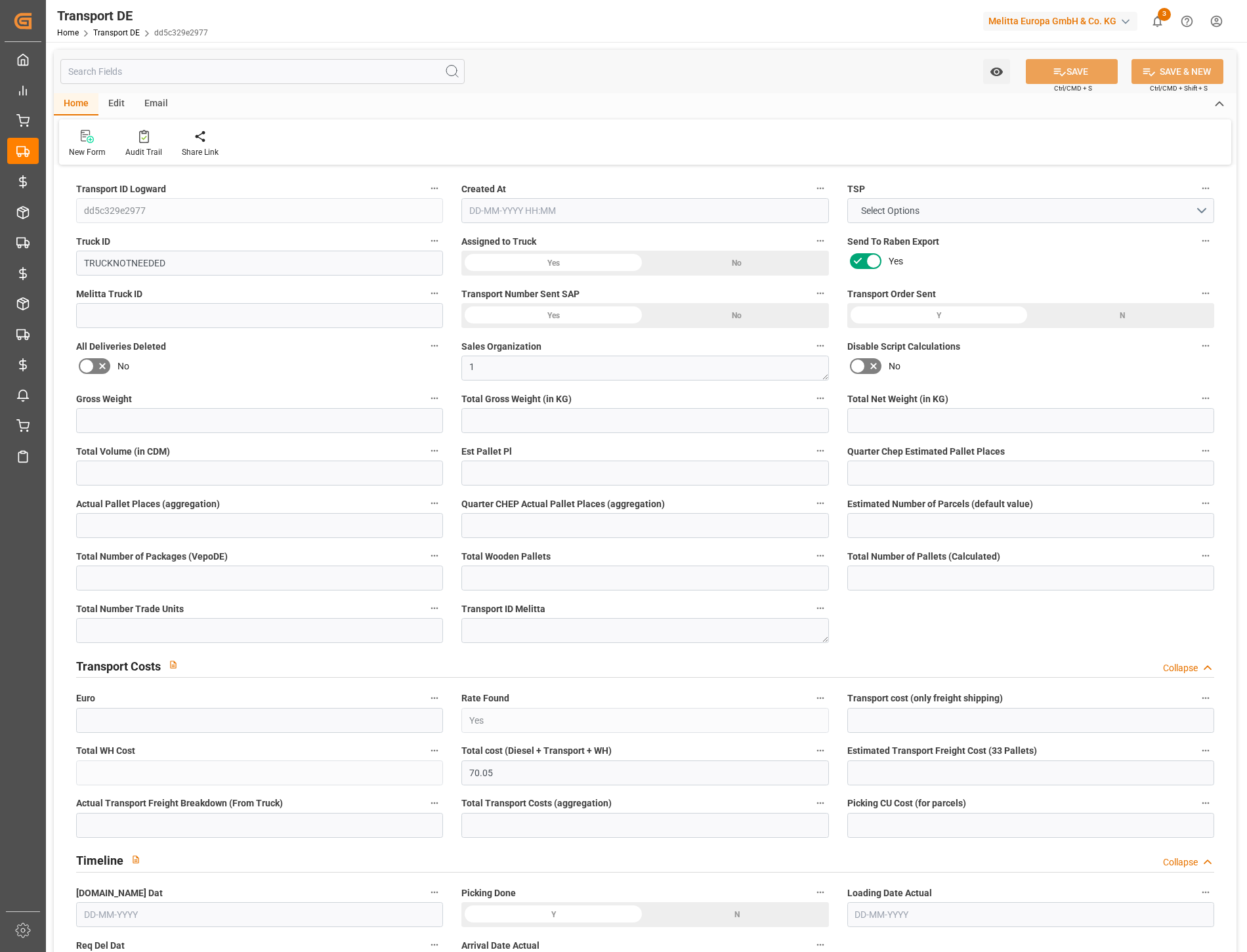
type input "0"
type input "153.236"
type input "2800"
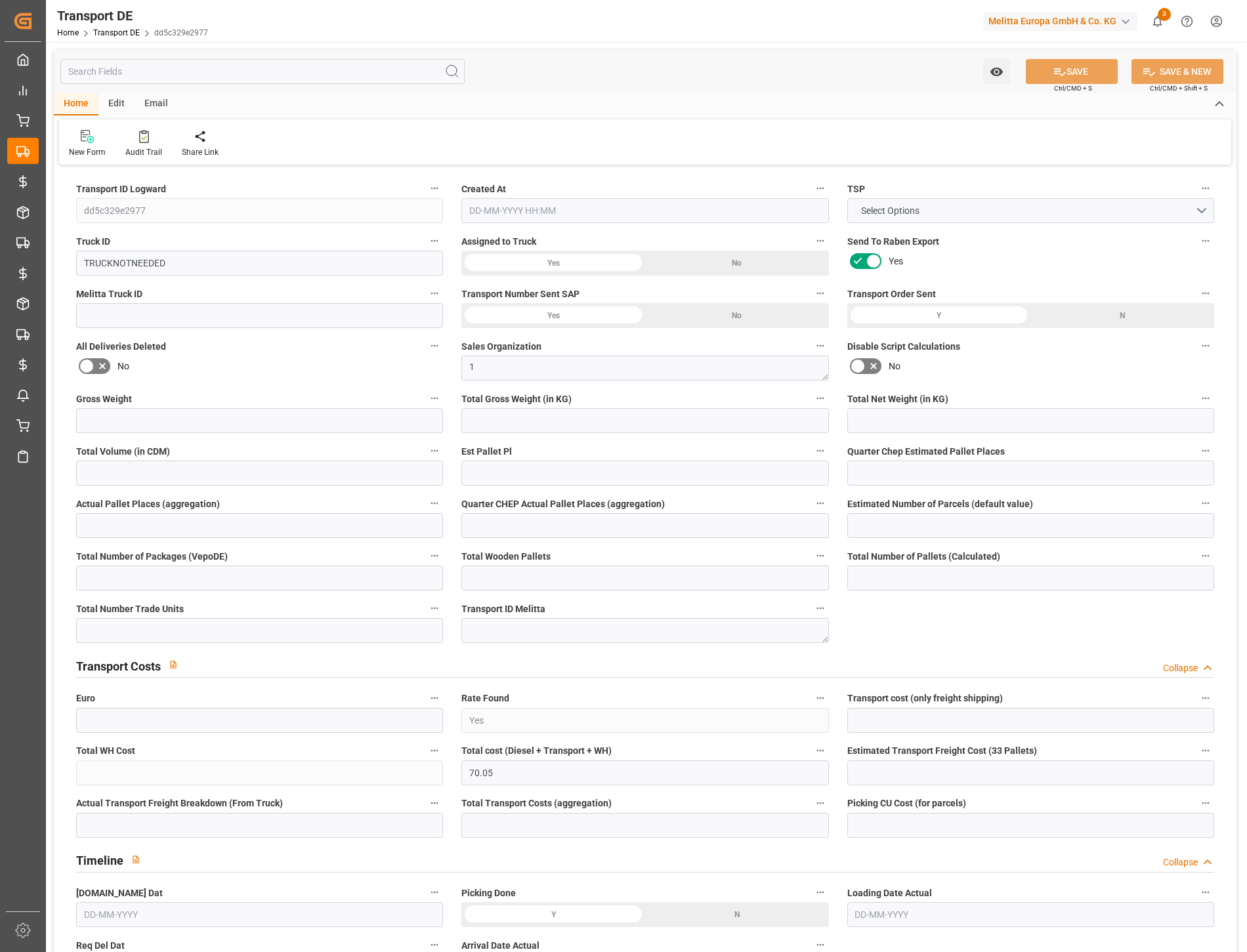
type input "21"
type input "80"
type input "0"
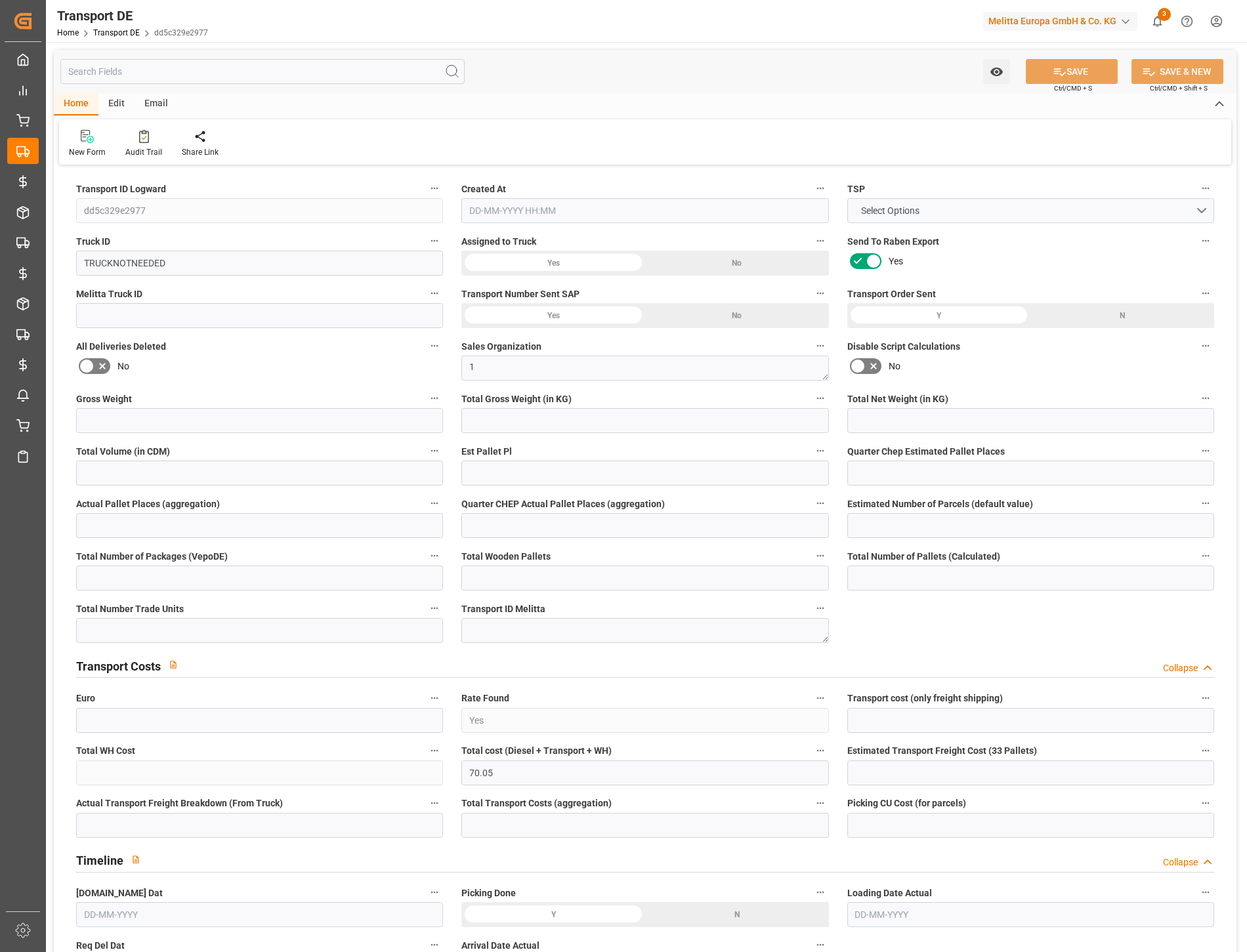
type input "0"
type input "1"
type input "0"
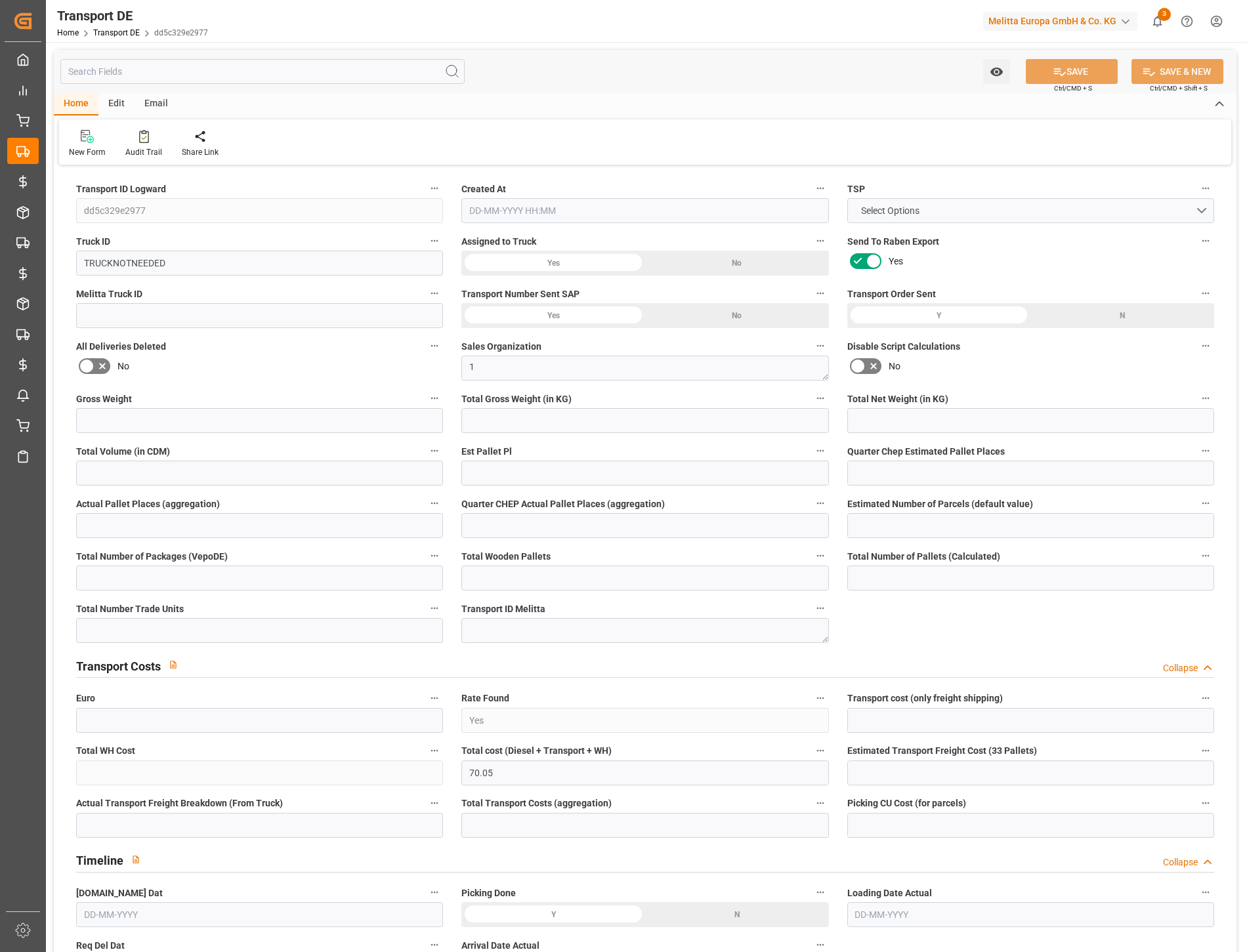
type input "0"
type input "42"
type input "70.05"
type input "23-09-2025 11:01"
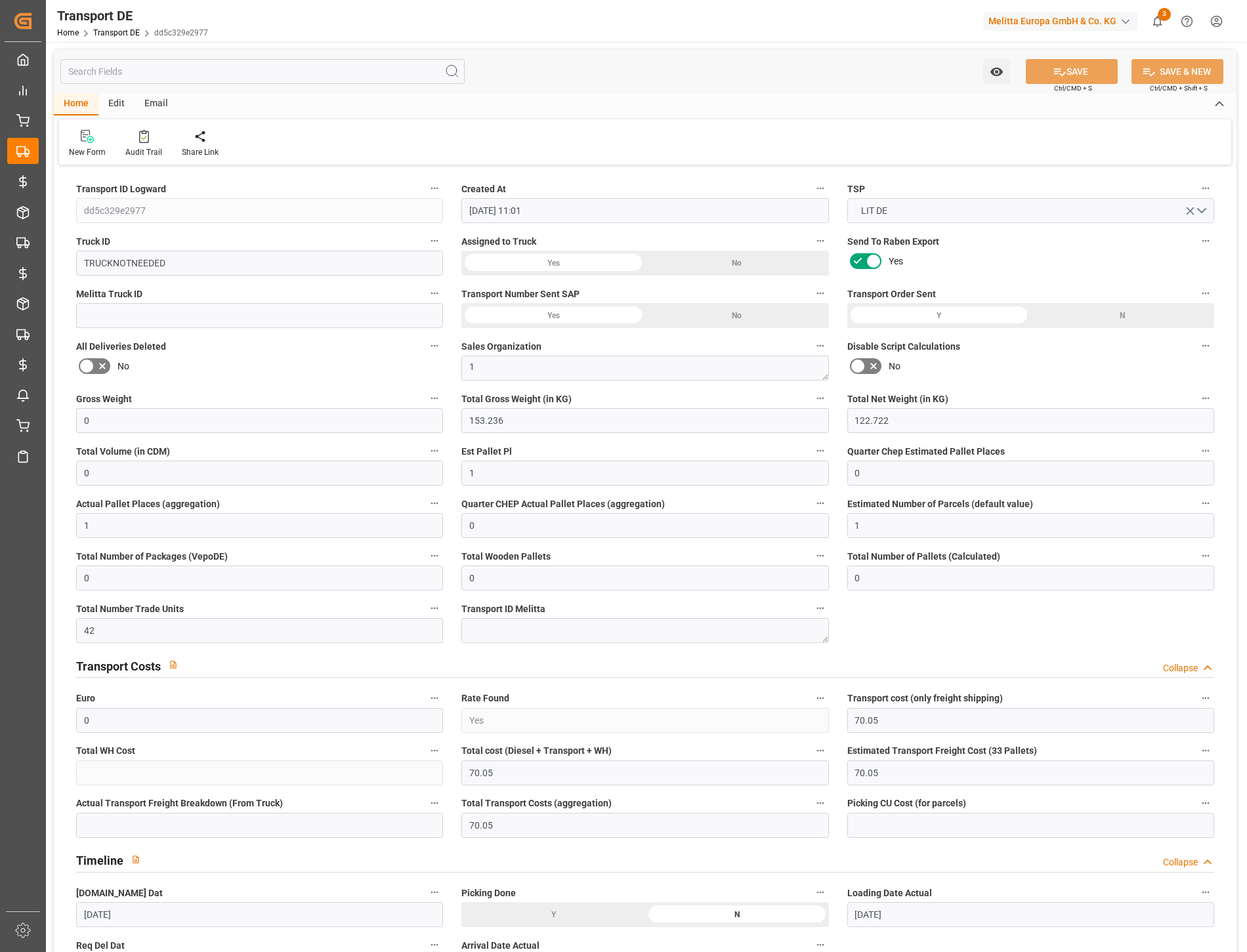
type input "09-09-2025"
type input "23-09-2025"
type input "09-09-2025"
